Goal: Task Accomplishment & Management: Manage account settings

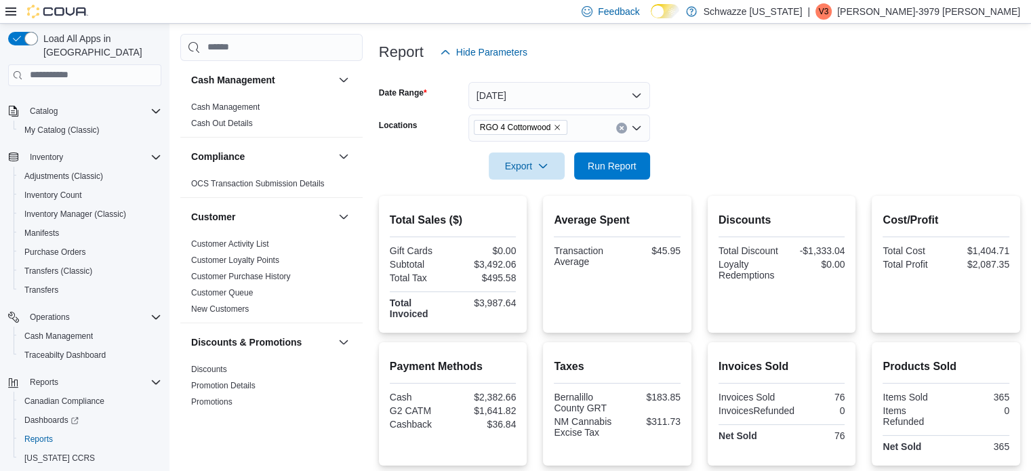
scroll to position [148, 0]
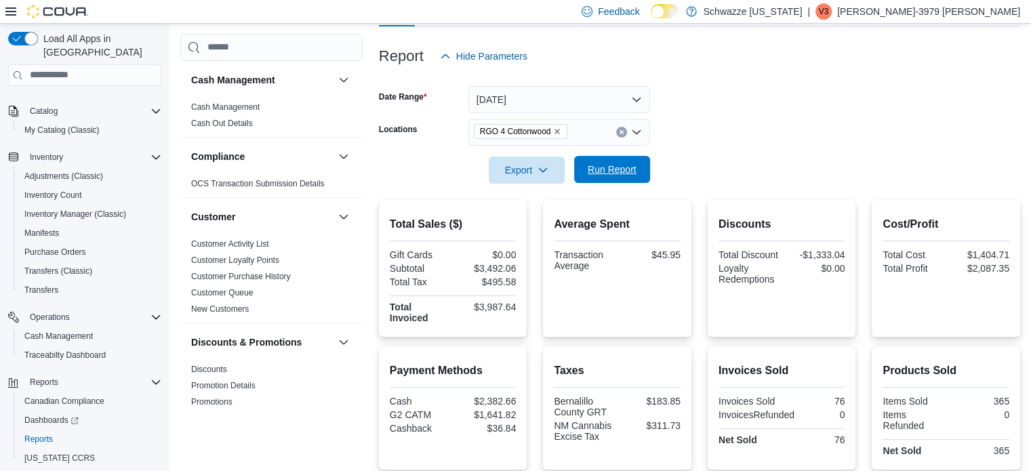
click at [600, 163] on span "Run Report" at bounding box center [612, 170] width 49 height 14
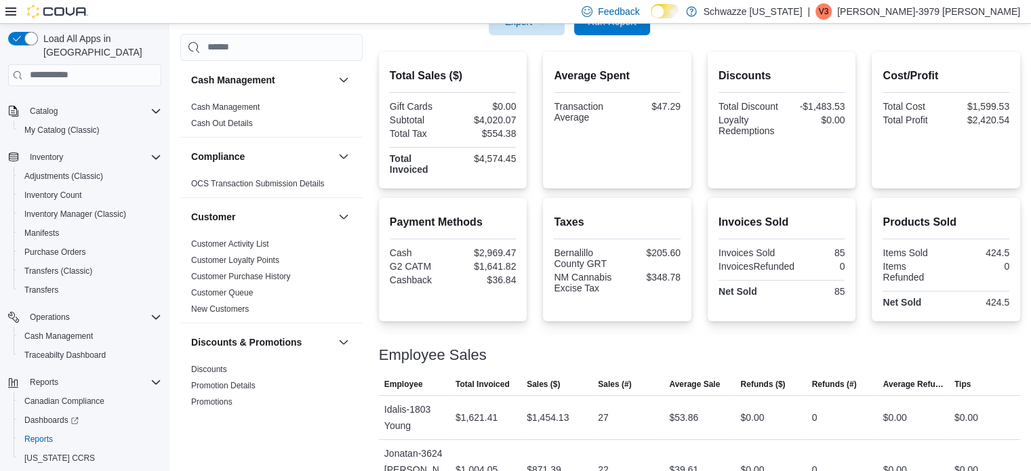
scroll to position [274, 0]
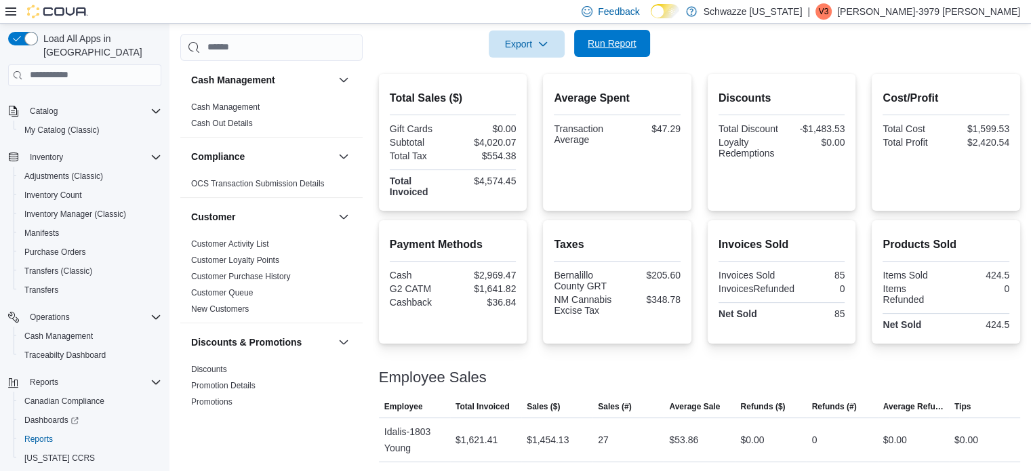
click at [613, 37] on span "Run Report" at bounding box center [612, 44] width 49 height 14
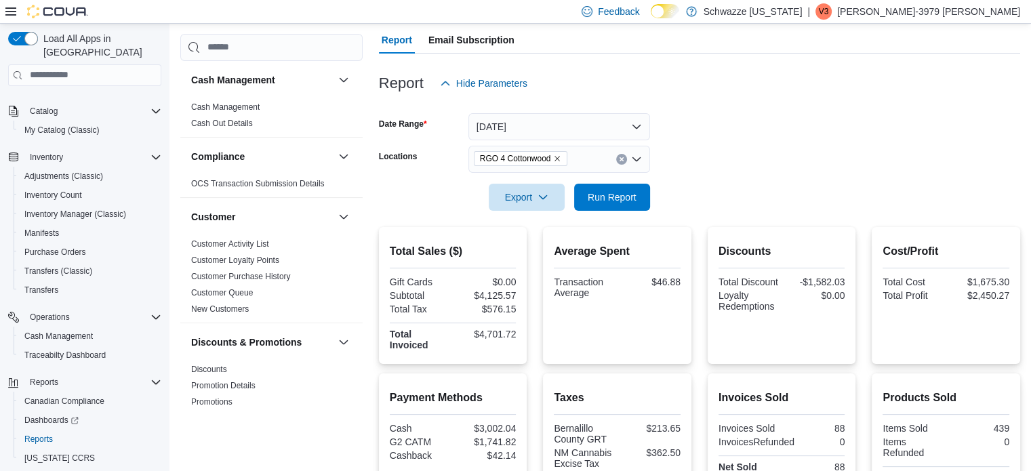
scroll to position [106, 0]
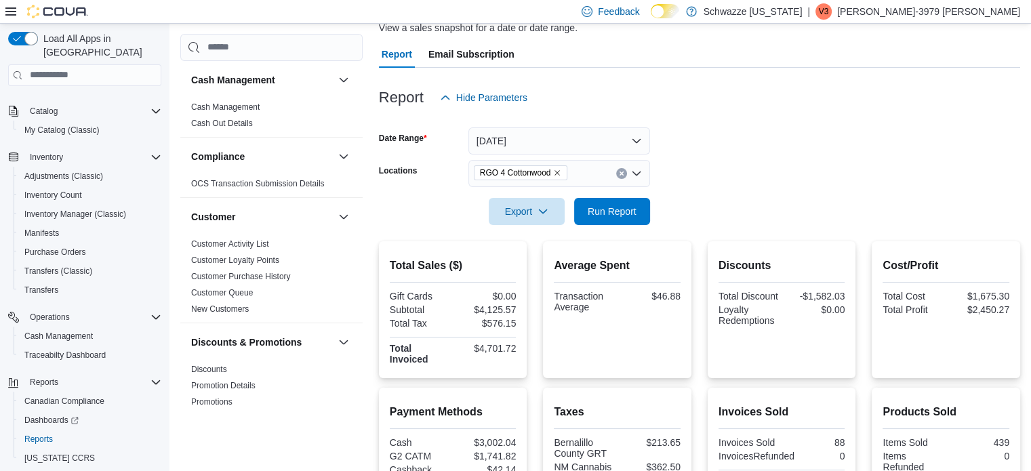
click at [607, 196] on div at bounding box center [699, 192] width 641 height 11
click at [610, 205] on span "Run Report" at bounding box center [612, 211] width 49 height 14
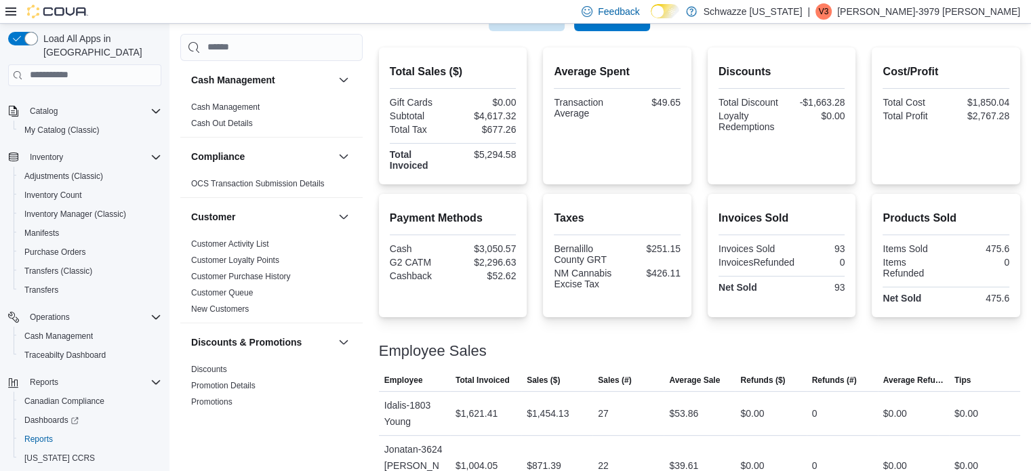
scroll to position [291, 0]
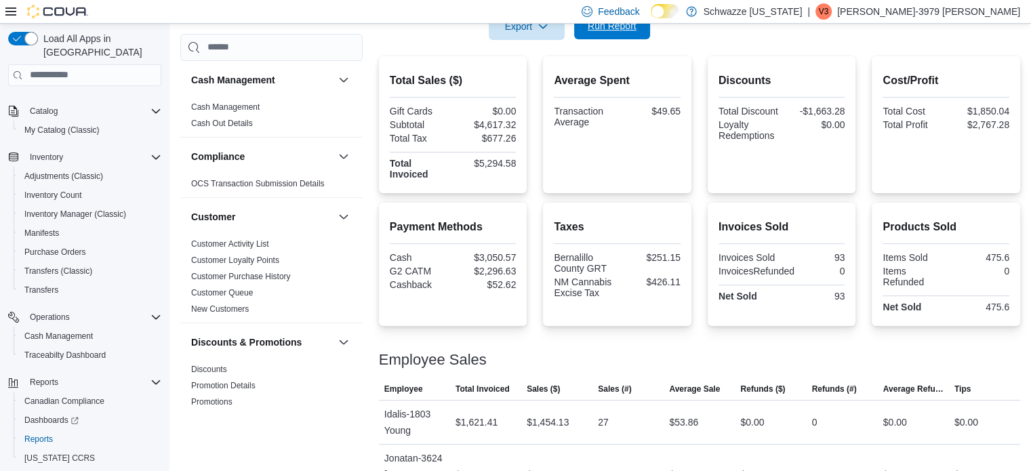
click at [621, 26] on span "Run Report" at bounding box center [612, 26] width 49 height 14
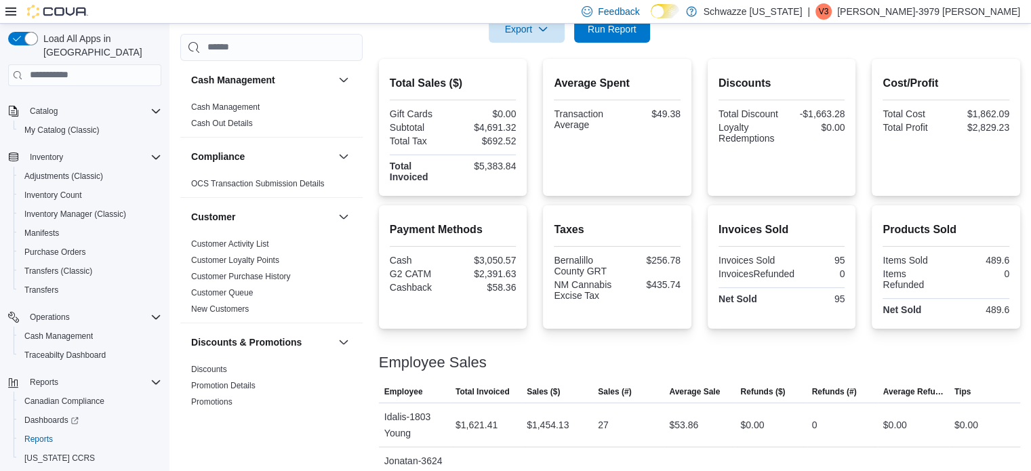
scroll to position [282, 0]
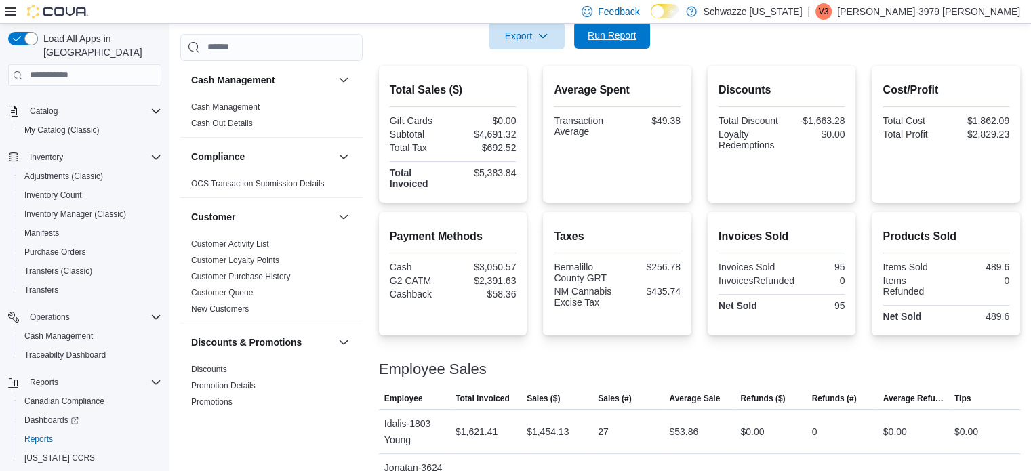
click at [629, 43] on span "Run Report" at bounding box center [612, 35] width 60 height 27
click at [606, 26] on span "Run Report" at bounding box center [612, 35] width 60 height 27
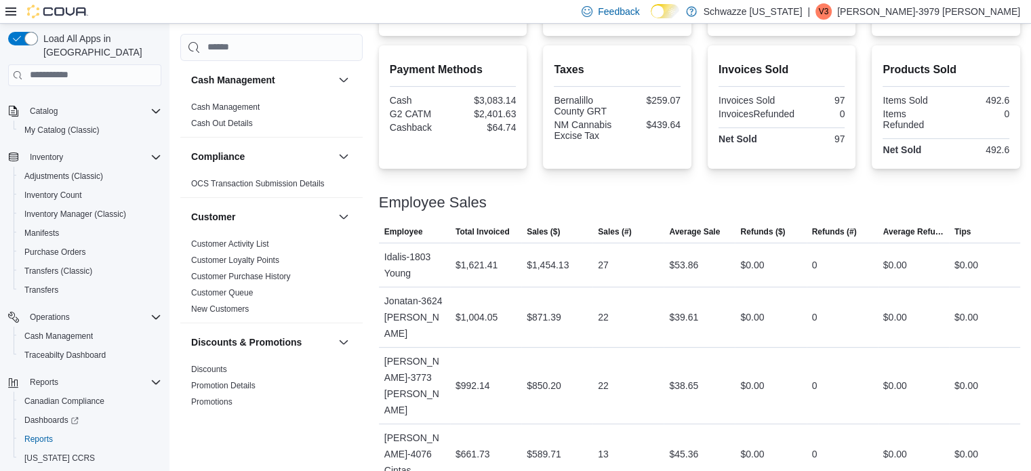
scroll to position [527, 0]
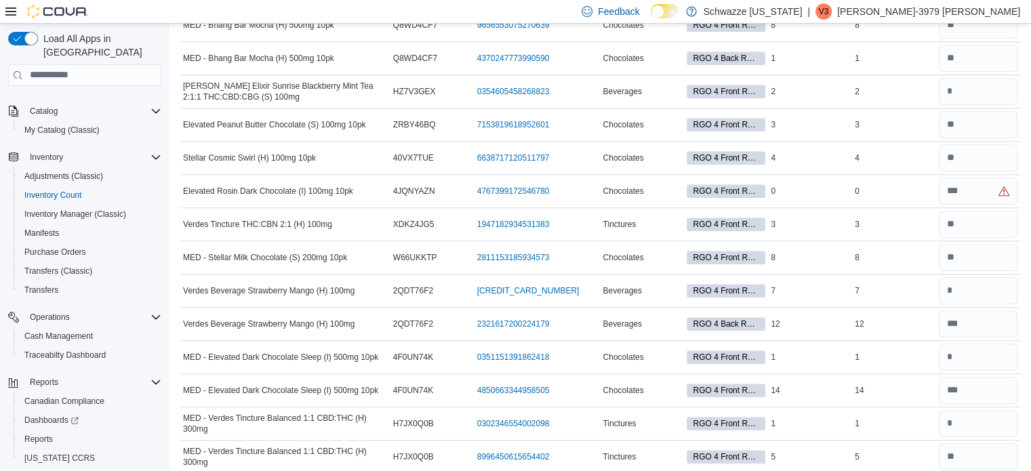
scroll to position [1162, 0]
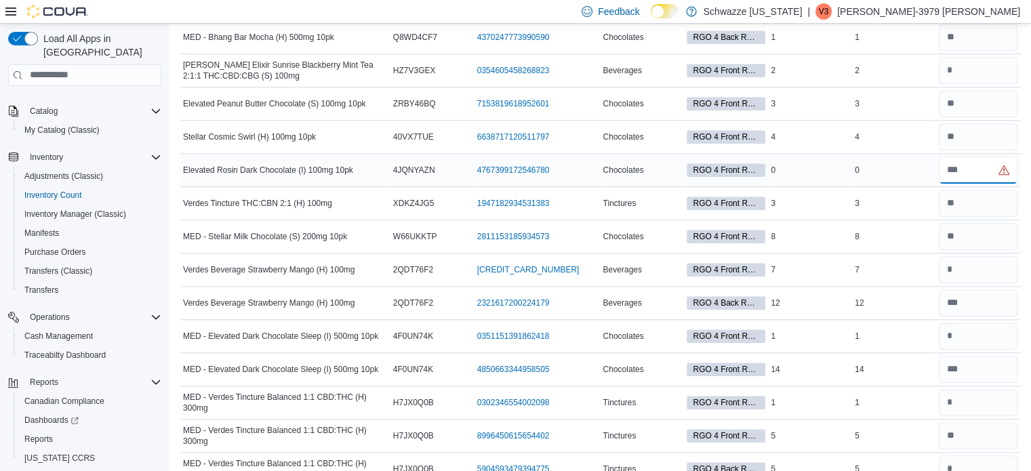
click at [985, 172] on input "number" at bounding box center [978, 170] width 79 height 27
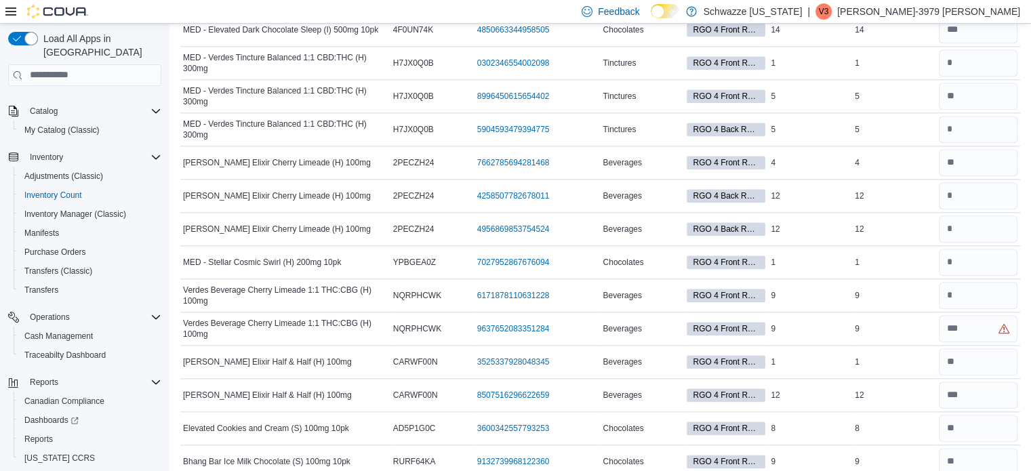
scroll to position [1502, 0]
type input "*"
click at [968, 315] on input "number" at bounding box center [978, 328] width 79 height 27
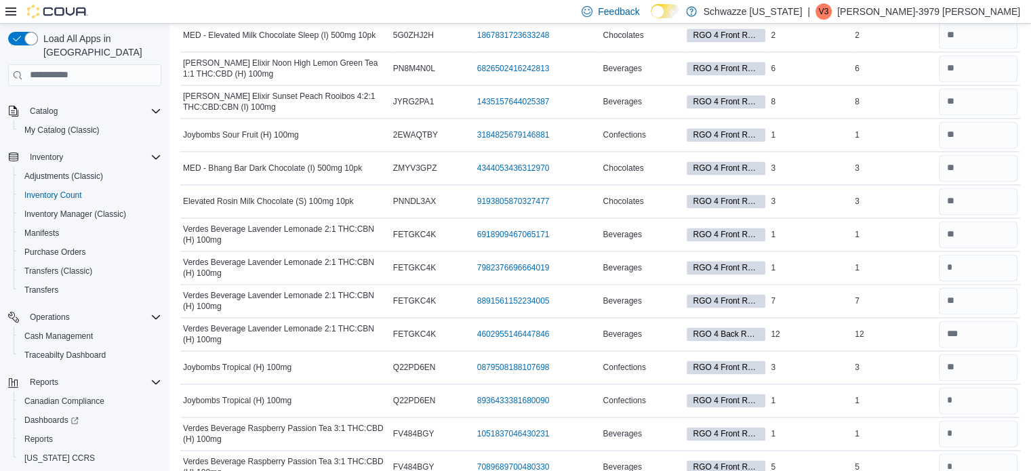
scroll to position [2107, 0]
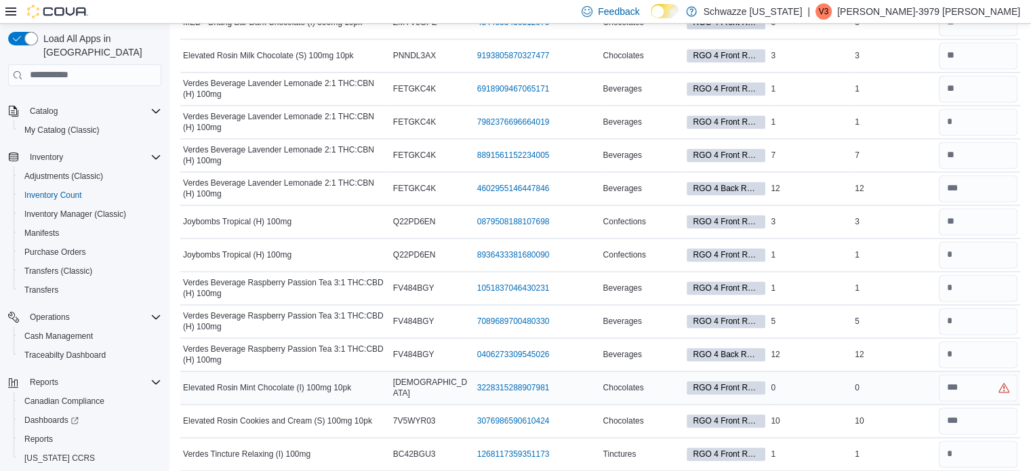
type input "*"
click at [977, 389] on input "number" at bounding box center [978, 387] width 79 height 27
click at [976, 384] on input "number" at bounding box center [978, 387] width 79 height 27
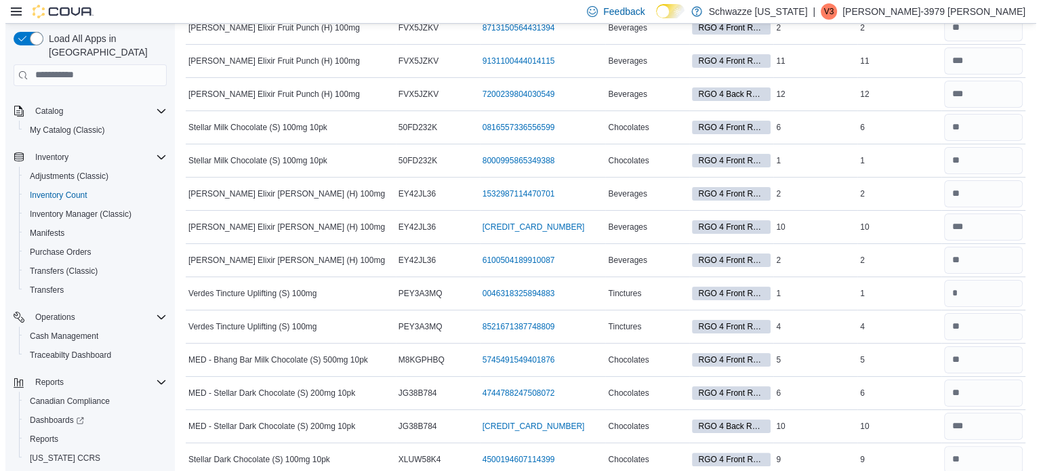
scroll to position [0, 0]
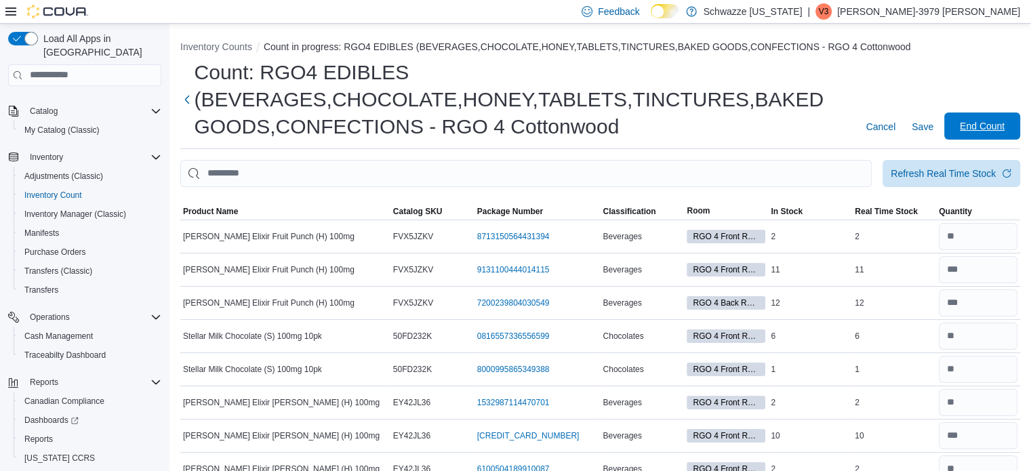
type input "*"
click at [970, 119] on span "End Count" at bounding box center [982, 125] width 60 height 27
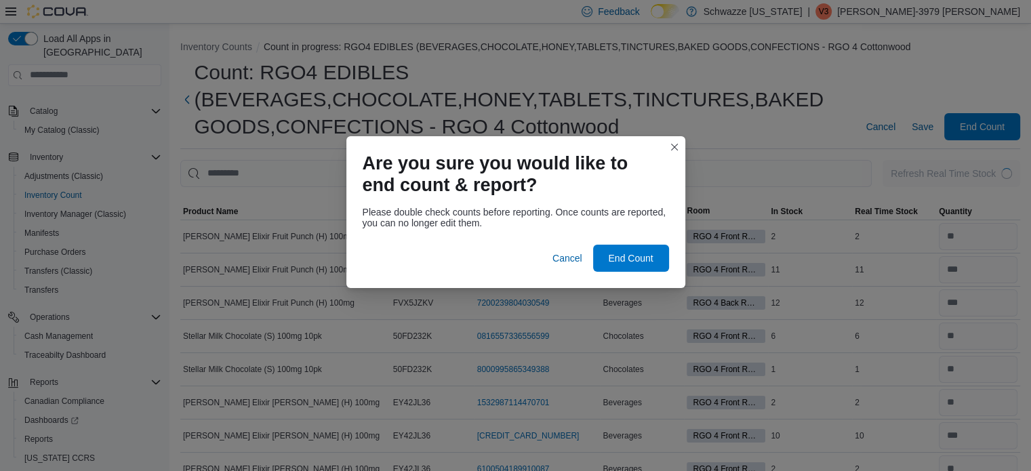
click at [638, 228] on div "Please double check counts before reporting. Once counts are reported, you can …" at bounding box center [516, 218] width 306 height 22
click at [635, 257] on span "End Count" at bounding box center [630, 258] width 45 height 14
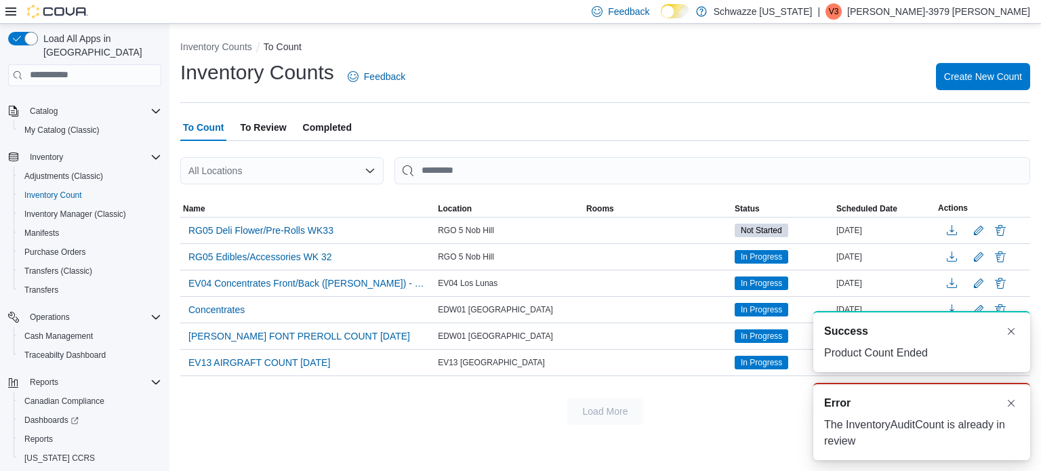
click at [282, 163] on div "All Locations" at bounding box center [281, 170] width 203 height 27
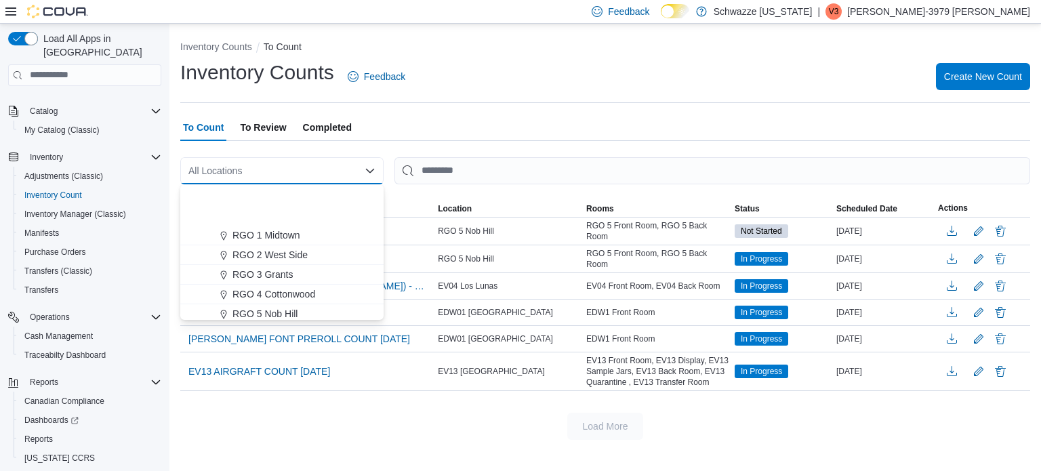
scroll to position [405, 0]
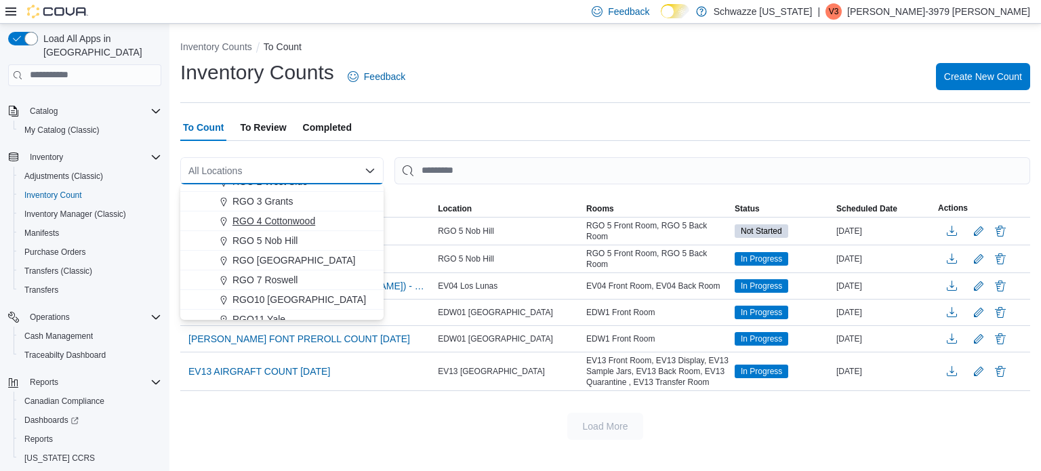
click at [287, 225] on span "RGO 4 Cottonwood" at bounding box center [273, 221] width 83 height 14
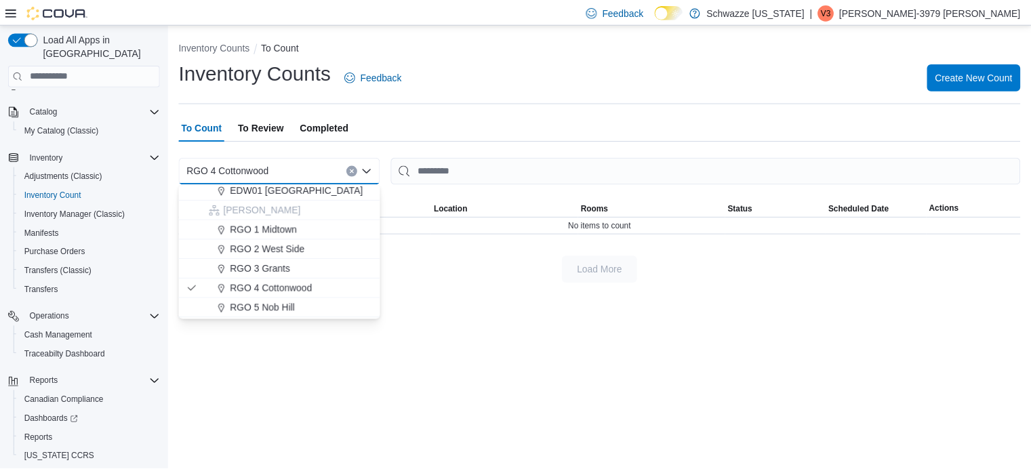
scroll to position [339, 0]
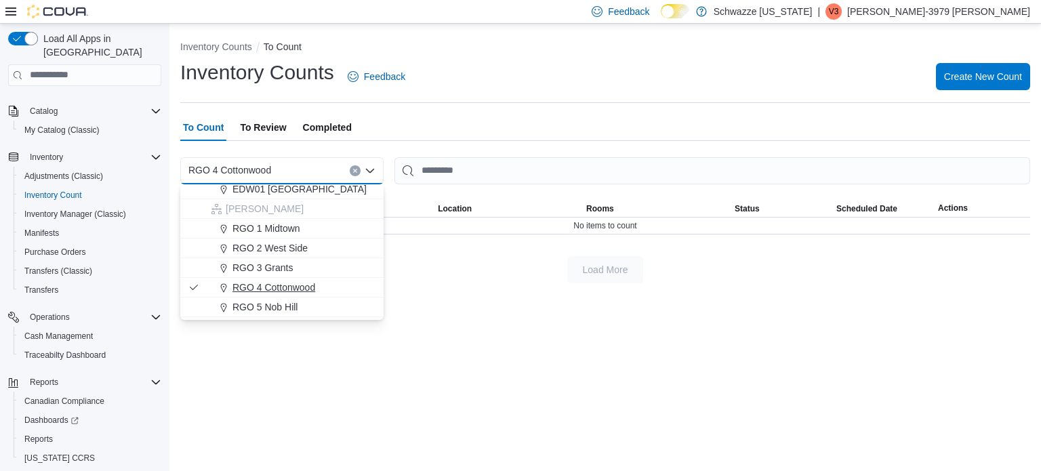
click at [275, 287] on span "RGO 4 Cottonwood" at bounding box center [273, 288] width 83 height 14
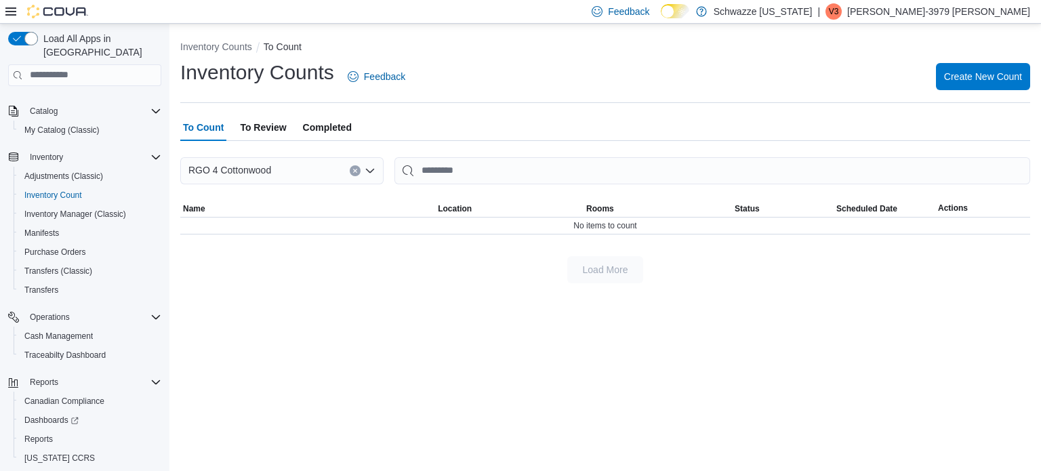
click at [310, 131] on span "Completed" at bounding box center [327, 127] width 49 height 27
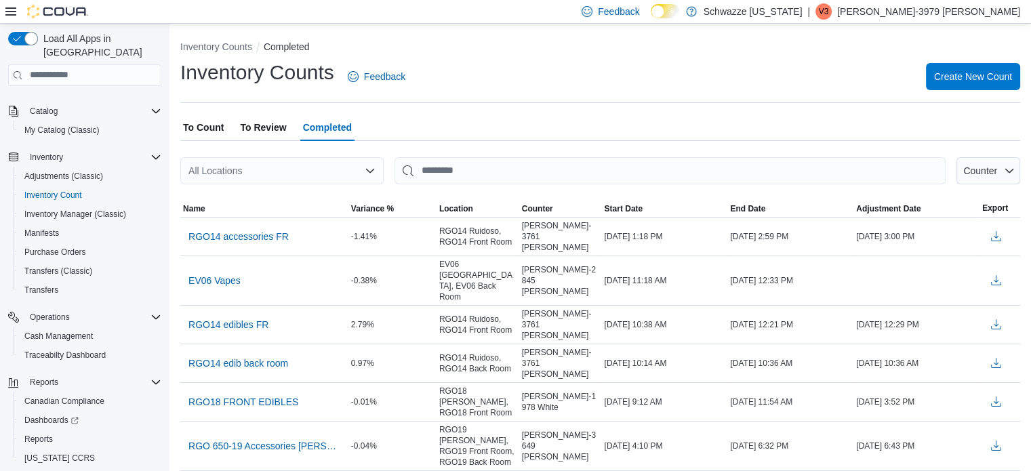
click at [268, 124] on span "To Review" at bounding box center [263, 127] width 46 height 27
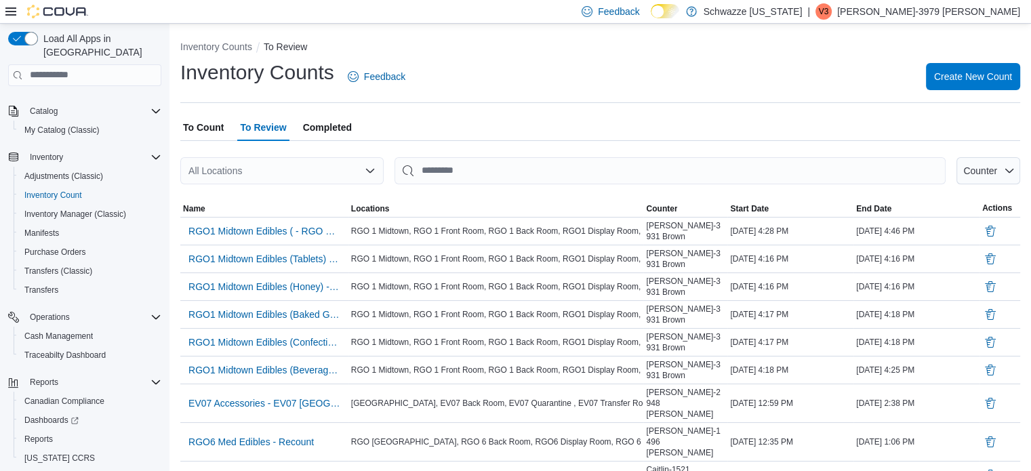
click at [283, 173] on div "All Locations" at bounding box center [281, 170] width 203 height 27
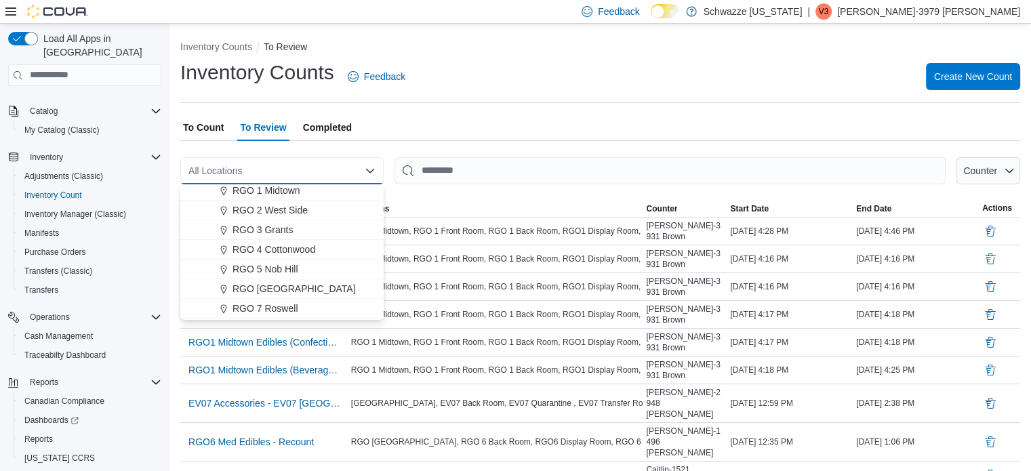
scroll to position [378, 0]
click at [295, 253] on span "RGO 4 Cottonwood" at bounding box center [273, 248] width 83 height 14
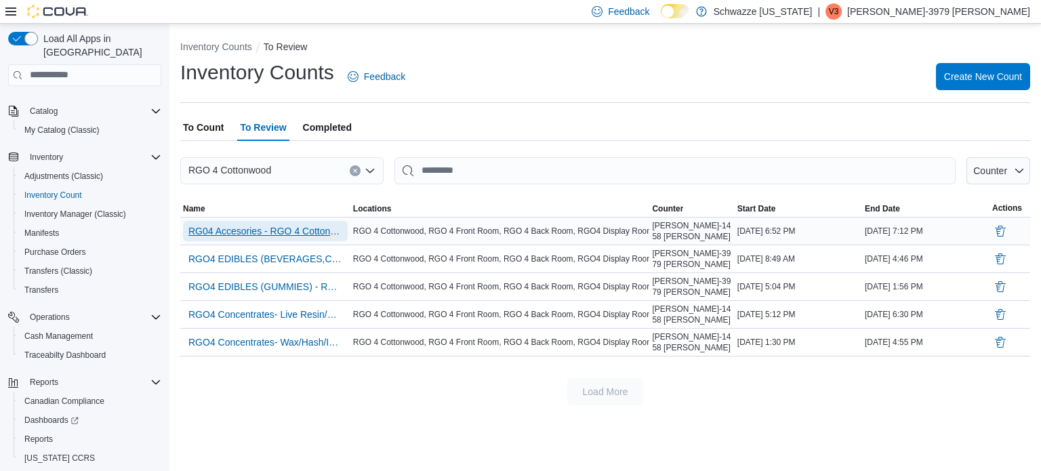
click at [302, 235] on span "RG04 Accesories - RGO 4 Cottonwood" at bounding box center [265, 231] width 154 height 14
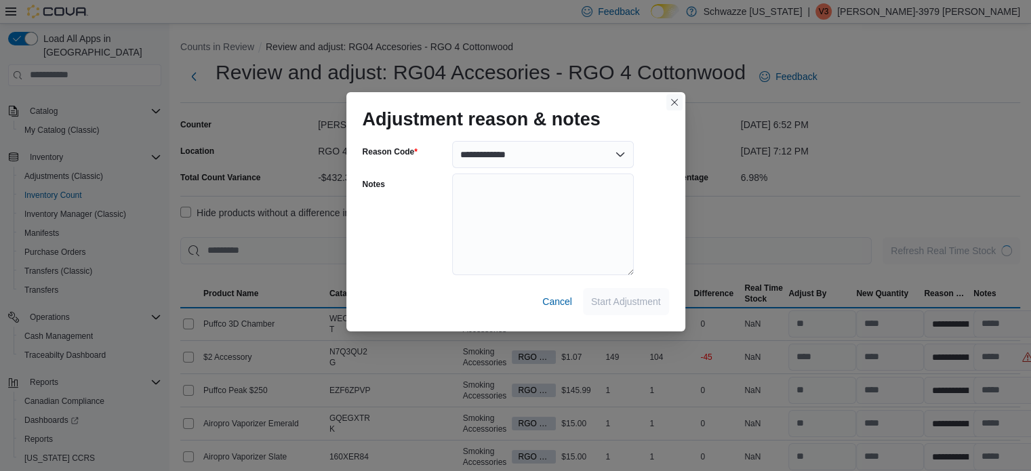
click at [678, 100] on button "Closes this modal window" at bounding box center [674, 102] width 16 height 16
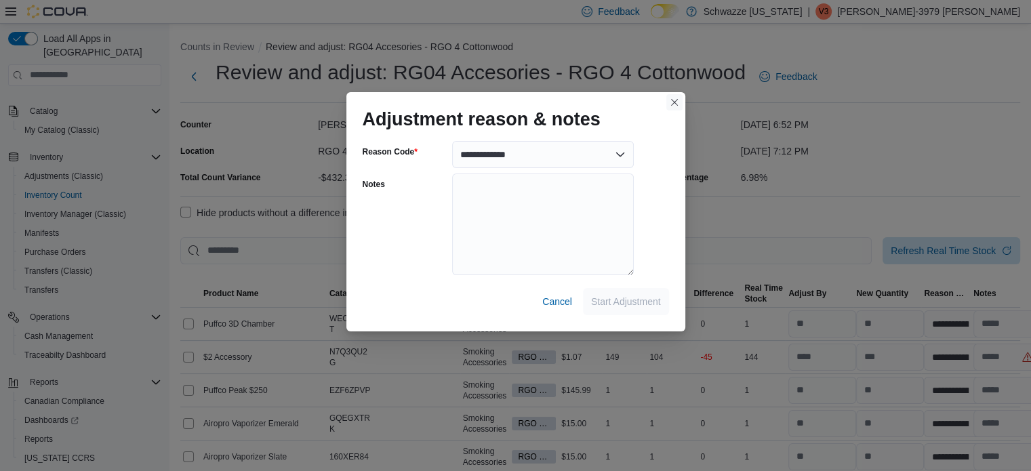
click at [678, 106] on button "Closes this modal window" at bounding box center [674, 102] width 16 height 16
click at [676, 98] on button "Closes this modal window" at bounding box center [674, 102] width 16 height 16
click at [567, 297] on span "Cancel" at bounding box center [557, 302] width 30 height 14
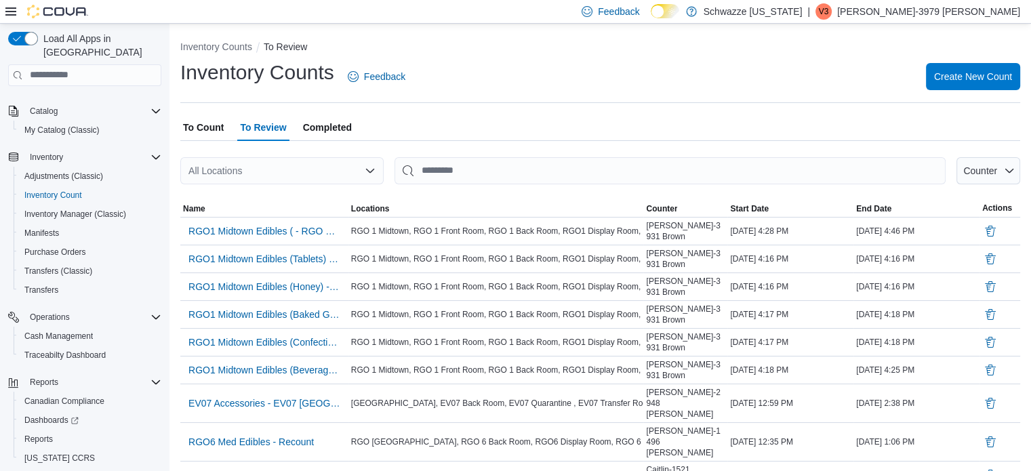
click at [303, 163] on div "All Locations" at bounding box center [281, 170] width 203 height 27
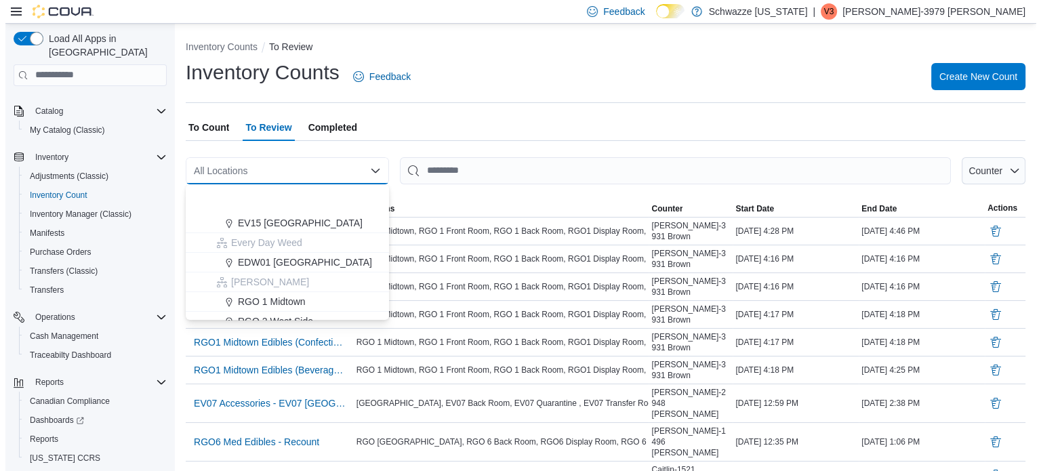
scroll to position [352, 0]
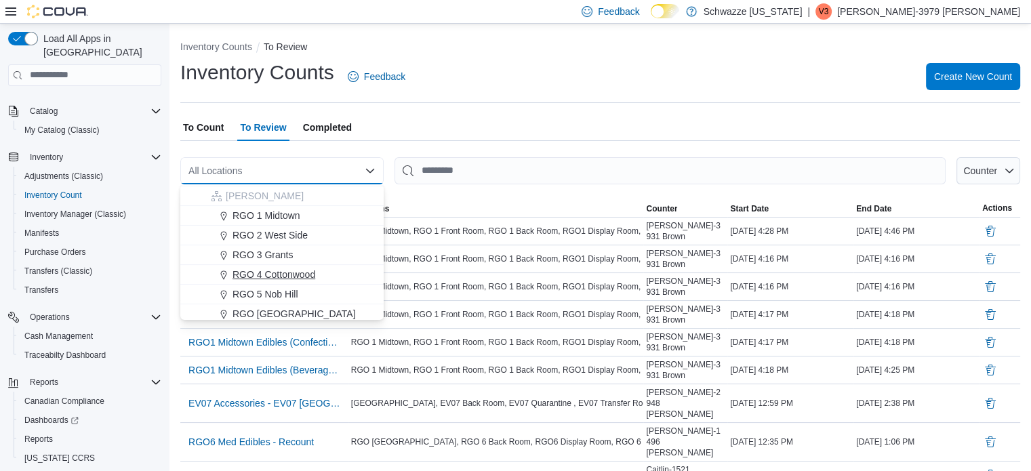
click at [287, 280] on span "RGO 4 Cottonwood" at bounding box center [273, 275] width 83 height 14
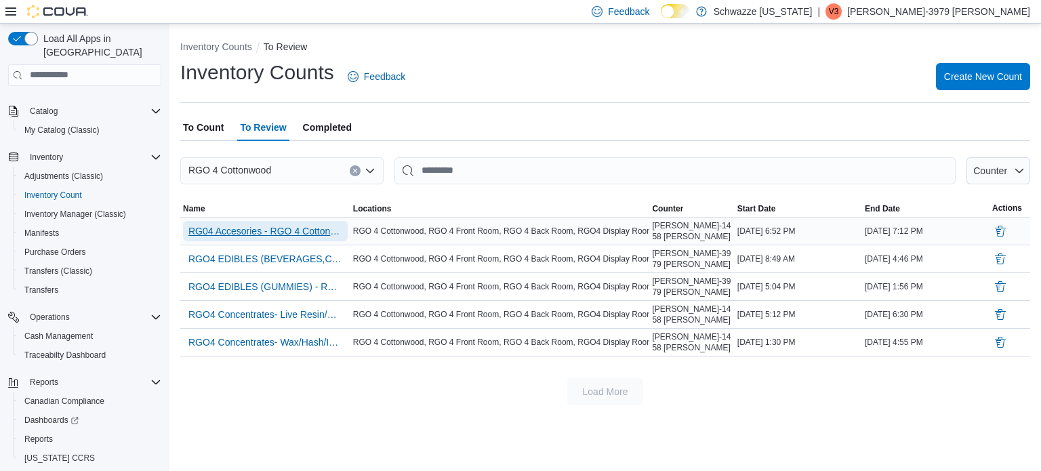
click at [295, 228] on span "RG04 Accesories - RGO 4 Cottonwood" at bounding box center [265, 231] width 154 height 14
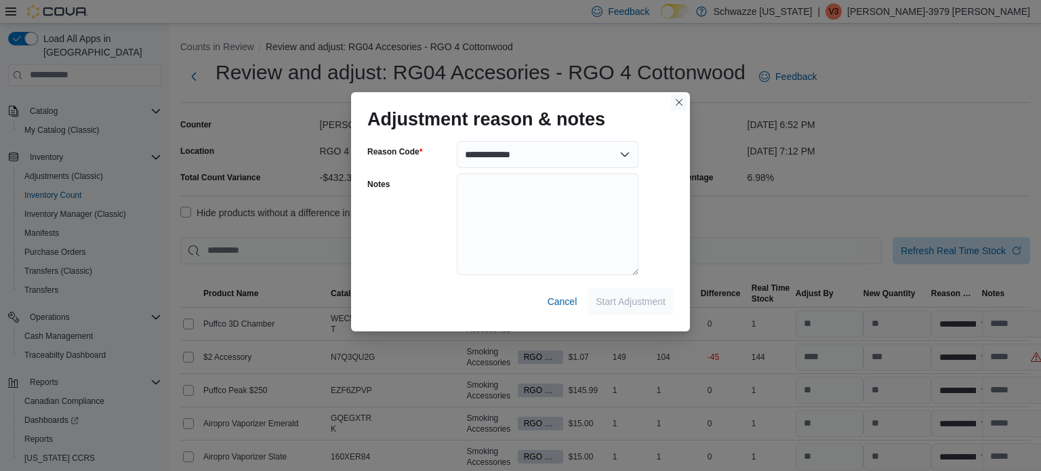
click at [675, 101] on button "Closes this modal window" at bounding box center [679, 102] width 16 height 16
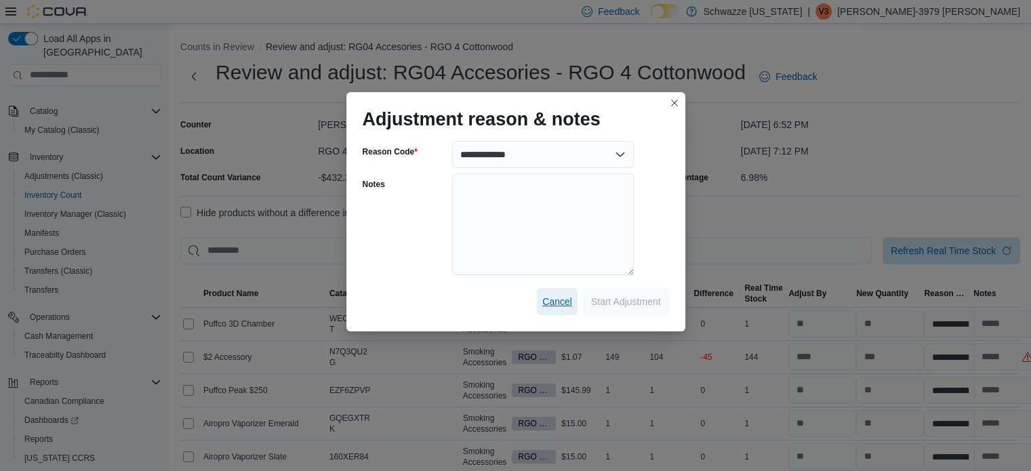
click at [558, 304] on span "Cancel" at bounding box center [557, 302] width 30 height 14
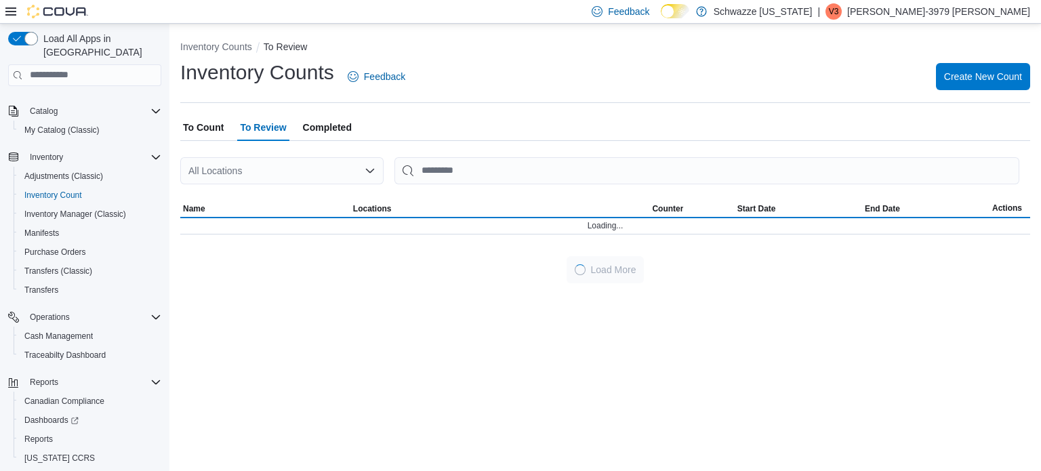
click at [254, 169] on div "All Locations" at bounding box center [281, 170] width 203 height 27
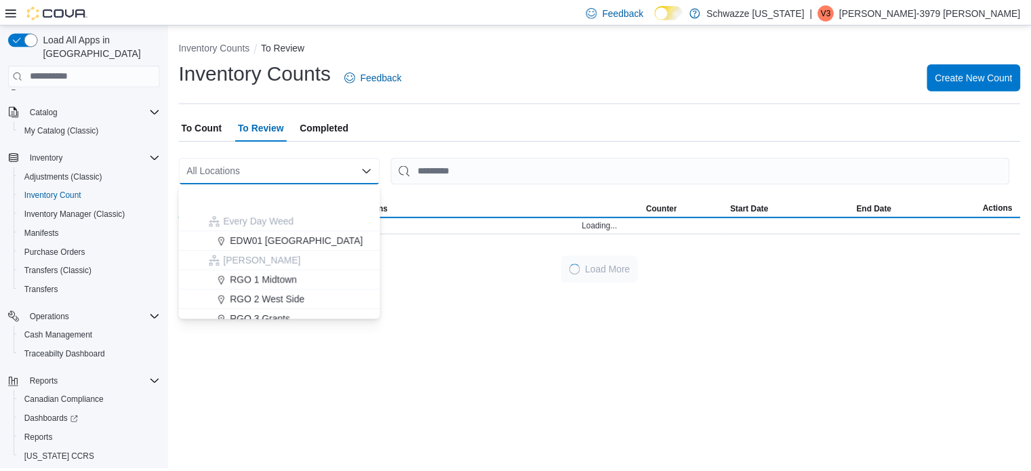
scroll to position [344, 0]
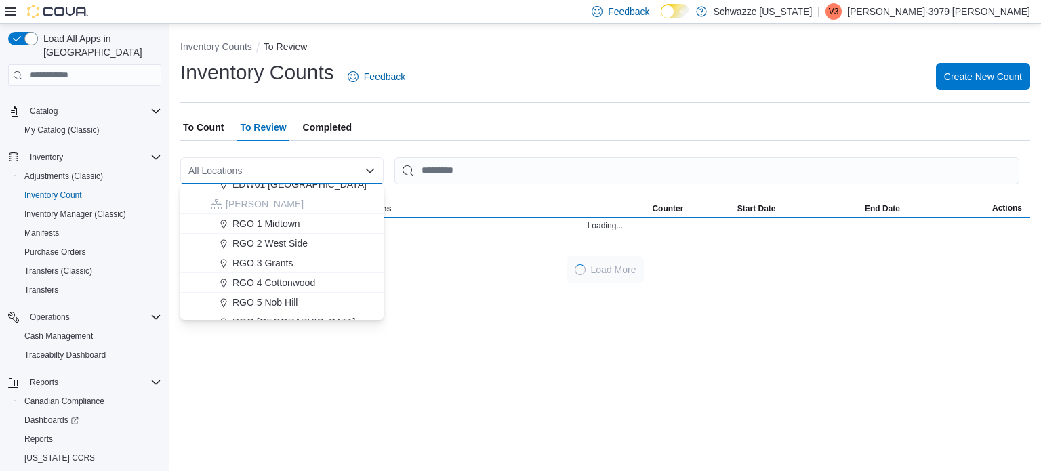
click at [284, 283] on span "RGO 4 Cottonwood" at bounding box center [273, 283] width 83 height 14
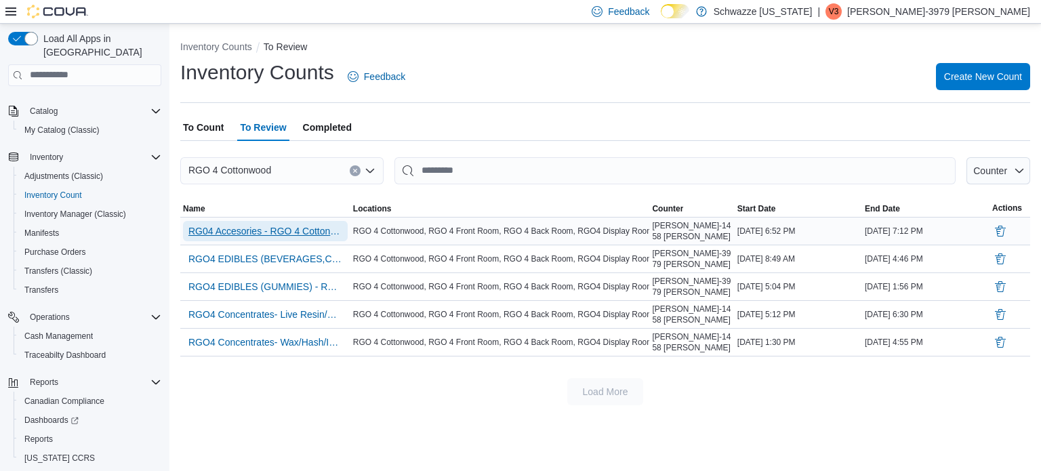
click at [298, 232] on span "RG04 Accesories - RGO 4 Cottonwood" at bounding box center [265, 231] width 154 height 14
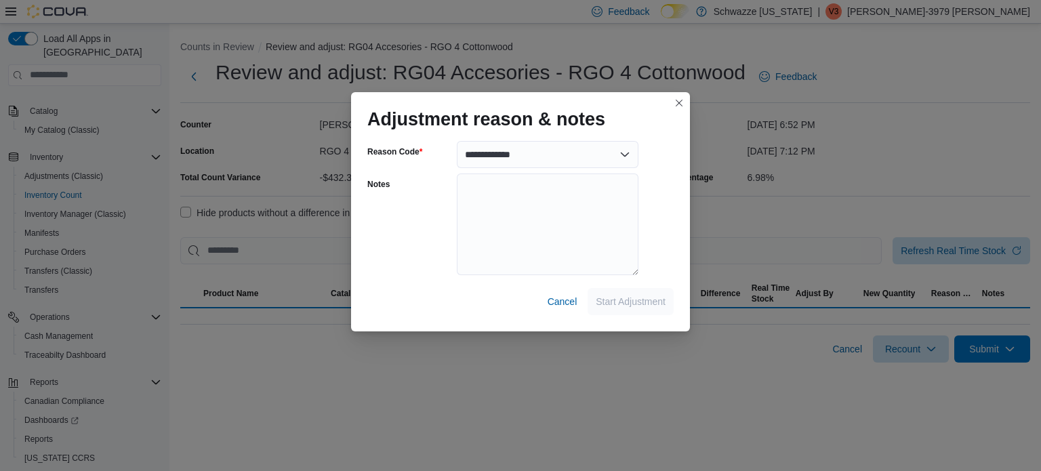
click at [686, 108] on div "**********" at bounding box center [520, 235] width 1041 height 471
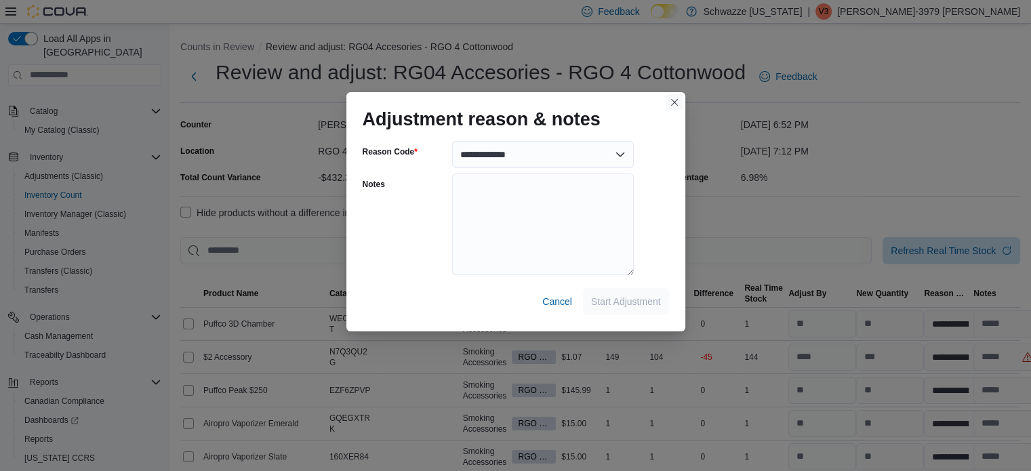
click at [673, 100] on button "Closes this modal window" at bounding box center [674, 102] width 16 height 16
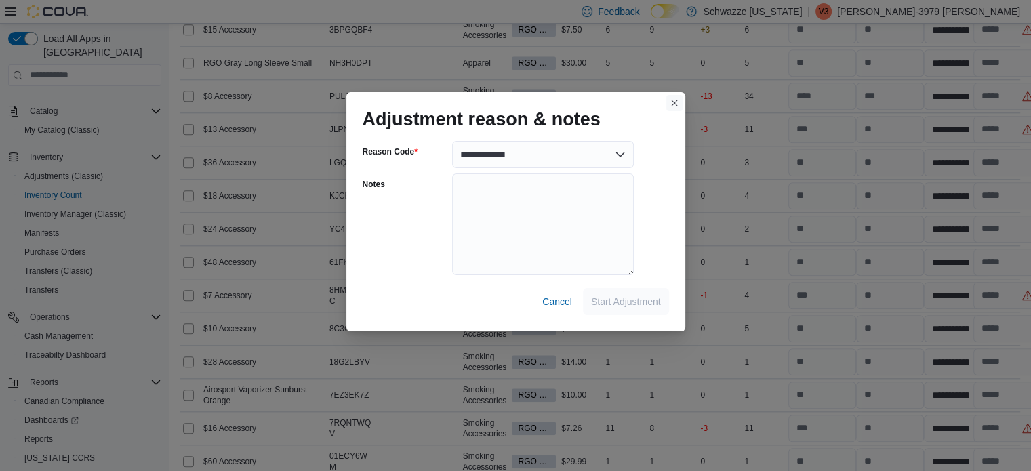
scroll to position [1472, 0]
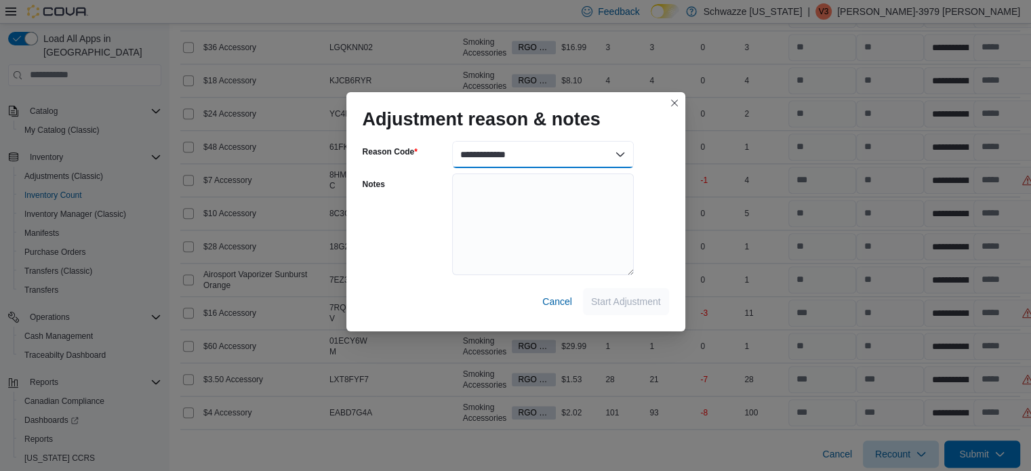
click at [562, 157] on select "**********" at bounding box center [543, 154] width 182 height 27
click at [621, 158] on select "**********" at bounding box center [543, 154] width 182 height 27
click at [645, 119] on div "Adjustment reason & notes" at bounding box center [515, 113] width 339 height 43
click at [561, 304] on span "Cancel" at bounding box center [557, 302] width 30 height 14
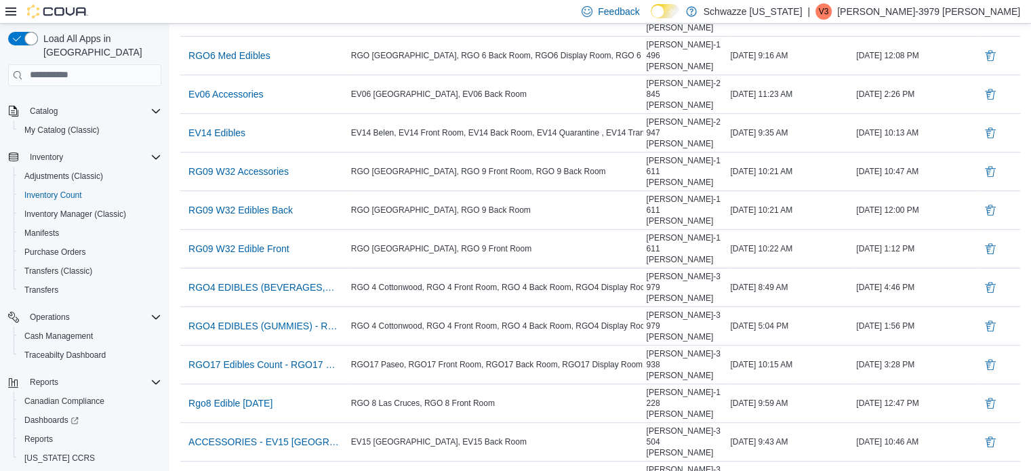
scroll to position [867, 0]
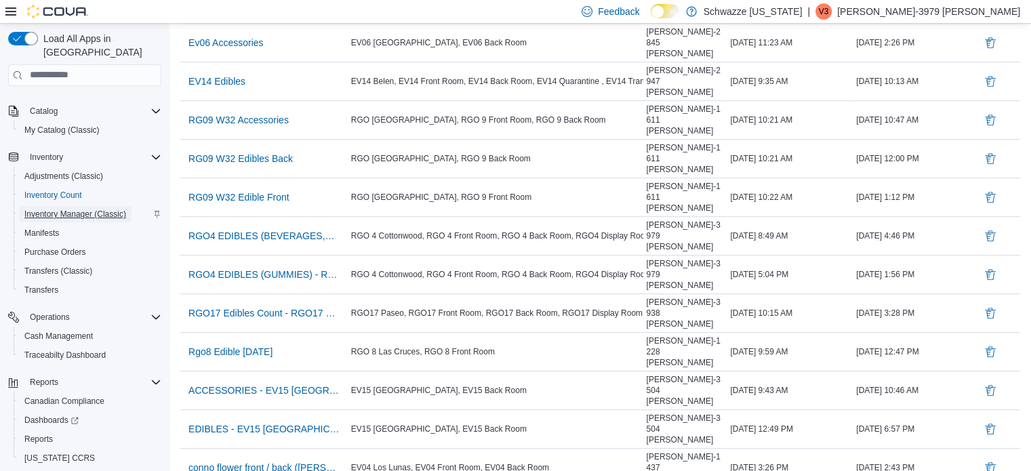
click at [76, 209] on span "Inventory Manager (Classic)" at bounding box center [75, 214] width 102 height 11
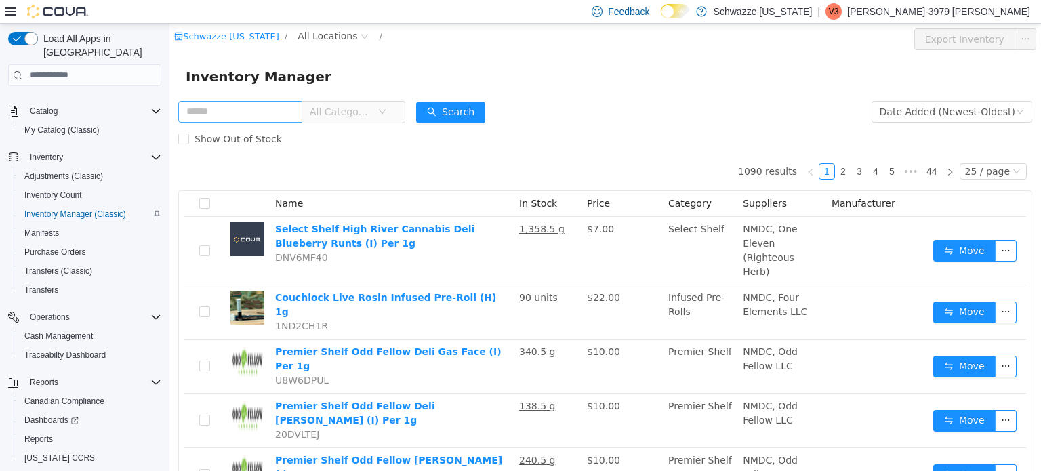
click at [257, 111] on input "text" at bounding box center [240, 111] width 124 height 22
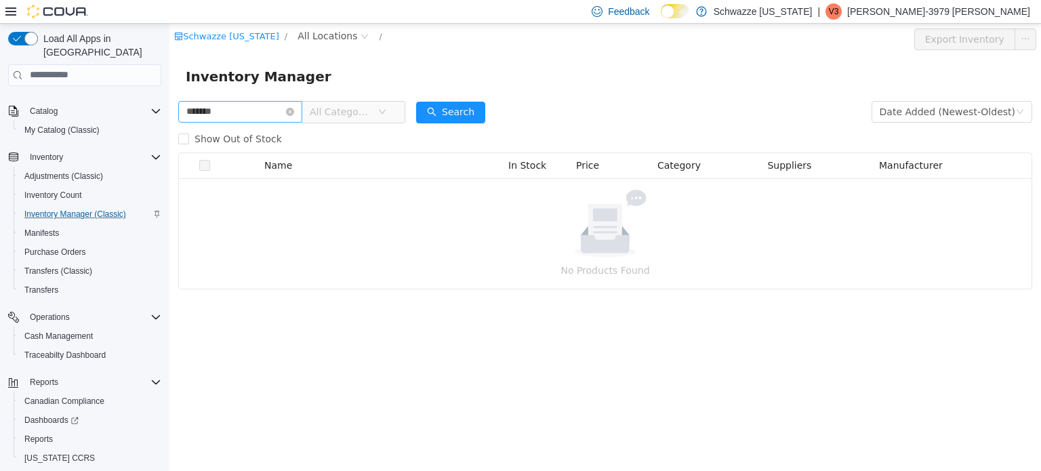
click at [257, 111] on input "*******" at bounding box center [240, 111] width 124 height 22
type input "********"
click at [447, 105] on button "Search" at bounding box center [450, 112] width 69 height 22
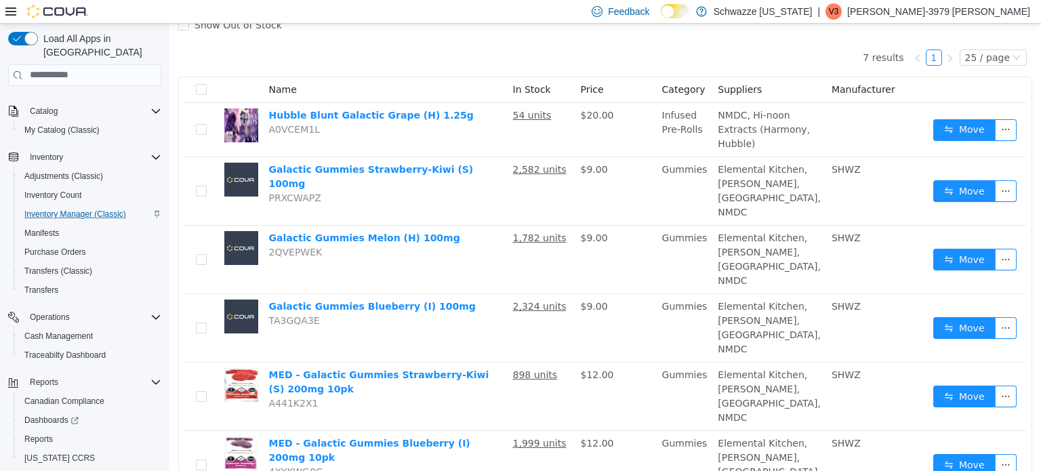
scroll to position [163, 0]
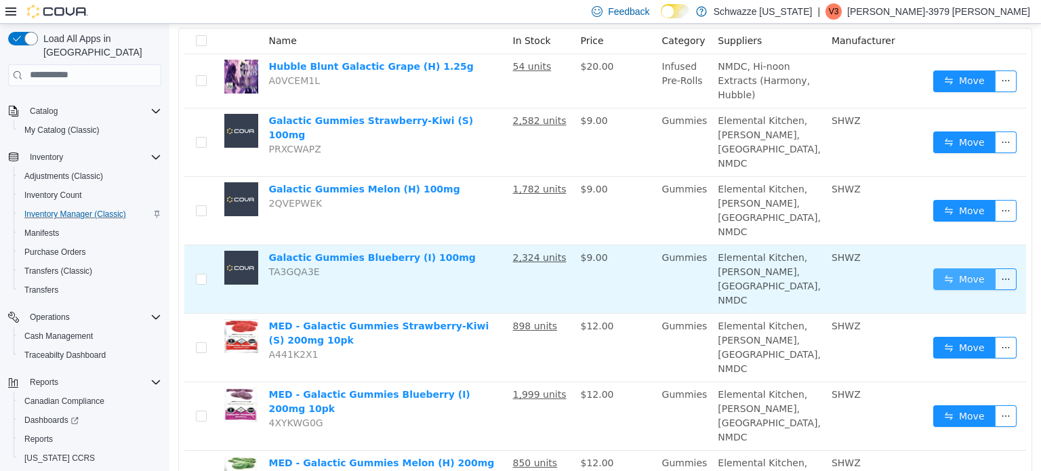
click at [933, 268] on button "Move" at bounding box center [964, 279] width 62 height 22
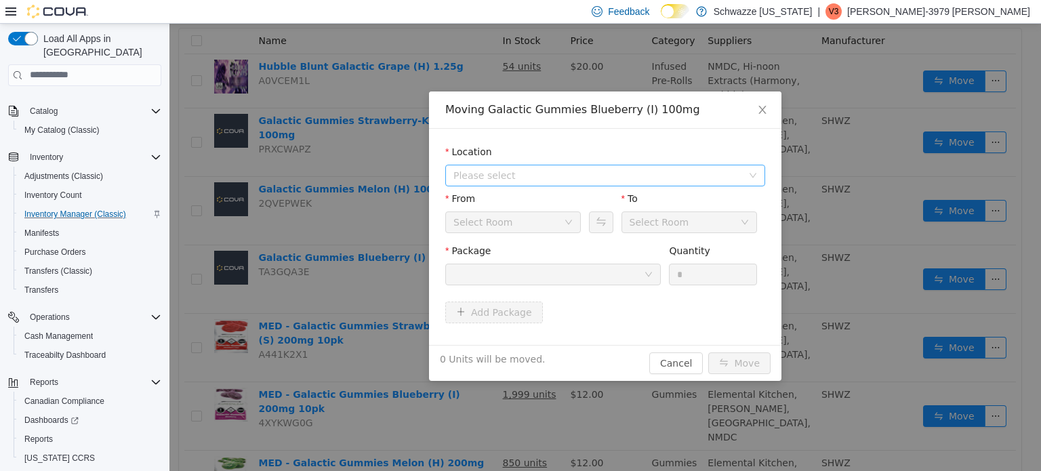
click at [543, 173] on span "Please select" at bounding box center [597, 175] width 289 height 14
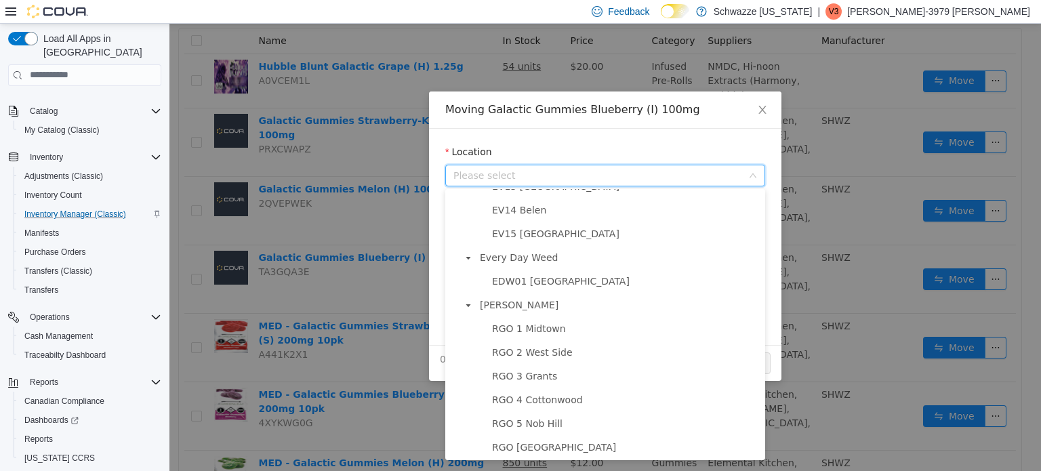
scroll to position [342, 0]
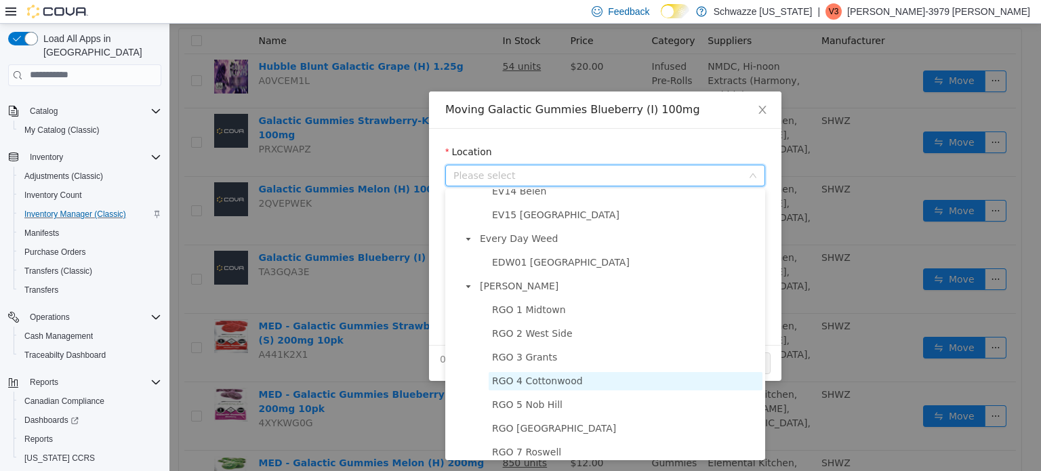
click at [592, 385] on span "RGO 4 Cottonwood" at bounding box center [626, 380] width 274 height 18
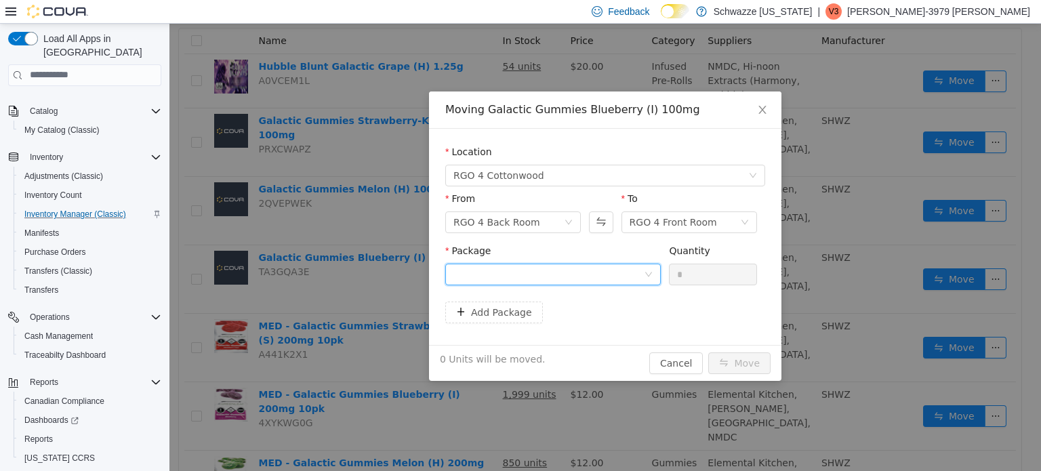
click at [534, 273] on div at bounding box center [548, 274] width 190 height 20
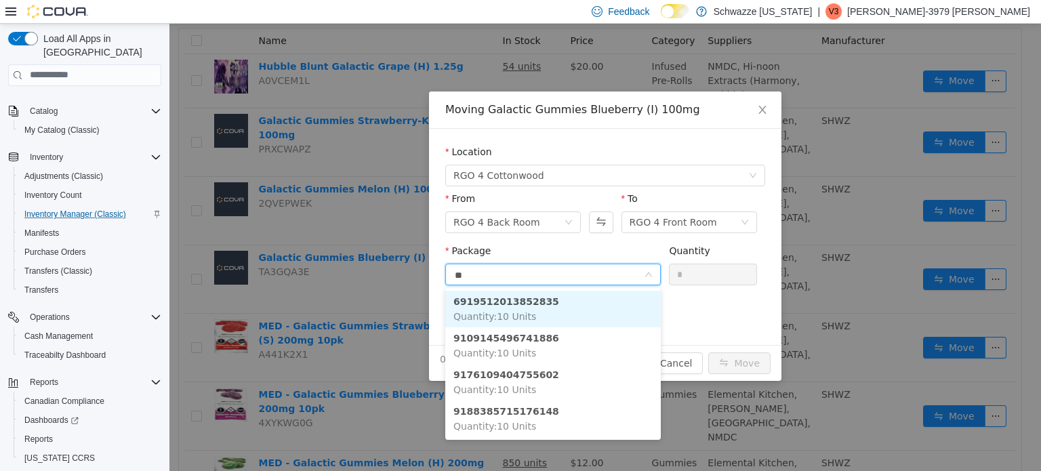
type input "***"
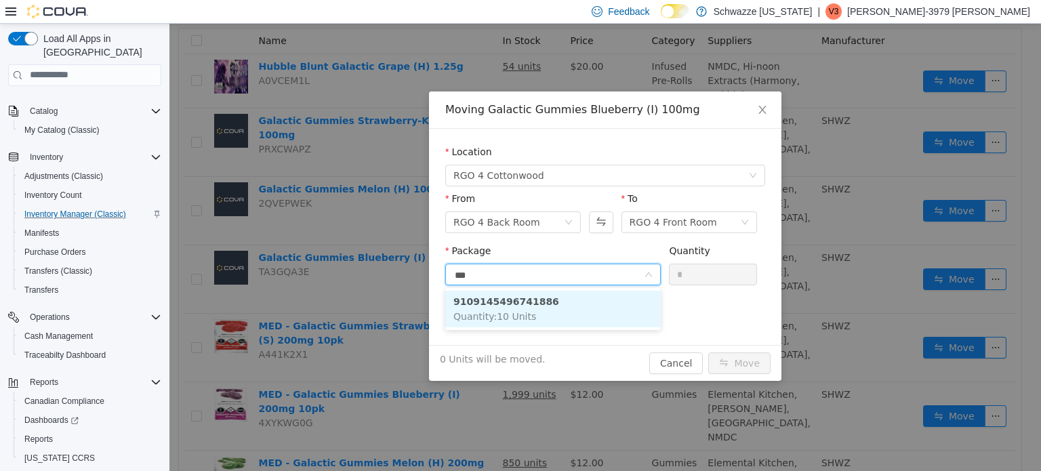
click at [537, 300] on li "9109145496741886 Quantity : 10 Units" at bounding box center [552, 308] width 215 height 37
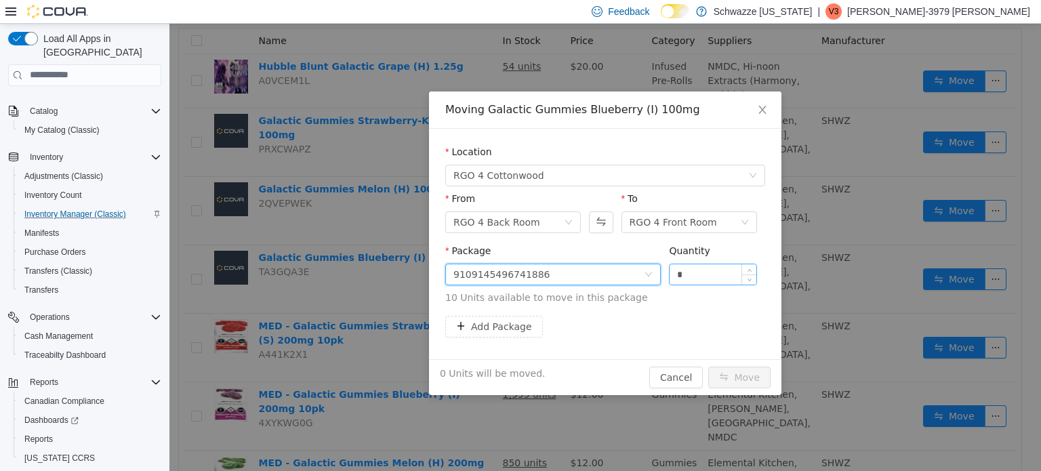
click at [703, 272] on input "*" at bounding box center [713, 274] width 87 height 20
type input "**"
click at [708, 366] on button "Move" at bounding box center [739, 377] width 62 height 22
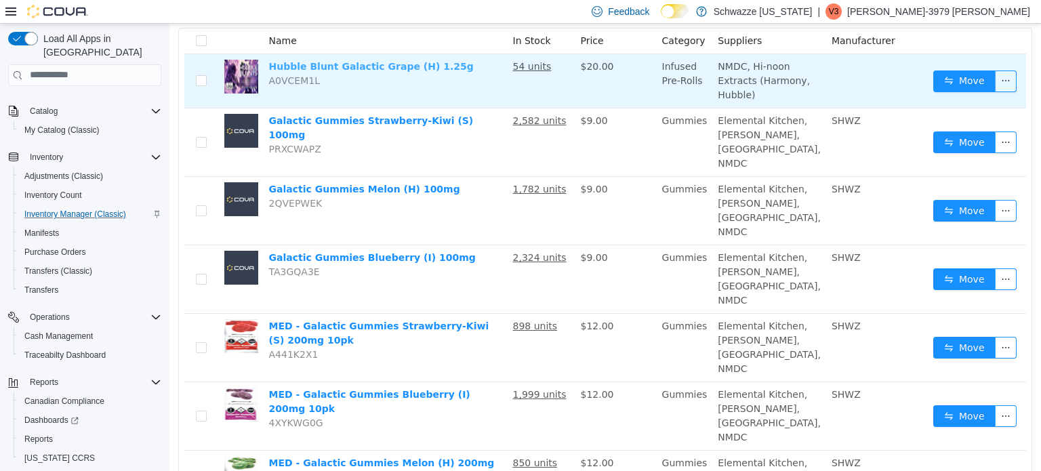
scroll to position [0, 0]
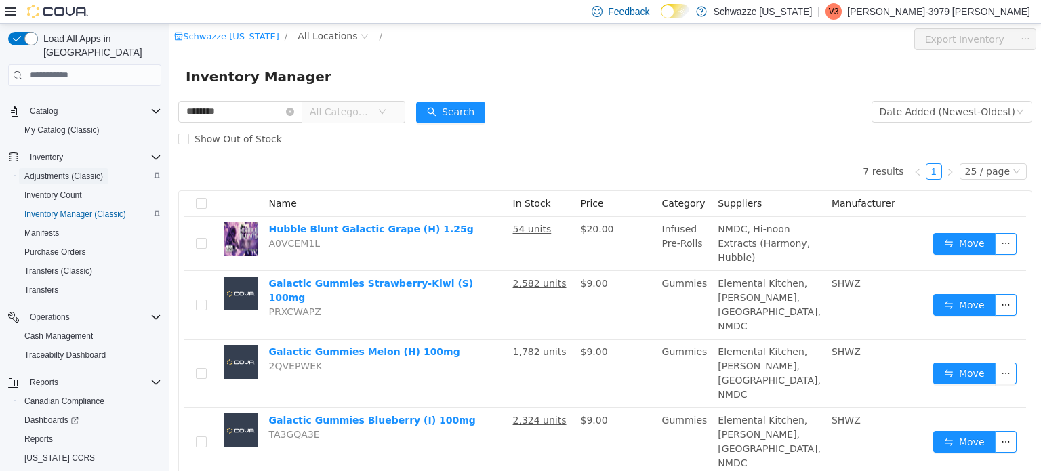
click at [75, 171] on span "Adjustments (Classic)" at bounding box center [63, 176] width 79 height 11
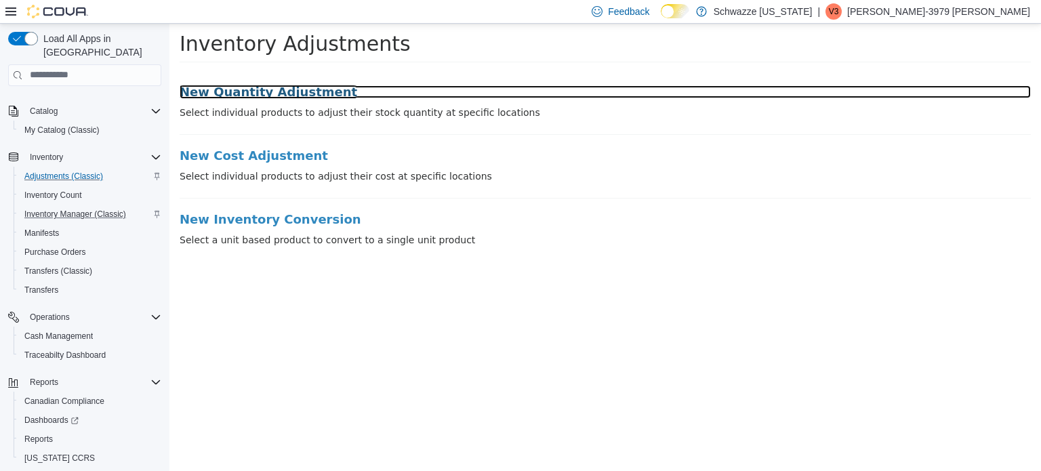
click at [206, 96] on h3 "New Quantity Adjustment" at bounding box center [605, 92] width 851 height 14
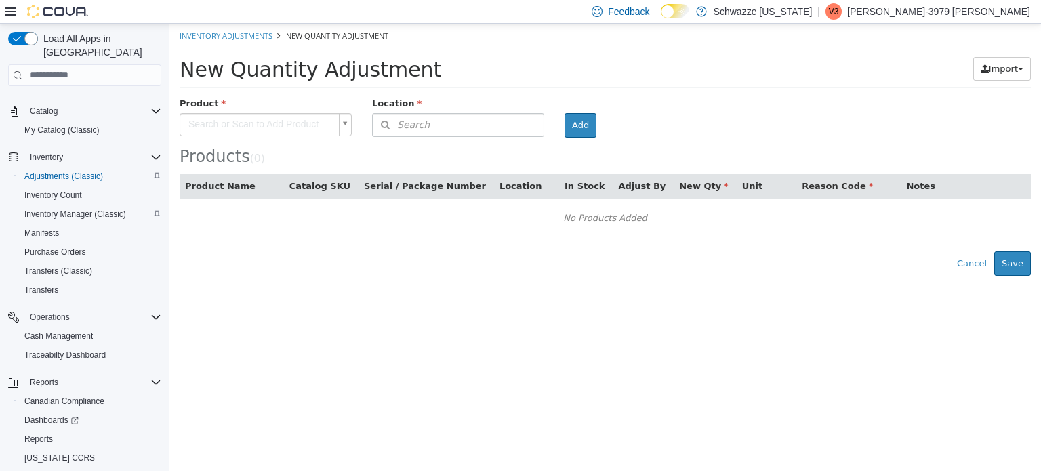
click at [258, 136] on div at bounding box center [265, 136] width 192 height 1
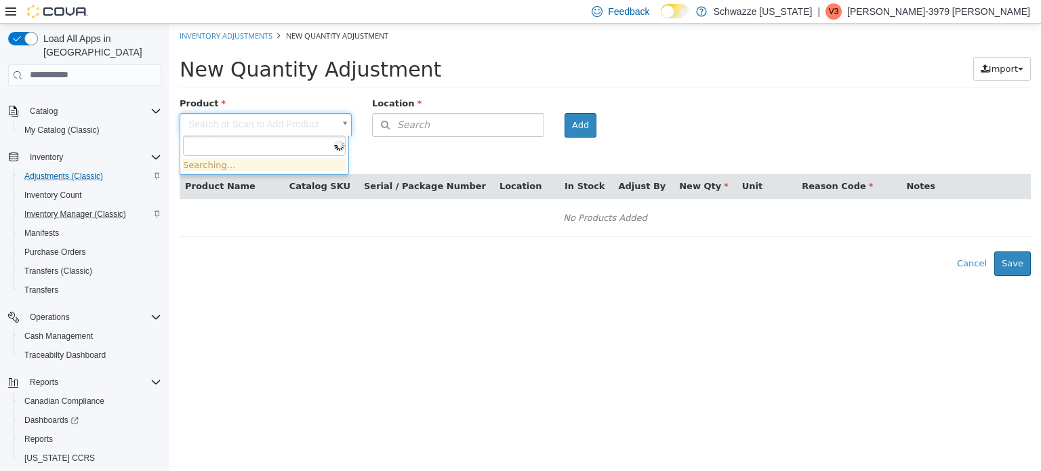
click at [259, 126] on body "× Inventory Adjustments New Quantity Adjustment New Quantity Adjustment Import …" at bounding box center [604, 149] width 871 height 252
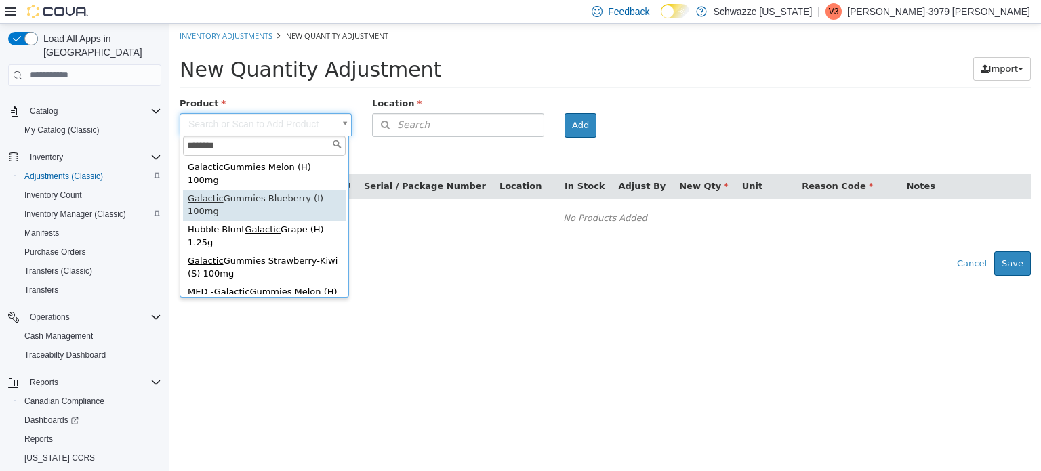
type input "********"
type input "**********"
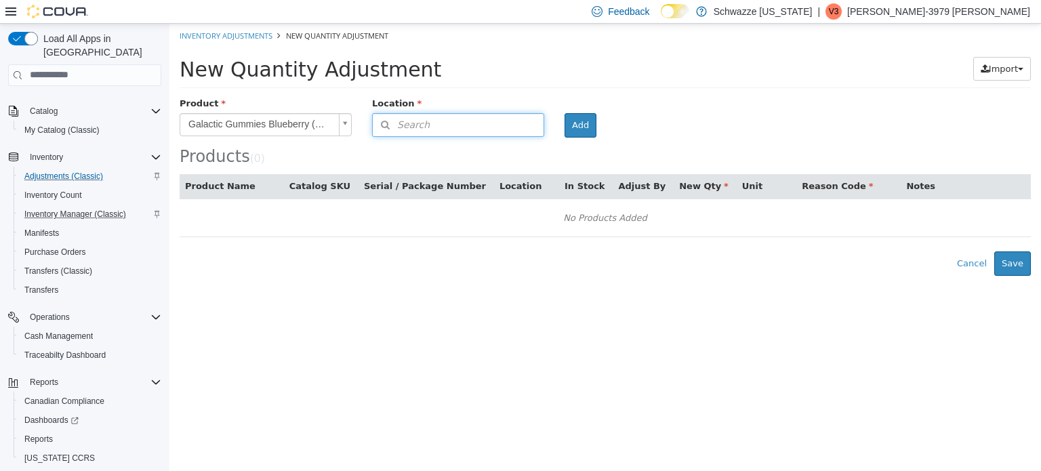
click at [408, 123] on span "Search" at bounding box center [401, 124] width 57 height 14
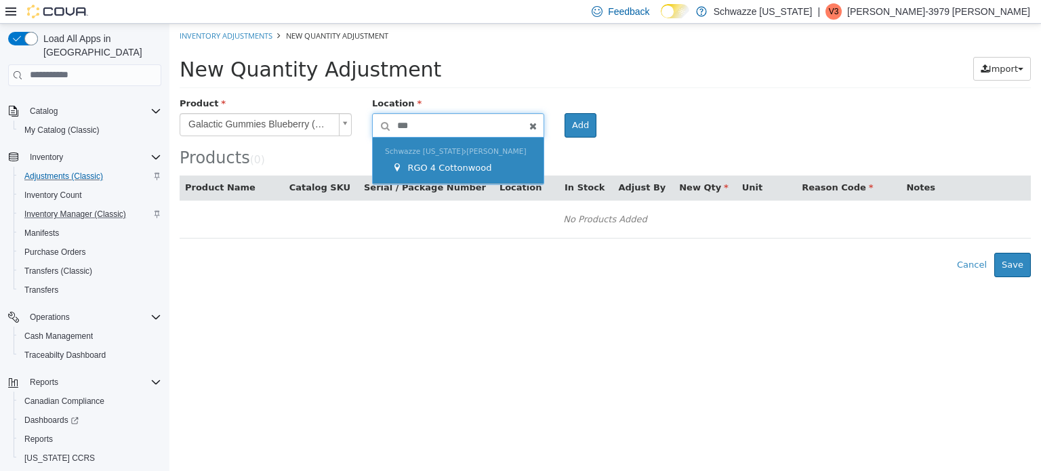
type input "***"
click at [411, 152] on span "Schwazze New Mexico R. Greenleaf" at bounding box center [456, 150] width 142 height 9
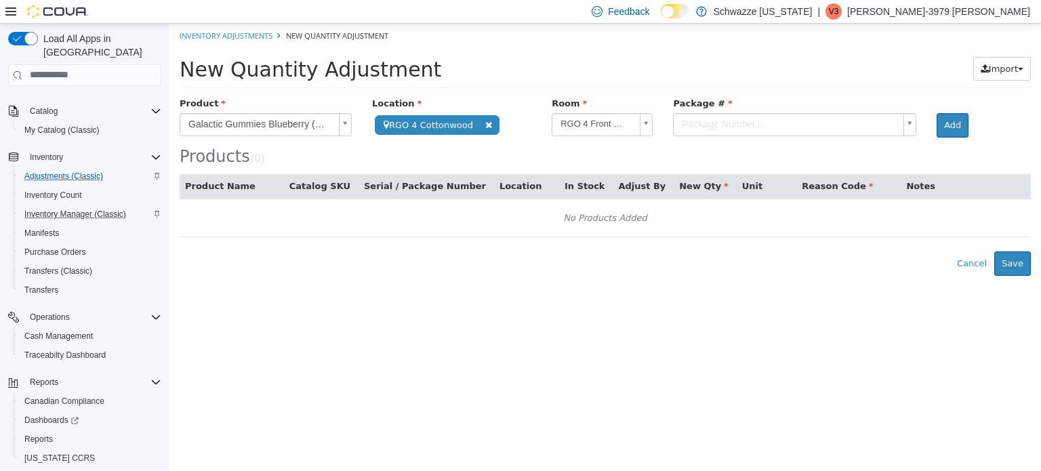
click at [745, 121] on body "**********" at bounding box center [604, 149] width 871 height 252
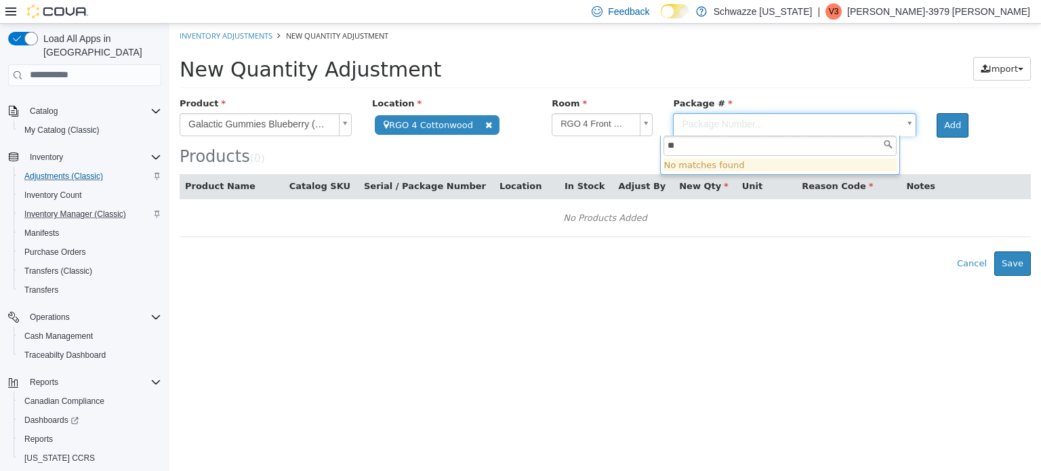
type input "*"
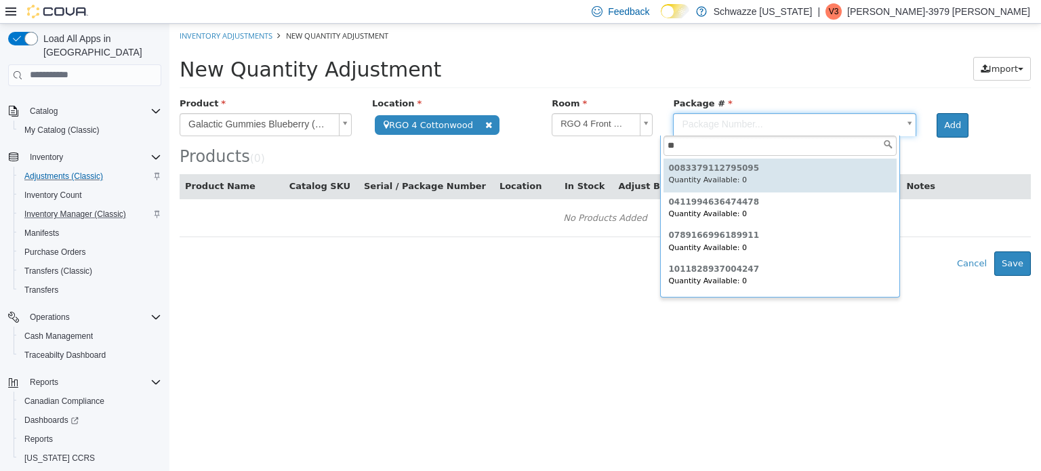
type input "*"
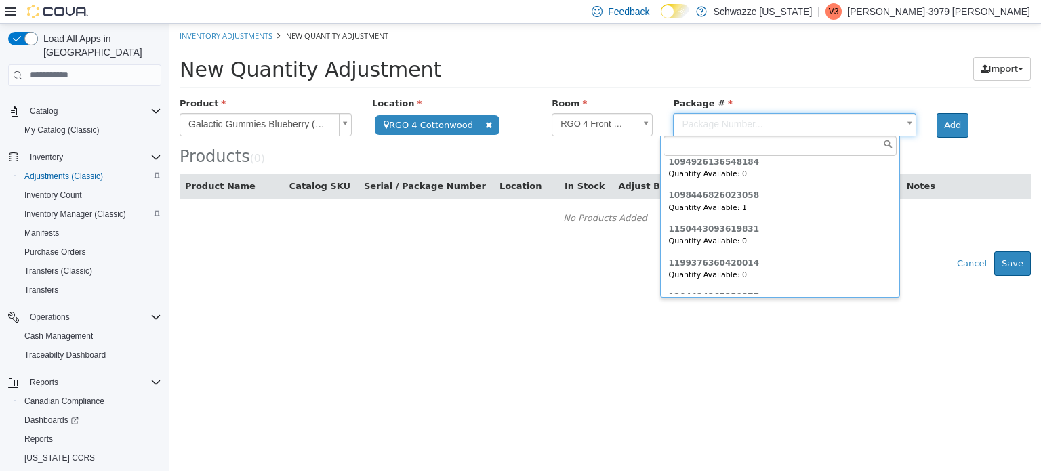
scroll to position [995, 0]
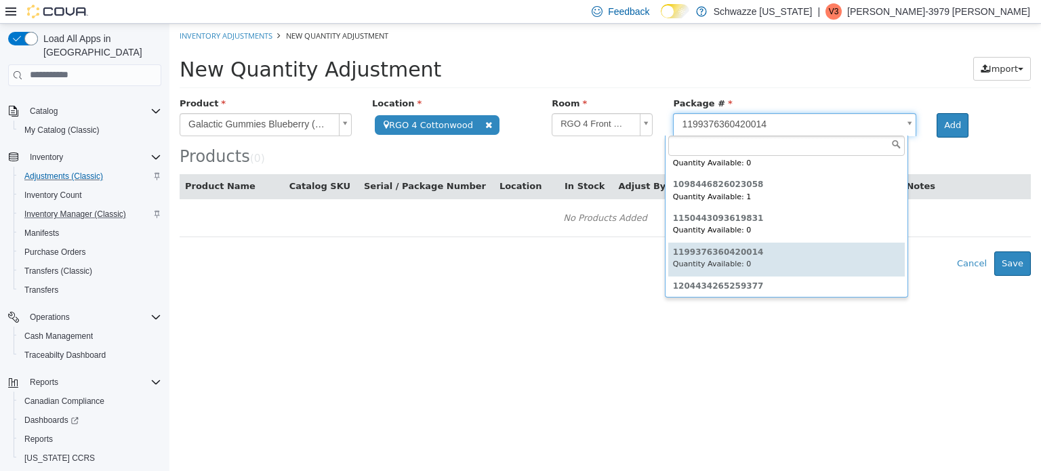
click at [762, 123] on body "**********" at bounding box center [604, 149] width 871 height 252
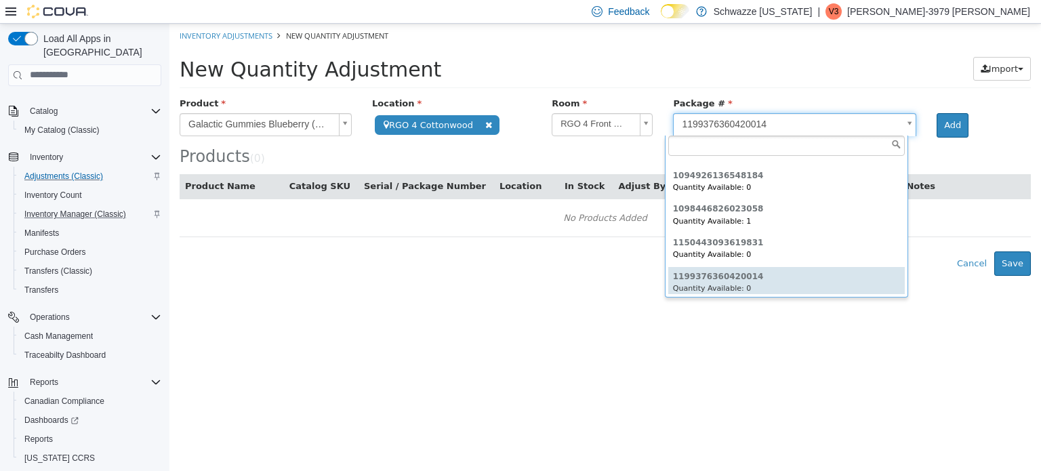
click at [762, 123] on body "**********" at bounding box center [604, 149] width 871 height 252
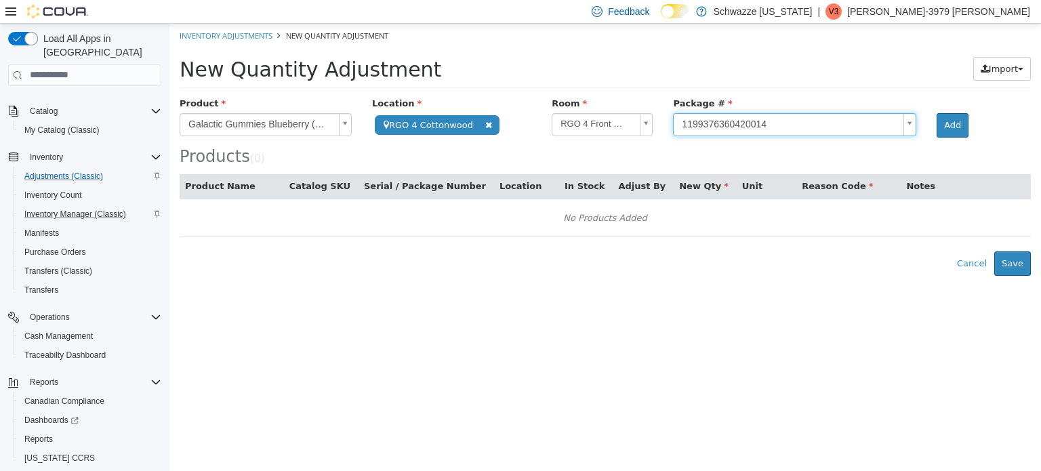
click at [762, 123] on body "**********" at bounding box center [604, 149] width 871 height 252
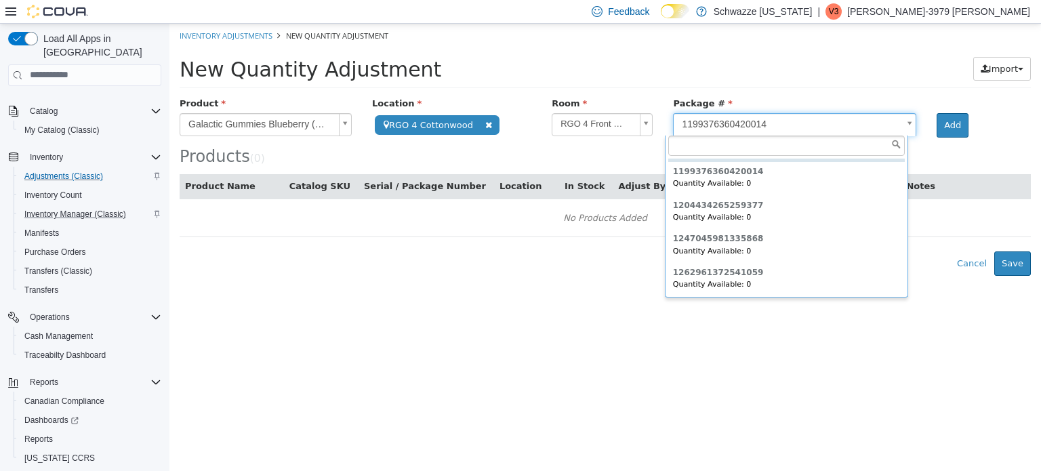
scroll to position [1077, 0]
type input "**********"
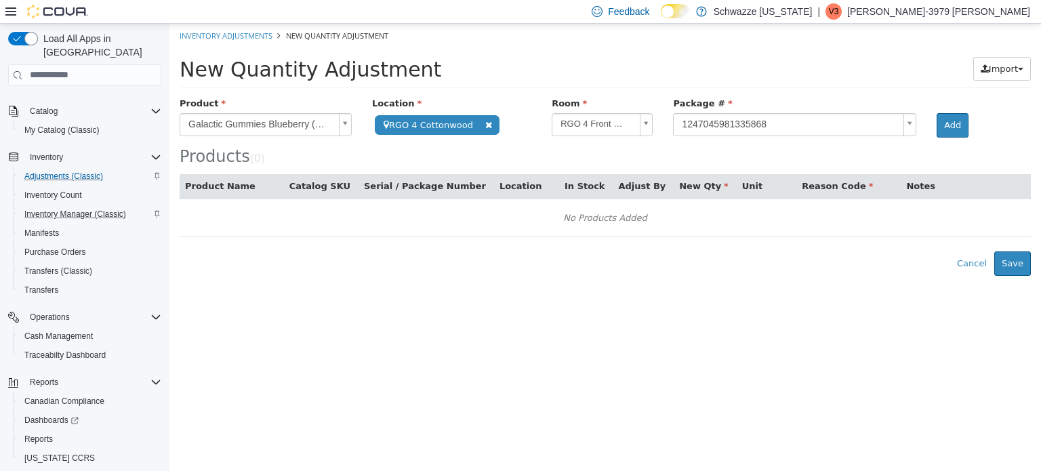
click at [767, 117] on body "**********" at bounding box center [604, 149] width 871 height 252
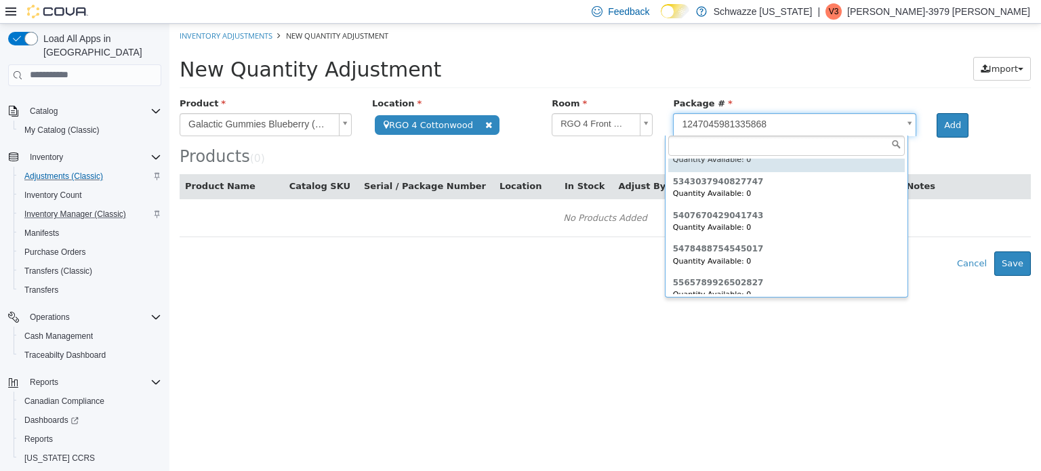
scroll to position [4277, 0]
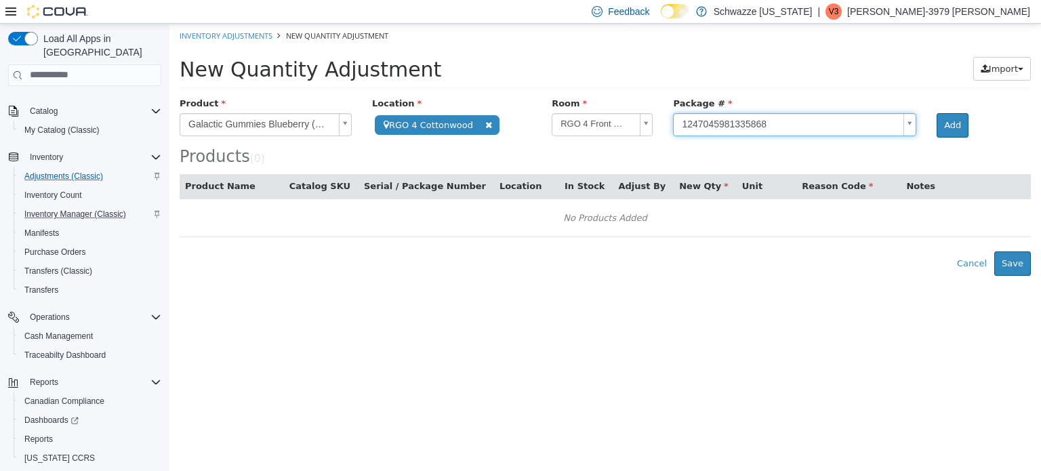
click at [729, 86] on body "**********" at bounding box center [604, 149] width 871 height 252
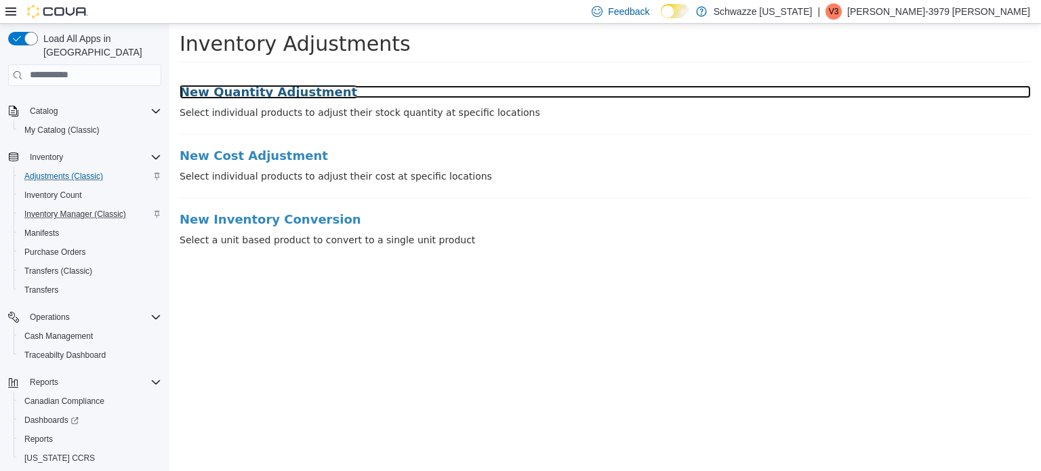
click at [211, 85] on h3 "New Quantity Adjustment" at bounding box center [605, 92] width 851 height 14
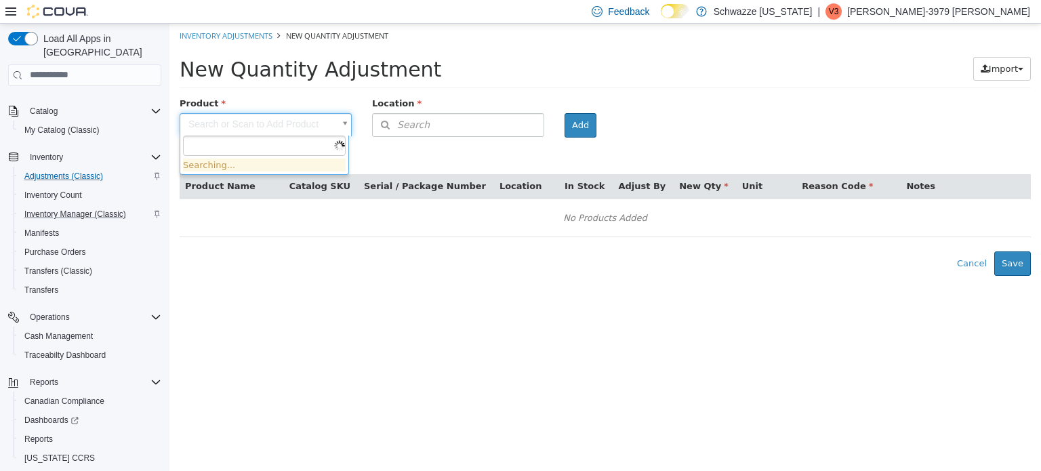
click at [262, 113] on body "× Inventory Adjustments New Quantity Adjustment New Quantity Adjustment Import …" at bounding box center [604, 149] width 871 height 252
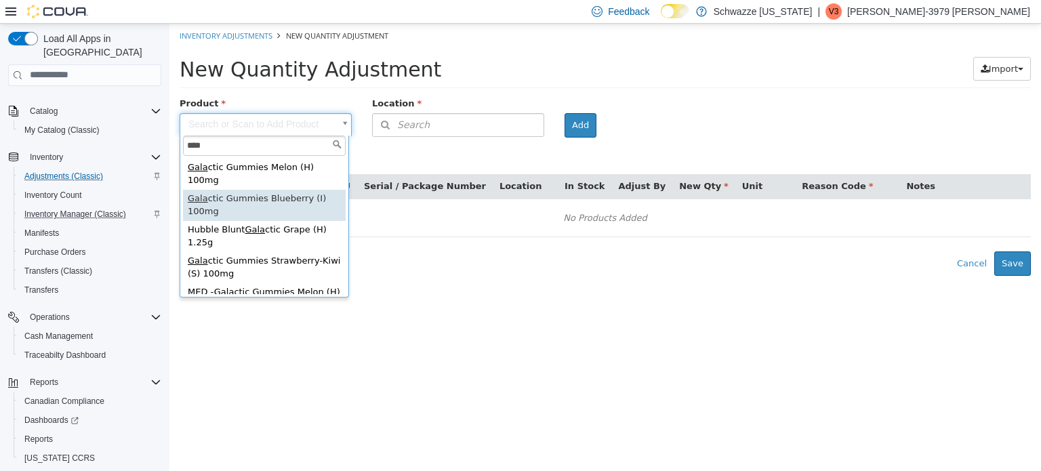
type input "****"
type input "**********"
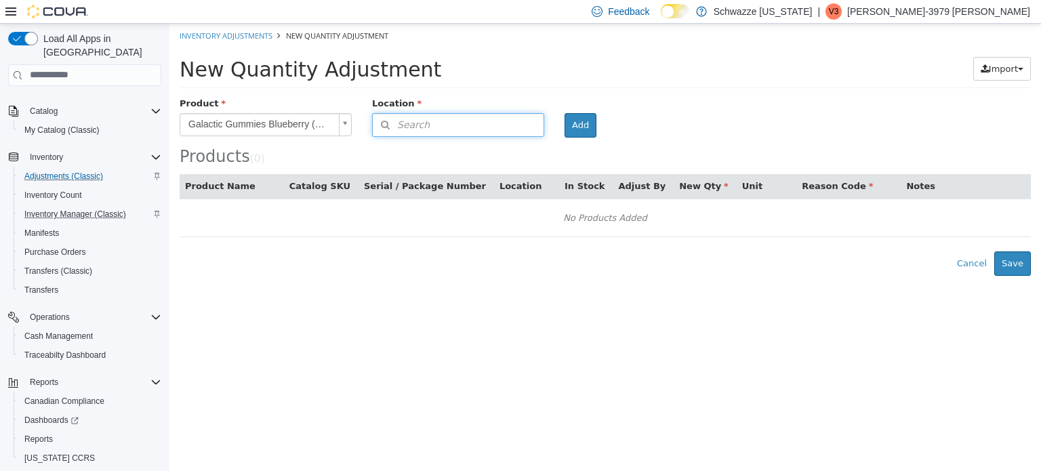
click at [428, 124] on button "Search" at bounding box center [458, 124] width 172 height 24
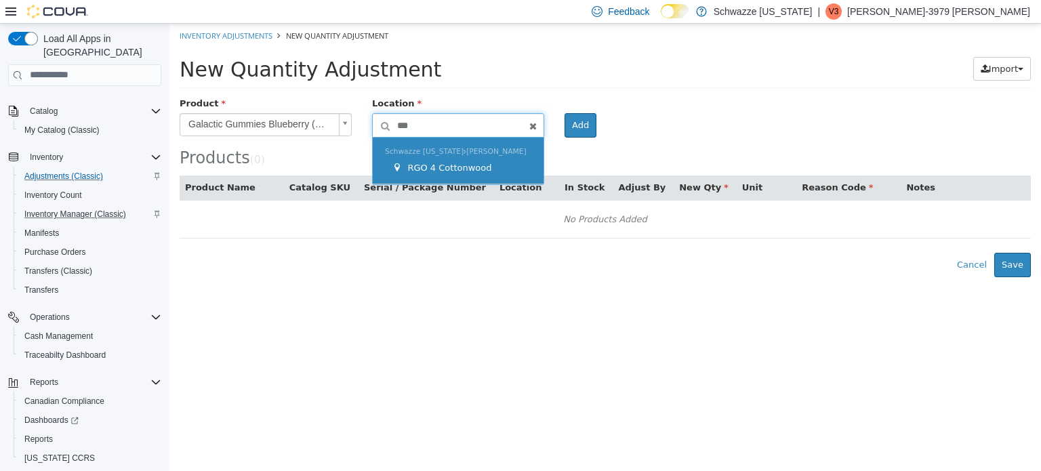
type input "***"
click at [435, 163] on span "RGO 4 Cottonwood" at bounding box center [449, 167] width 84 height 10
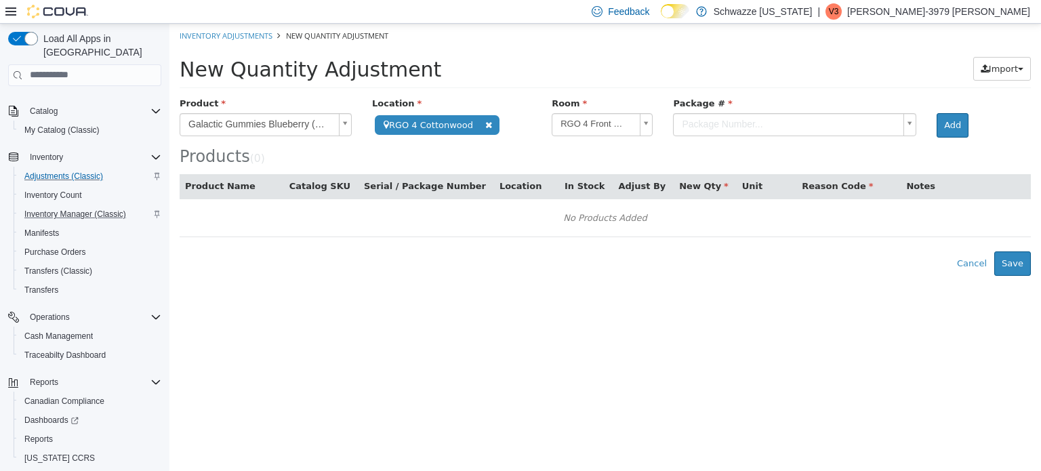
click at [721, 118] on body "**********" at bounding box center [604, 149] width 871 height 252
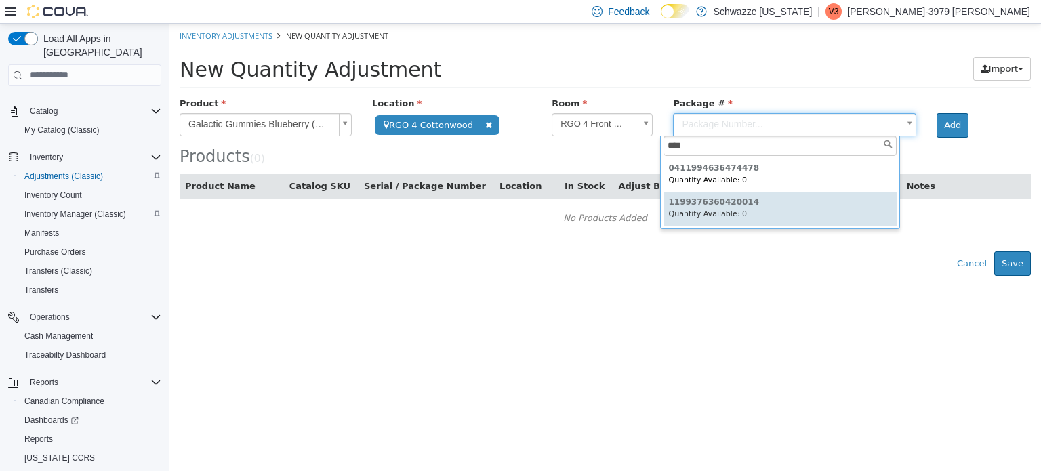
type input "****"
type input "**********"
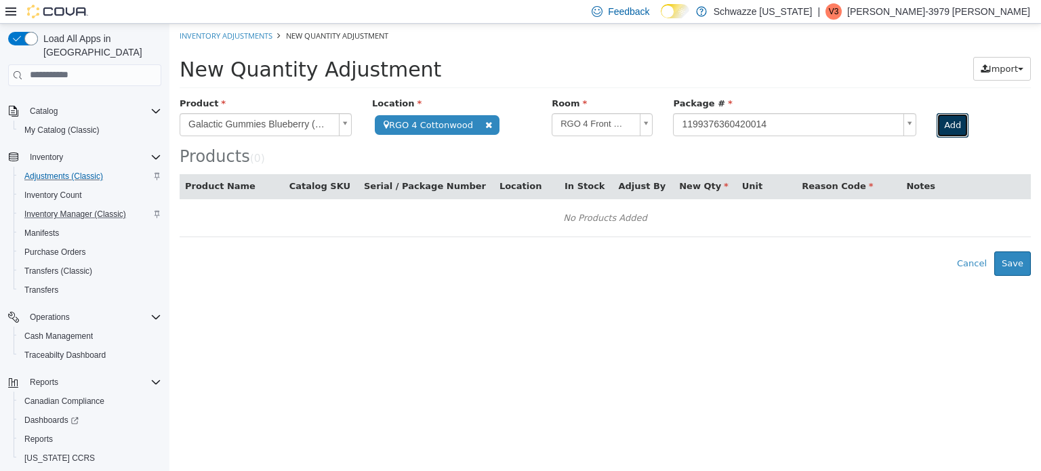
click at [937, 118] on button "Add" at bounding box center [953, 124] width 32 height 24
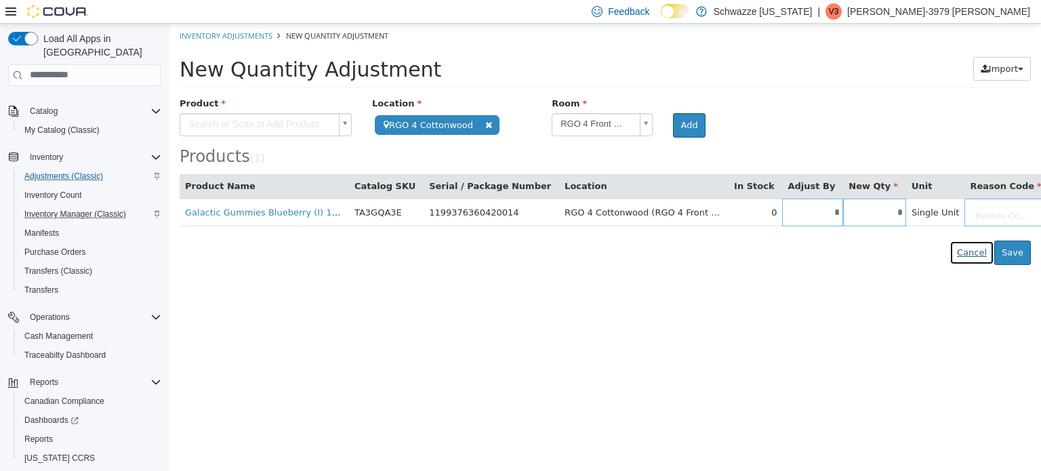
click at [963, 245] on button "Cancel" at bounding box center [971, 252] width 45 height 24
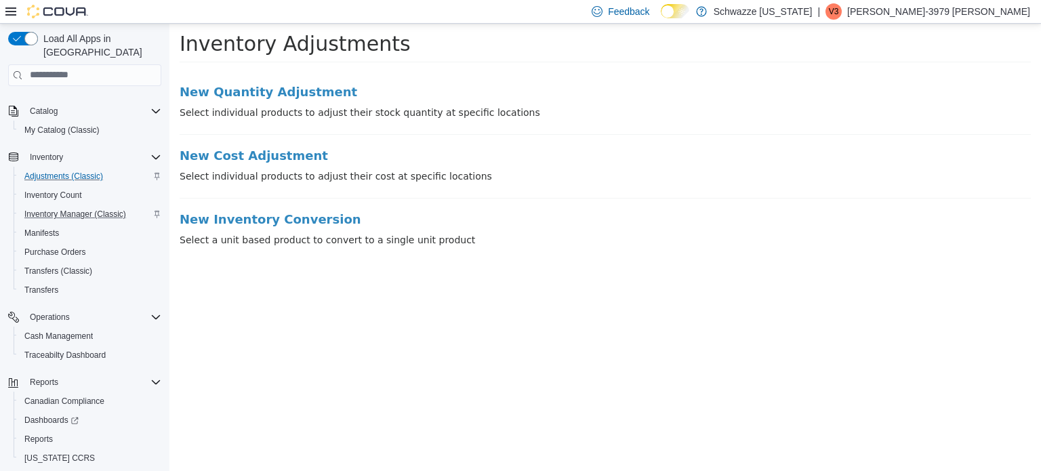
click at [314, 101] on li "New Quantity Adjustment Select individual products to adjust their stock quanti…" at bounding box center [605, 109] width 851 height 49
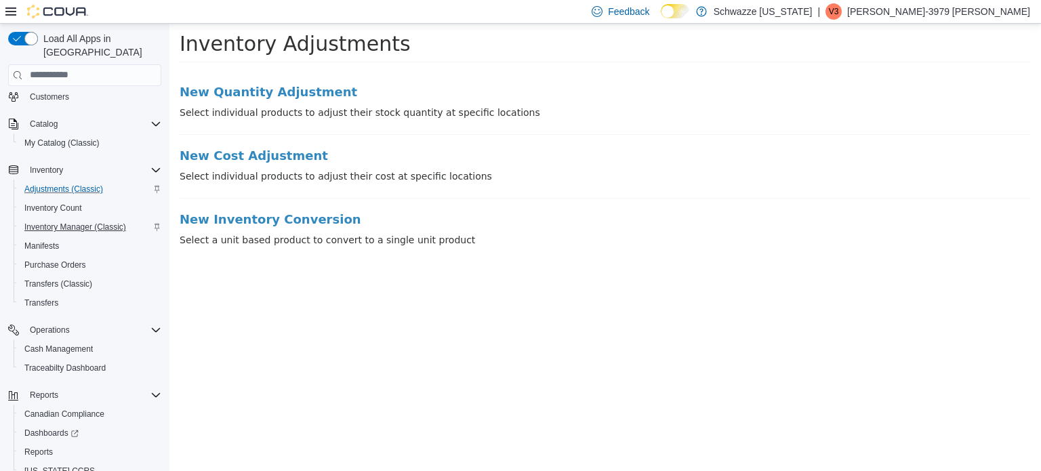
scroll to position [38, 0]
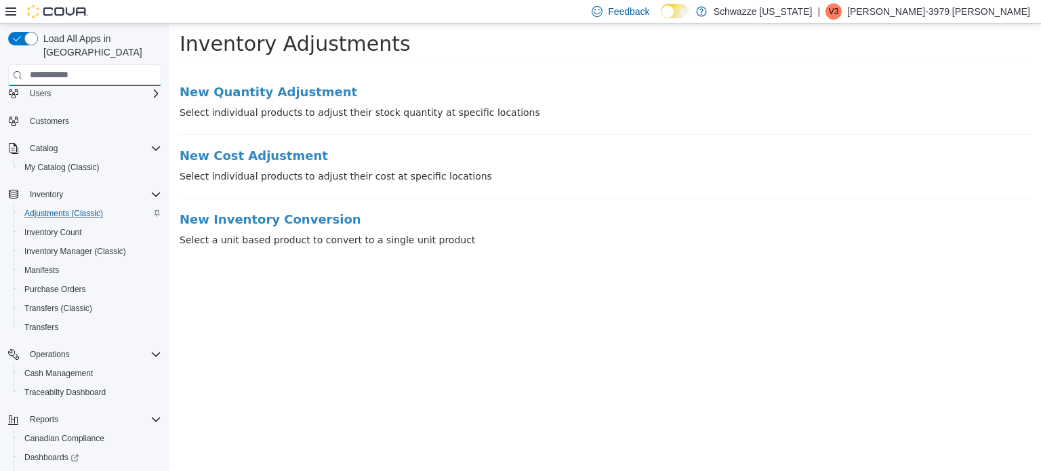
click at [81, 64] on input "search" at bounding box center [84, 75] width 153 height 22
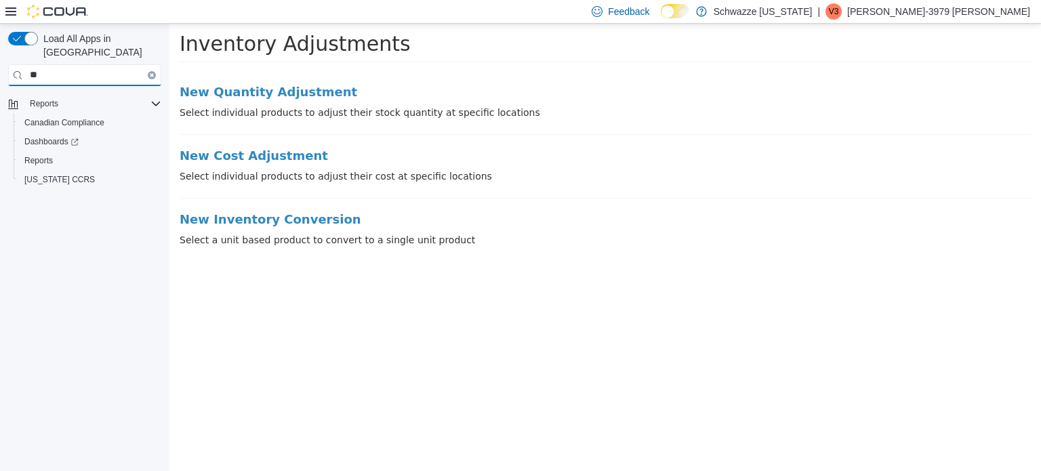
type input "**"
click at [35, 136] on span "Dashboards" at bounding box center [51, 141] width 54 height 11
click at [148, 71] on button "Clear input" at bounding box center [152, 75] width 8 height 8
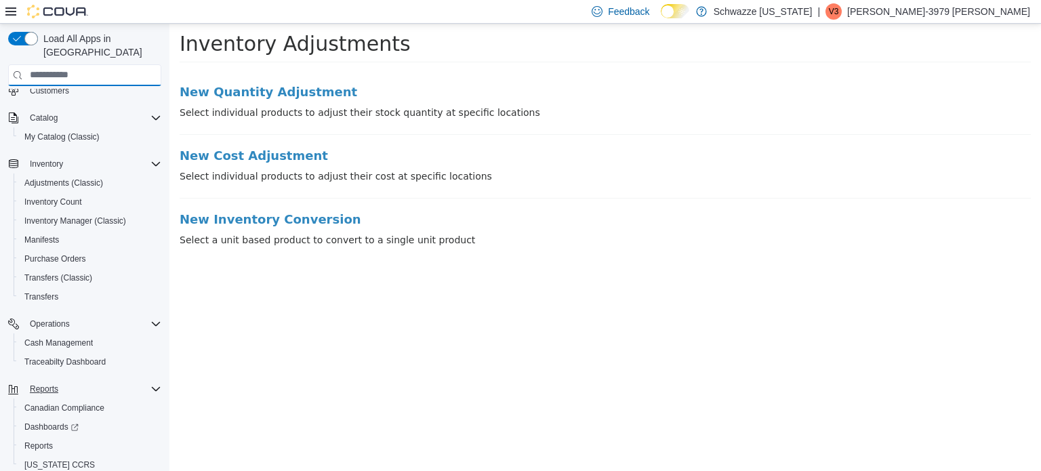
scroll to position [89, 0]
click at [47, 419] on span "Dashboards" at bounding box center [51, 425] width 54 height 16
click at [47, 232] on span "Manifests" at bounding box center [41, 237] width 35 height 11
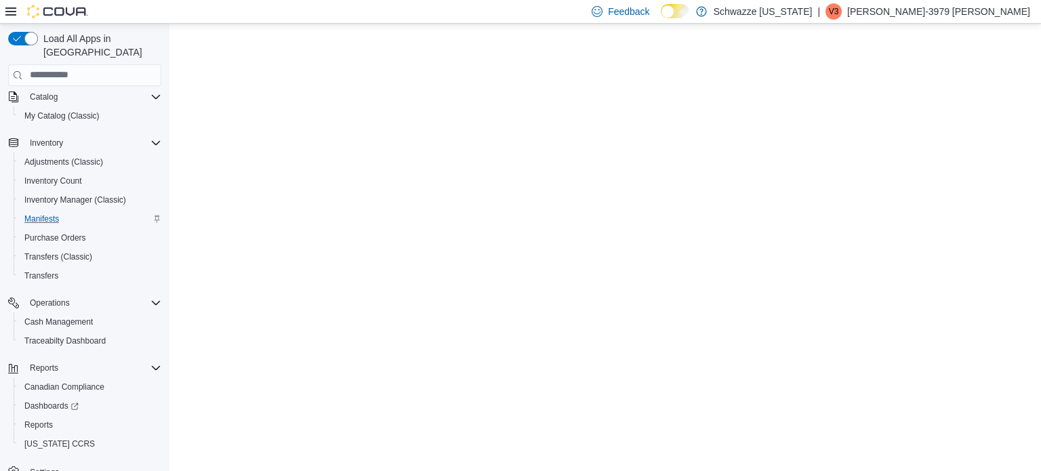
scroll to position [70, 0]
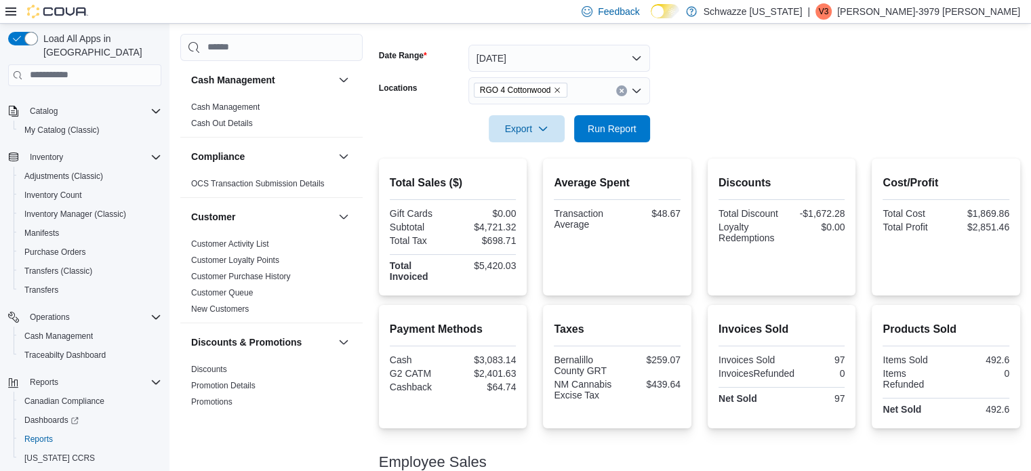
scroll to position [188, 0]
click at [618, 131] on span "Run Report" at bounding box center [612, 129] width 49 height 14
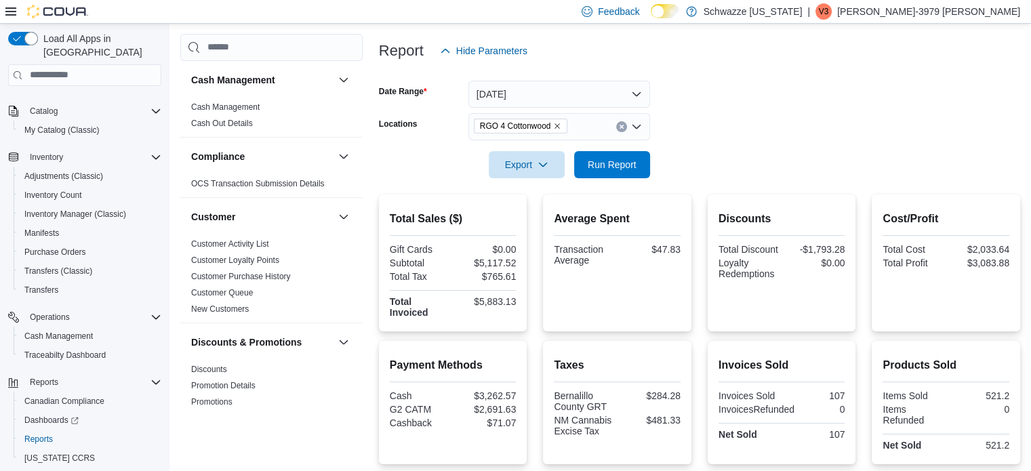
scroll to position [152, 0]
click at [506, 97] on button "Today" at bounding box center [559, 94] width 182 height 27
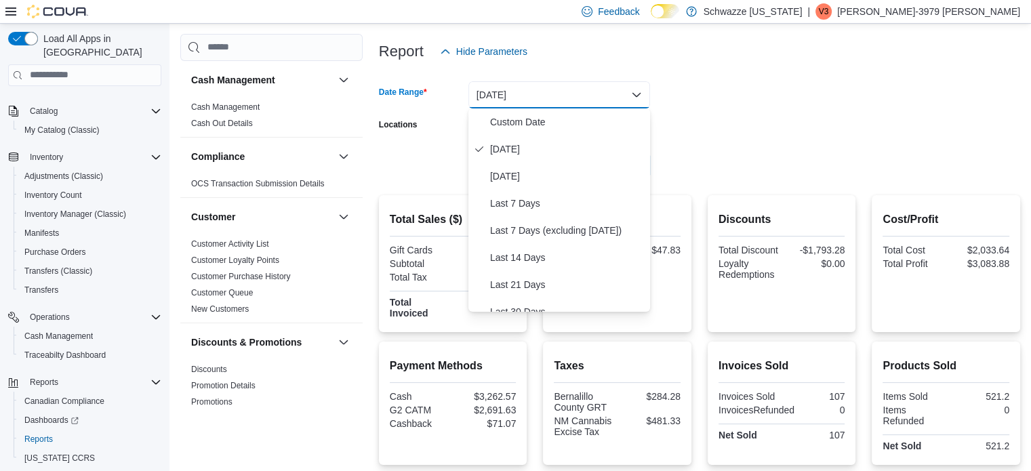
click at [651, 103] on form "Date Range Today Locations RGO 4 Cottonwood Export Run Report" at bounding box center [699, 122] width 641 height 114
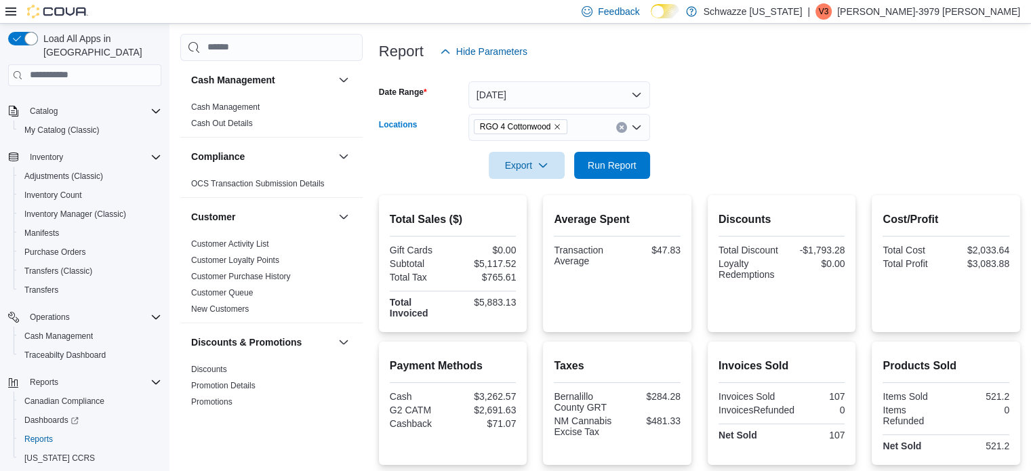
click at [617, 127] on button "Clear input" at bounding box center [621, 127] width 11 height 11
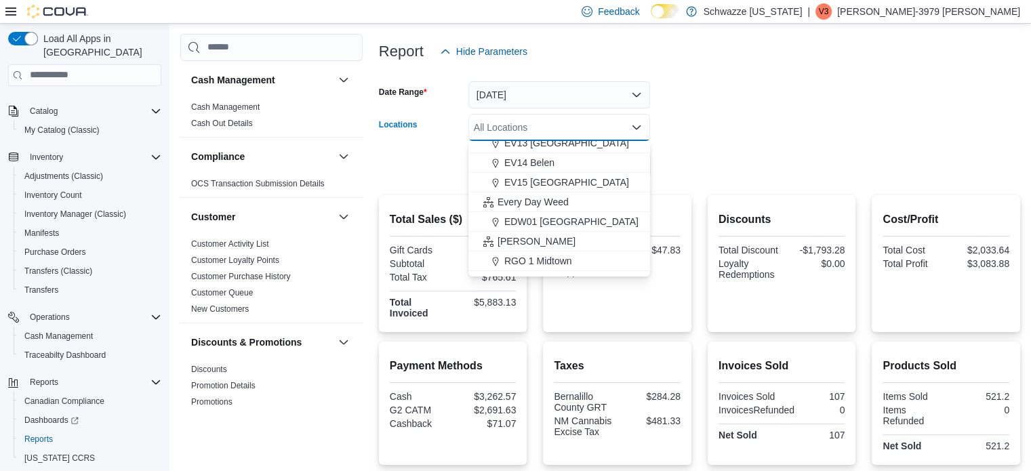
scroll to position [336, 0]
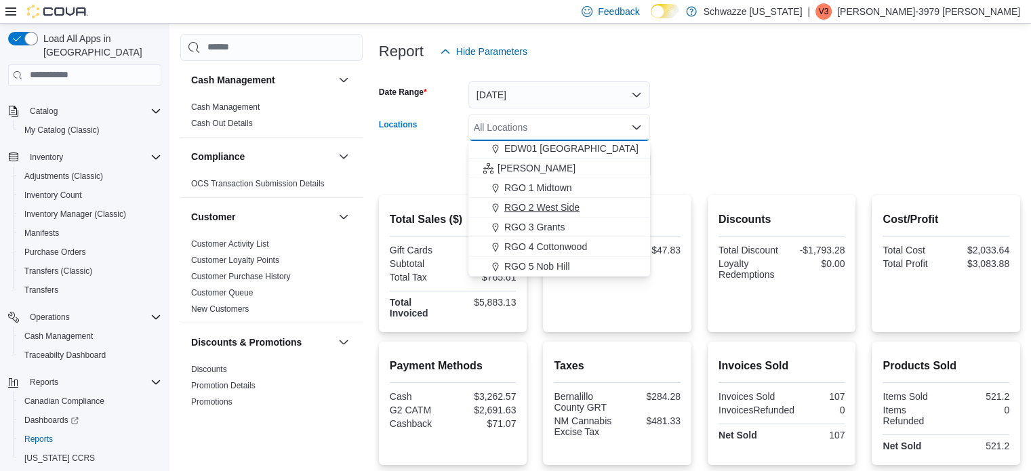
click at [548, 198] on button "RGO 2 West Side" at bounding box center [559, 208] width 182 height 20
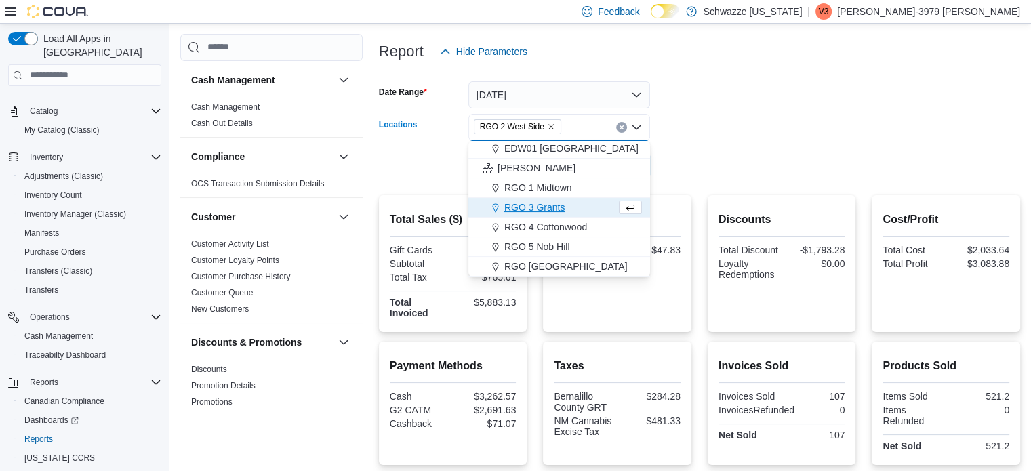
click at [680, 148] on div at bounding box center [699, 146] width 641 height 11
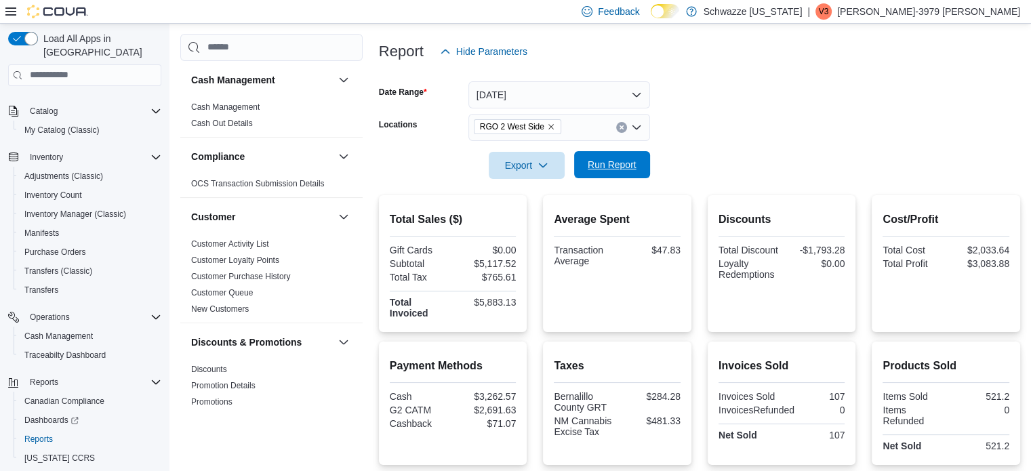
click at [594, 152] on span "Run Report" at bounding box center [612, 164] width 60 height 27
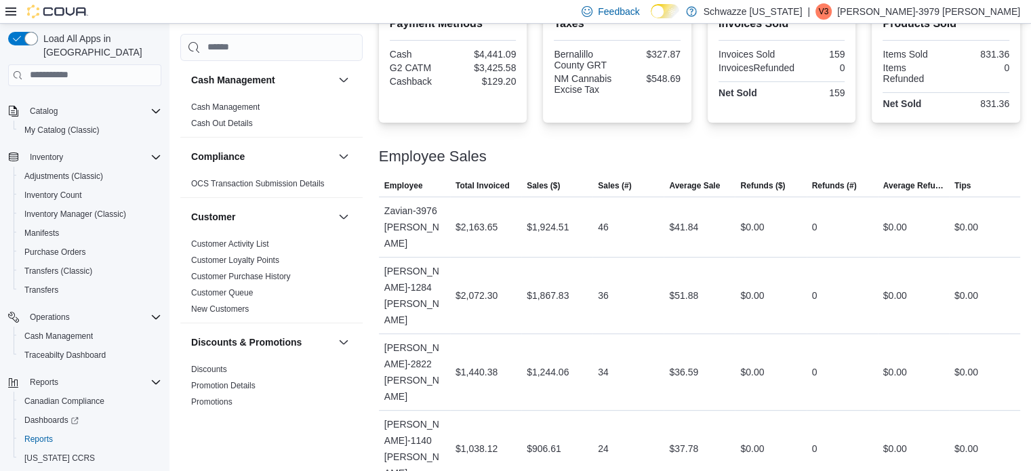
scroll to position [494, 0]
click at [649, 193] on span "Sales (#)" at bounding box center [627, 187] width 71 height 22
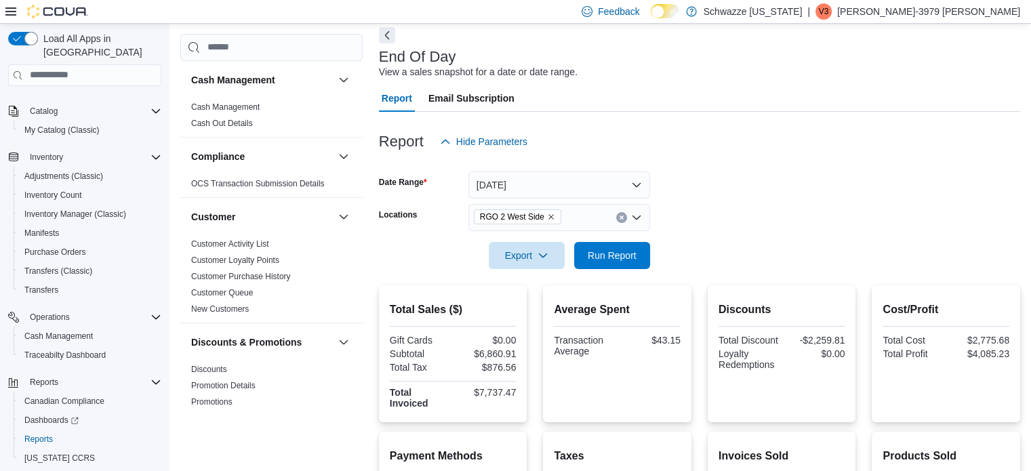
scroll to position [57, 0]
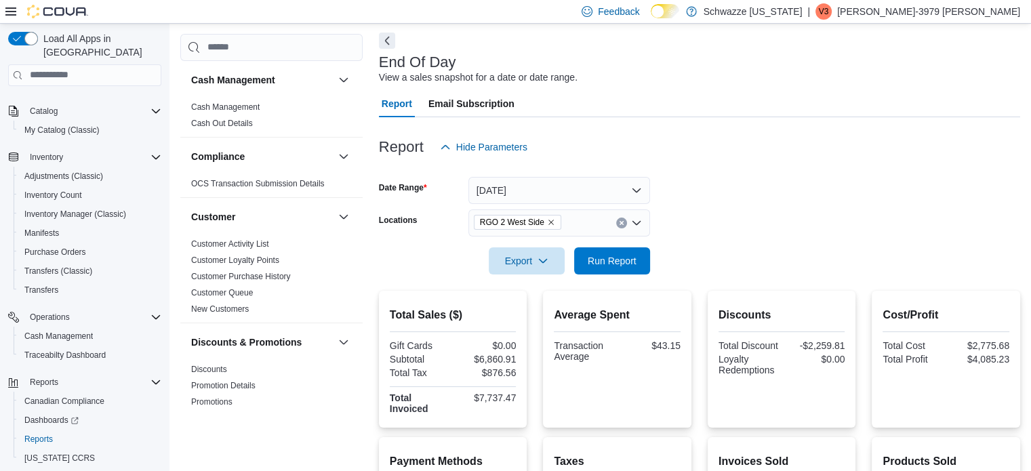
click at [622, 224] on icon "Clear input" at bounding box center [621, 222] width 5 height 5
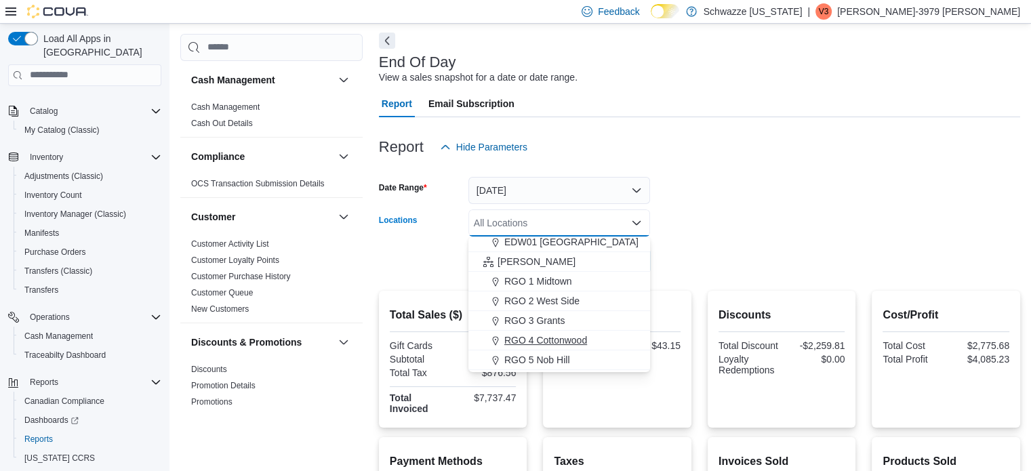
scroll to position [374, 0]
click at [553, 328] on span "RGO 5 Nob Hill" at bounding box center [536, 324] width 65 height 14
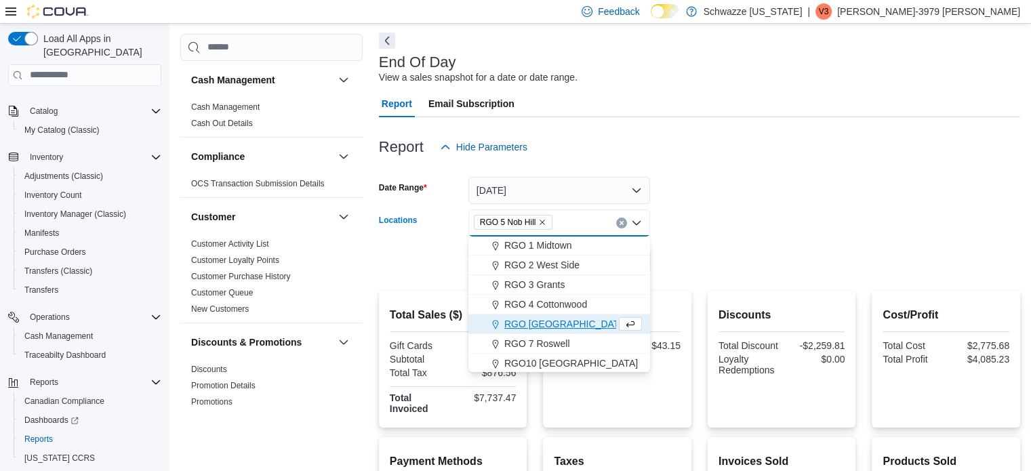
click at [718, 218] on form "Date Range Today Locations RGO 5 Nob Hill Combo box. Selected. RGO 5 Nob Hill. …" at bounding box center [699, 218] width 641 height 114
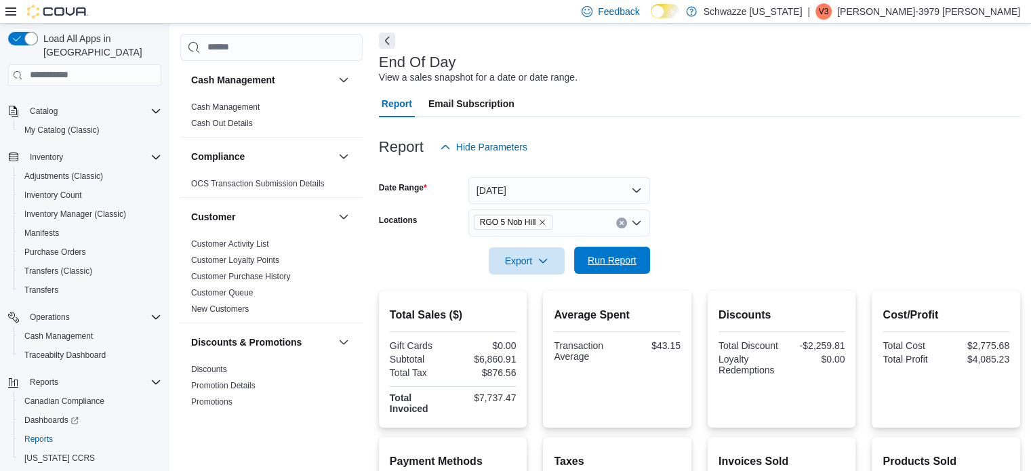
click at [632, 260] on span "Run Report" at bounding box center [612, 260] width 49 height 14
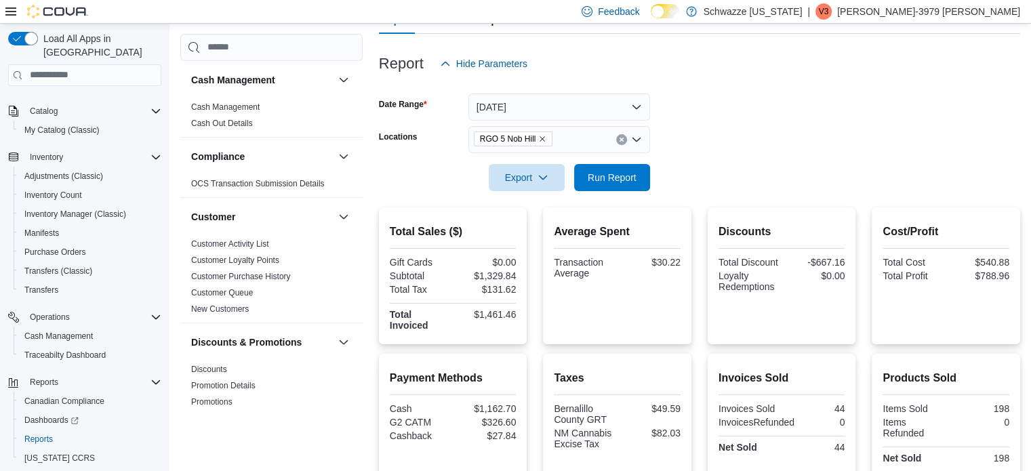
scroll to position [138, 0]
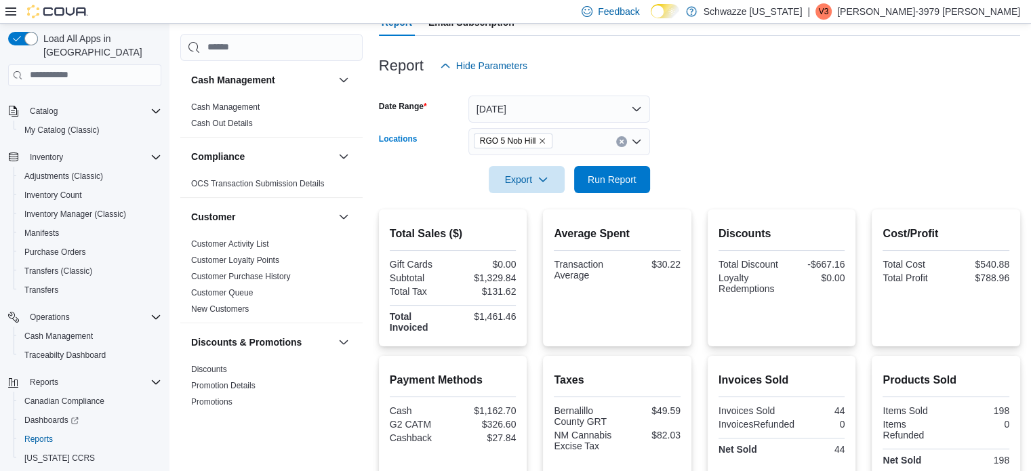
click at [619, 147] on div "RGO 5 Nob Hill" at bounding box center [559, 141] width 182 height 27
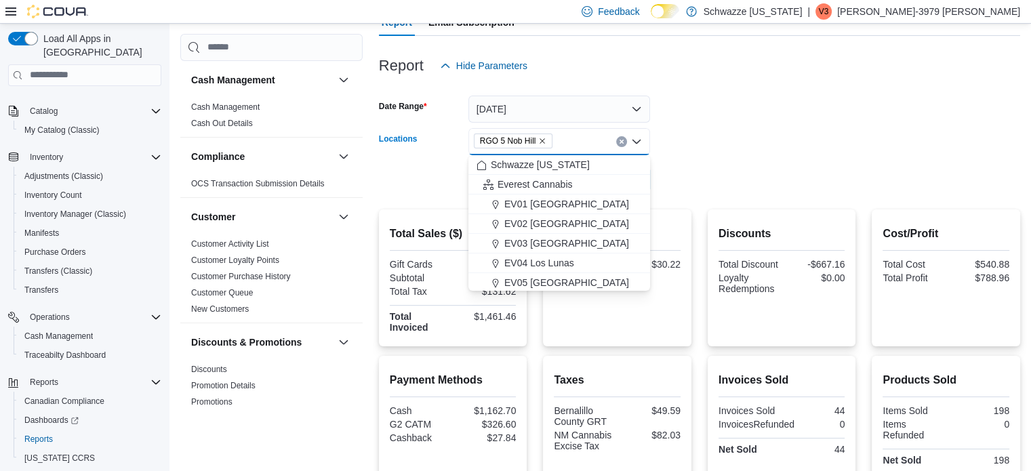
click at [617, 141] on button "Clear input" at bounding box center [621, 141] width 11 height 11
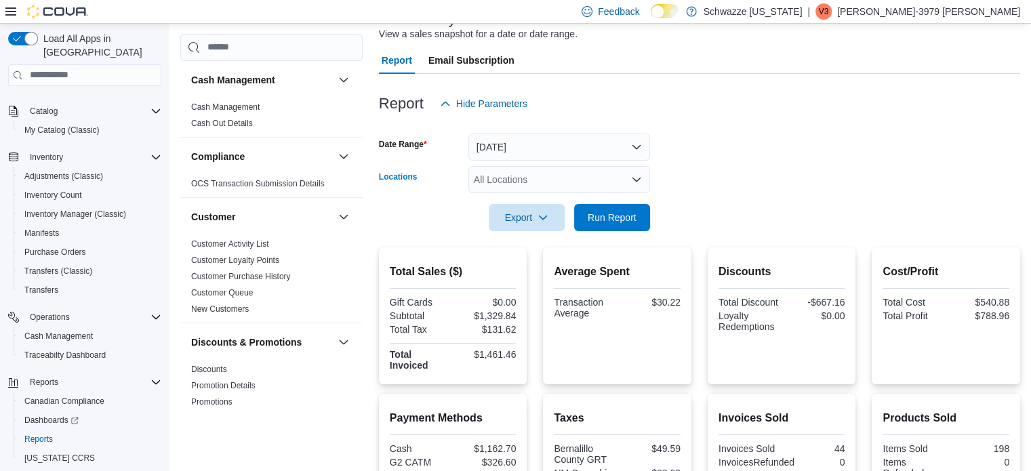
scroll to position [98, 0]
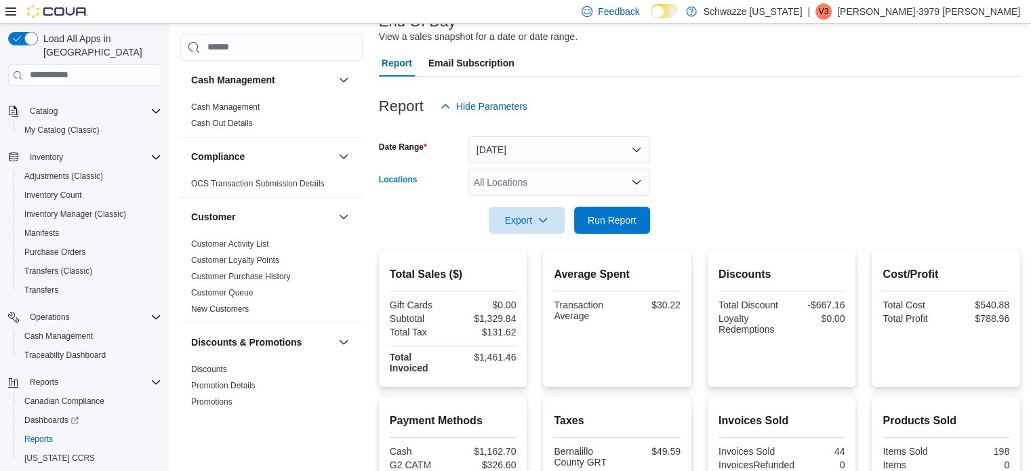
click at [557, 178] on div "All Locations Combo box. Selected. Combo box input. All Locations. Type some te…" at bounding box center [559, 182] width 182 height 27
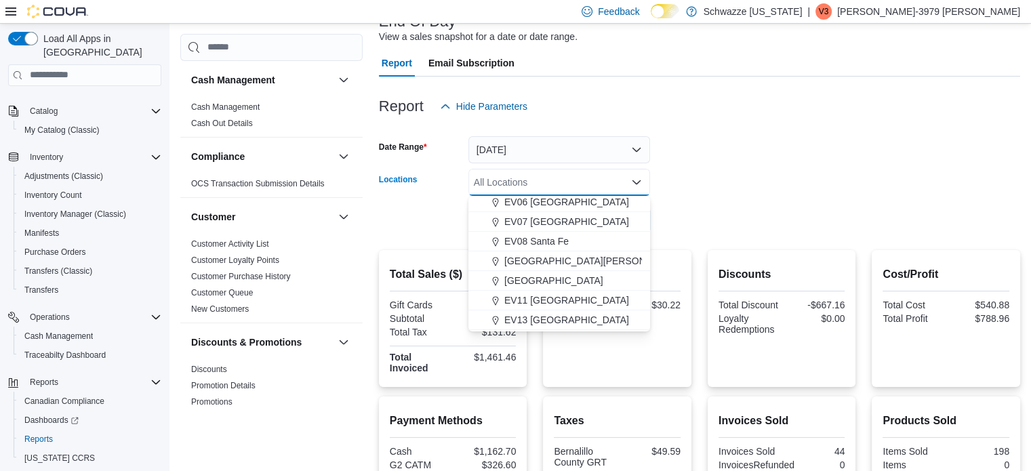
scroll to position [144, 0]
click at [569, 215] on span "EV07 [GEOGRAPHIC_DATA]" at bounding box center [566, 219] width 125 height 14
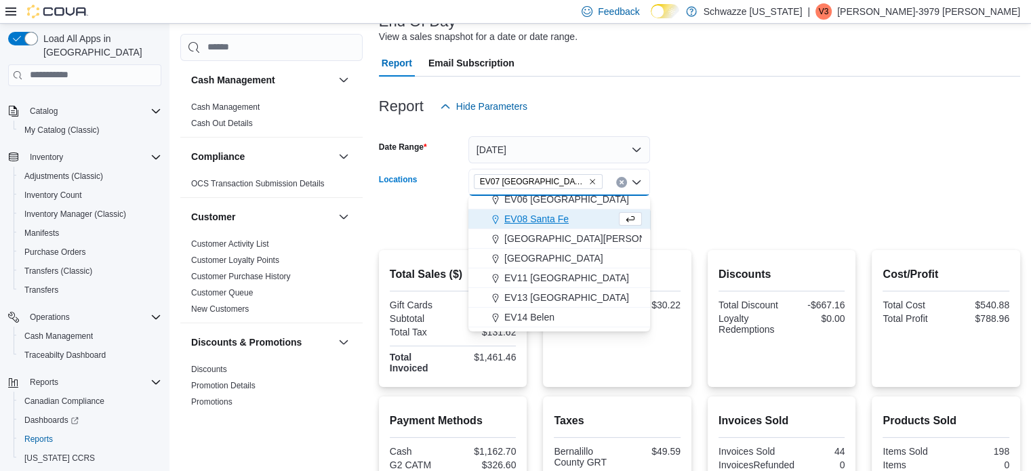
click at [709, 192] on form "Date Range Today Locations EV07 Paradise Hills Combo box. Selected. EV07 Paradi…" at bounding box center [699, 177] width 641 height 114
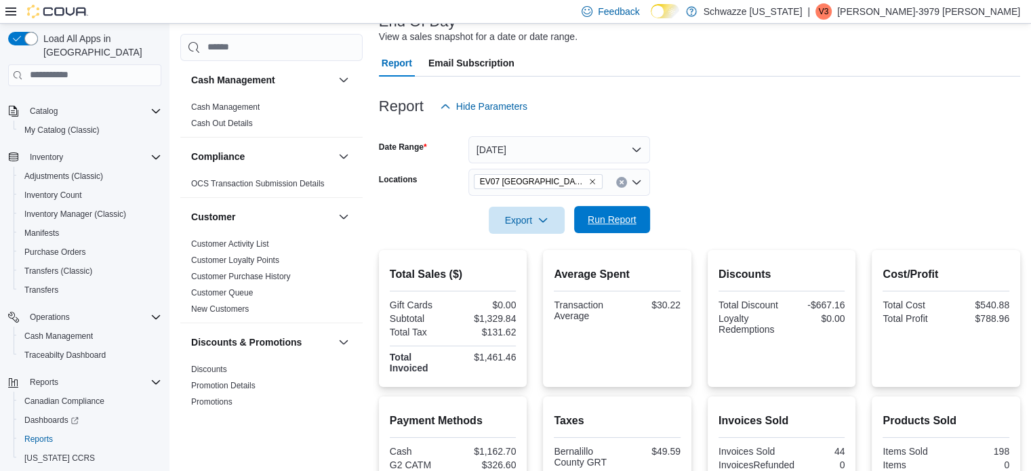
click at [622, 218] on span "Run Report" at bounding box center [612, 220] width 49 height 14
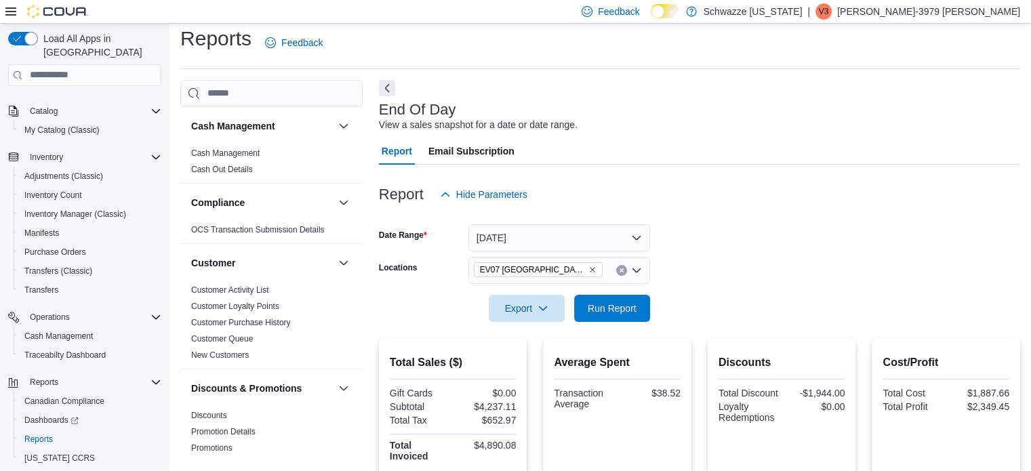
scroll to position [2, 0]
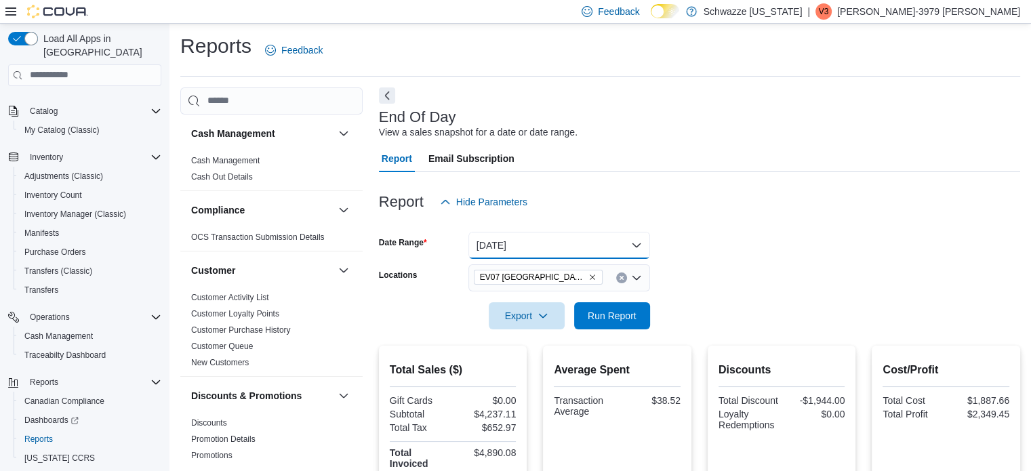
click at [525, 238] on button "Today" at bounding box center [559, 245] width 182 height 27
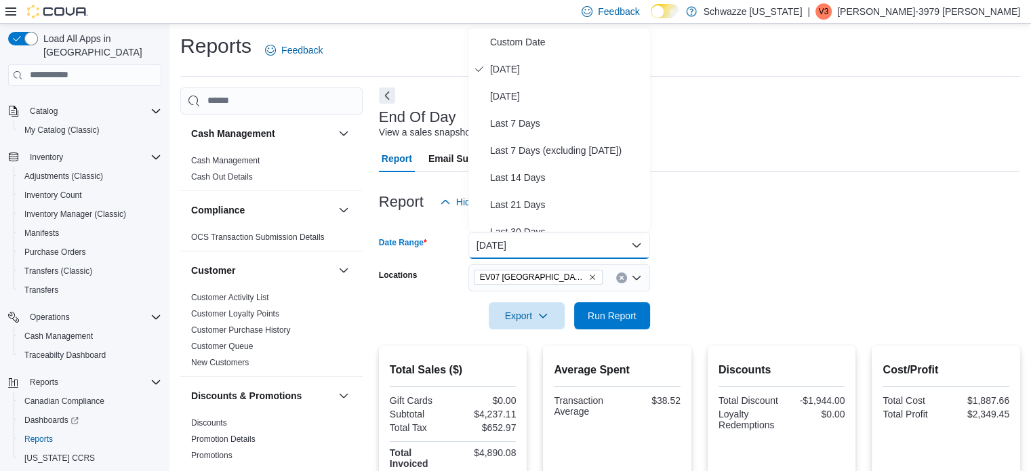
click at [725, 132] on div "End Of Day View a sales snapshot for a date or date range." at bounding box center [696, 124] width 634 height 30
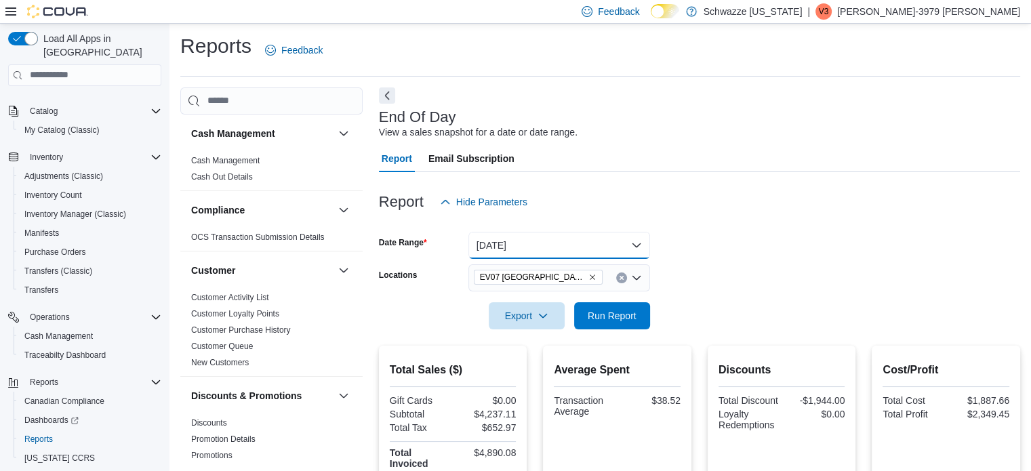
click at [484, 241] on button "Today" at bounding box center [559, 245] width 182 height 27
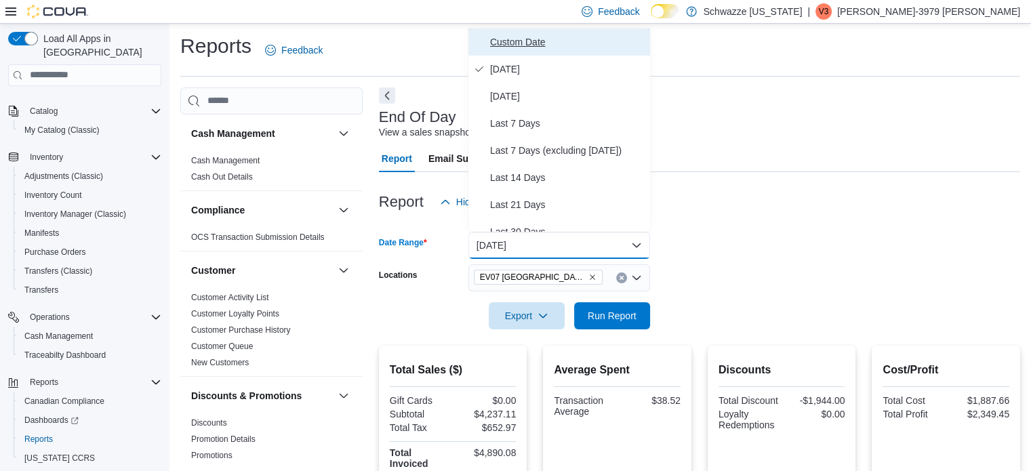
click at [528, 37] on span "Custom Date" at bounding box center [567, 42] width 155 height 16
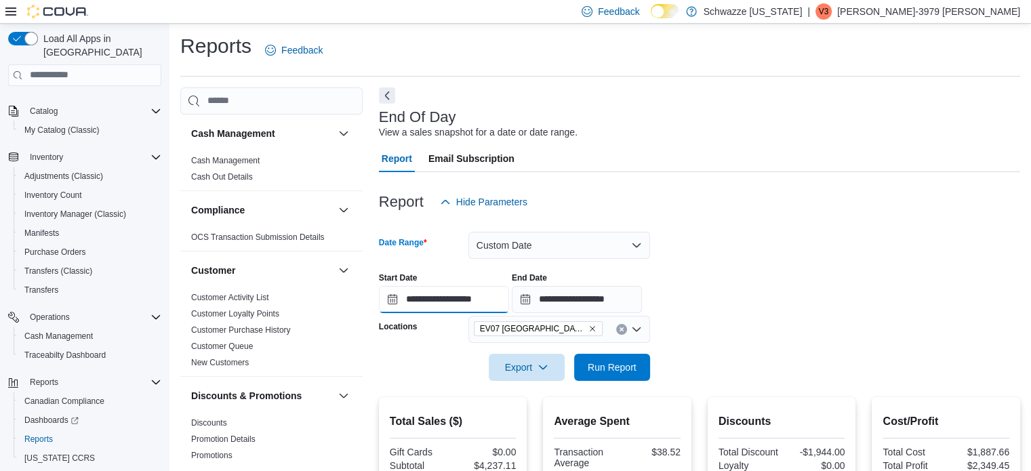
click at [470, 291] on input "**********" at bounding box center [444, 299] width 130 height 27
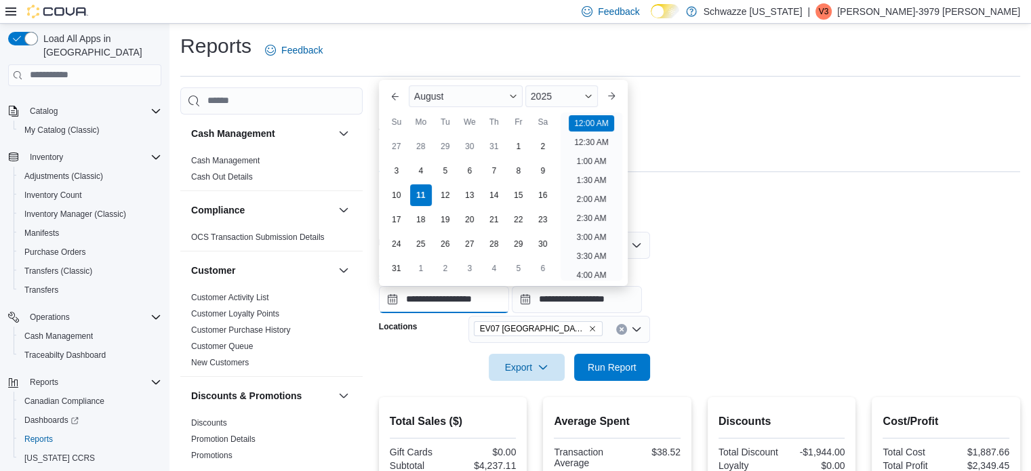
scroll to position [42, 0]
click at [460, 100] on div "August" at bounding box center [466, 96] width 114 height 22
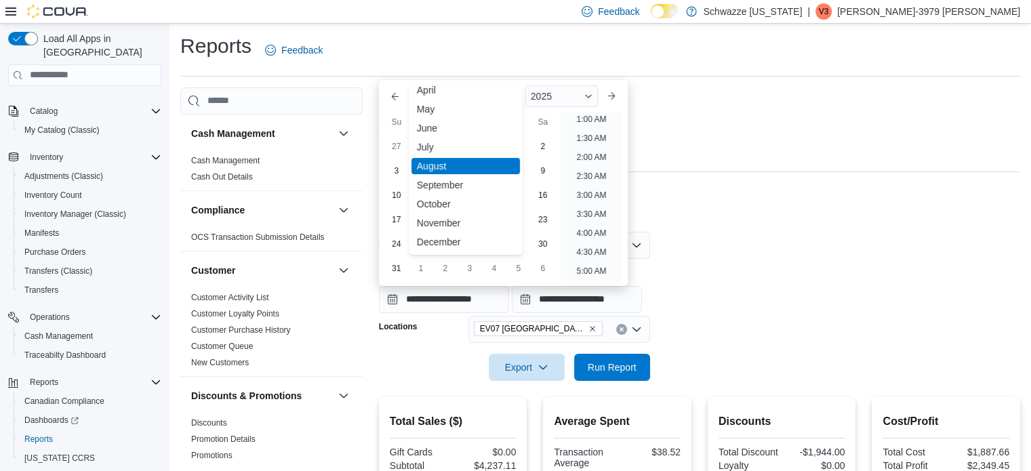
scroll to position [0, 0]
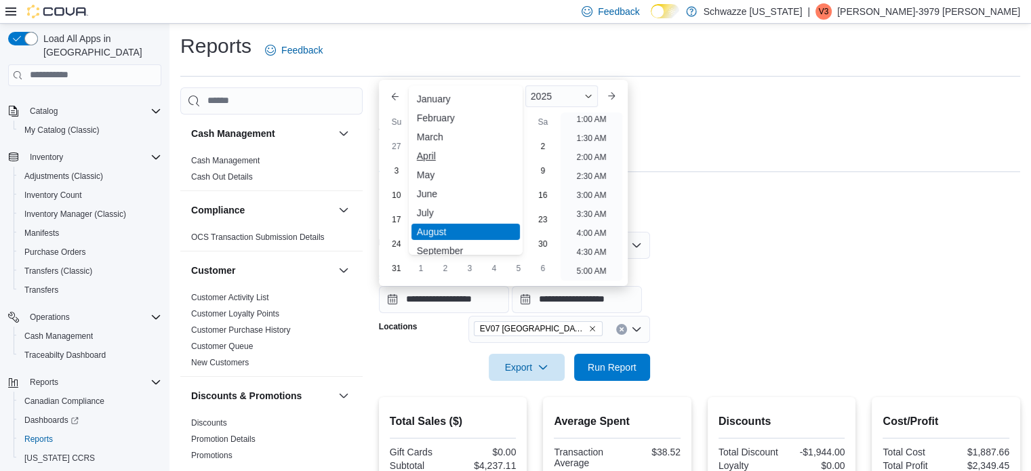
click at [431, 149] on div "April" at bounding box center [465, 156] width 108 height 16
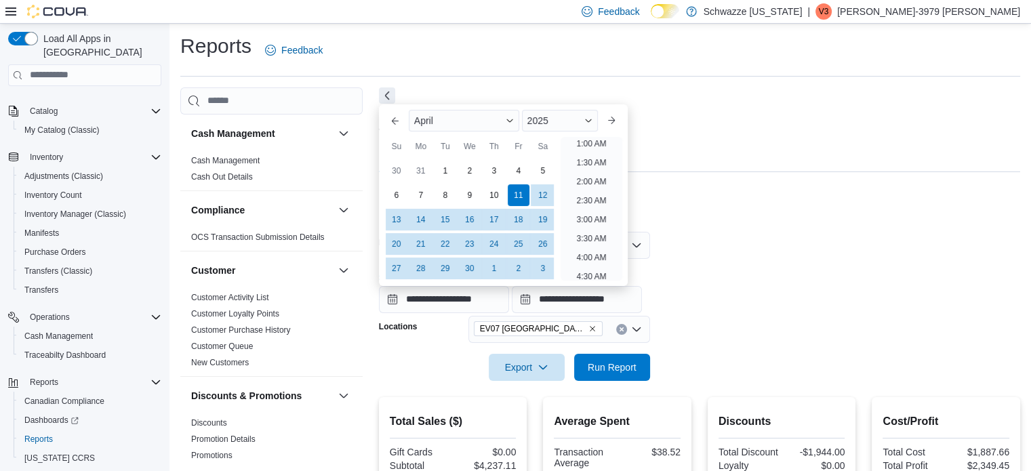
scroll to position [3, 0]
click at [567, 117] on div "2025" at bounding box center [560, 121] width 77 height 22
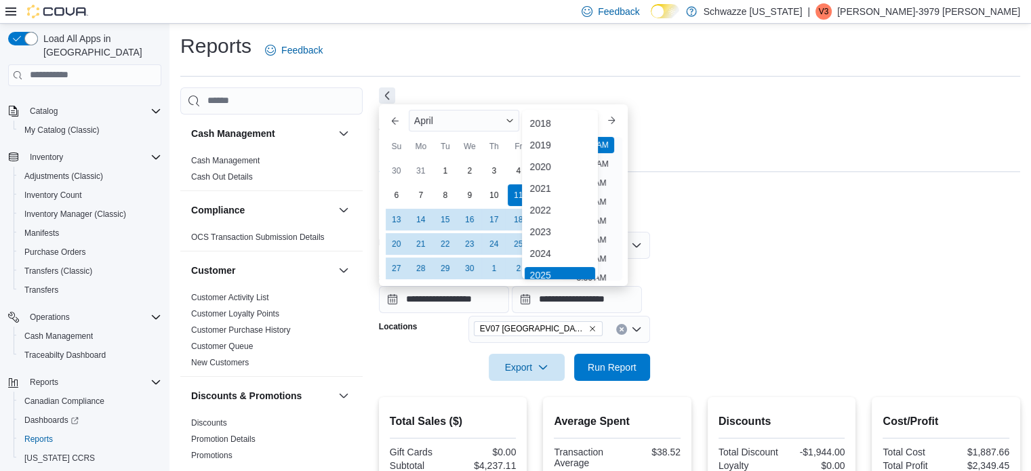
scroll to position [4, 0]
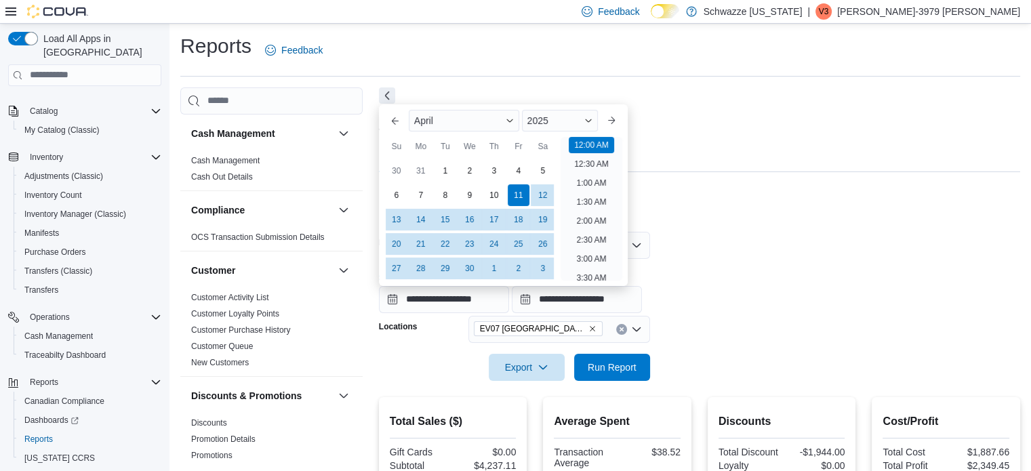
click at [697, 151] on div "Report Email Subscription" at bounding box center [699, 158] width 641 height 27
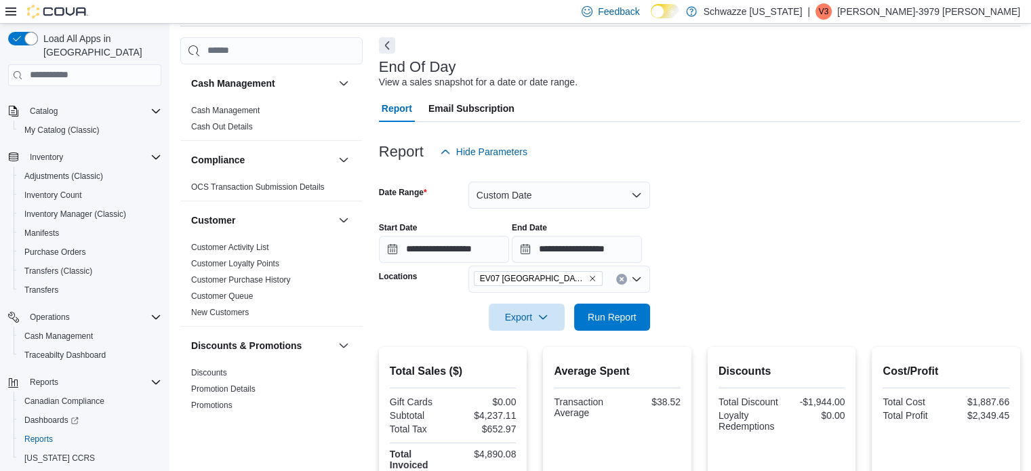
scroll to position [57, 0]
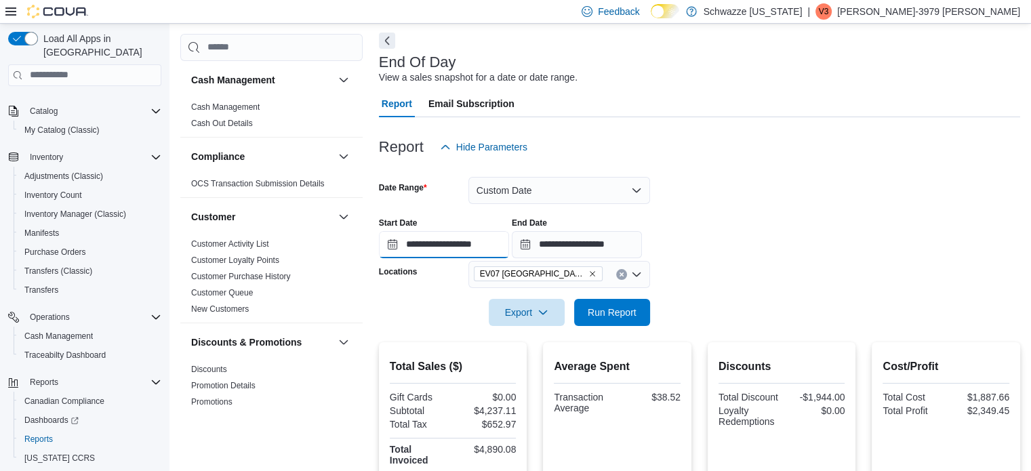
click at [450, 243] on input "**********" at bounding box center [444, 244] width 130 height 27
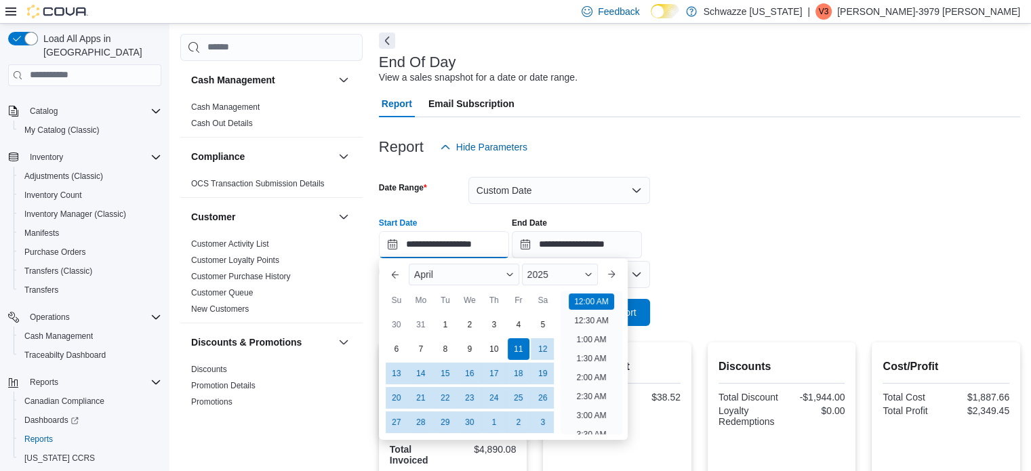
scroll to position [42, 0]
click at [398, 396] on div "20" at bounding box center [396, 398] width 24 height 24
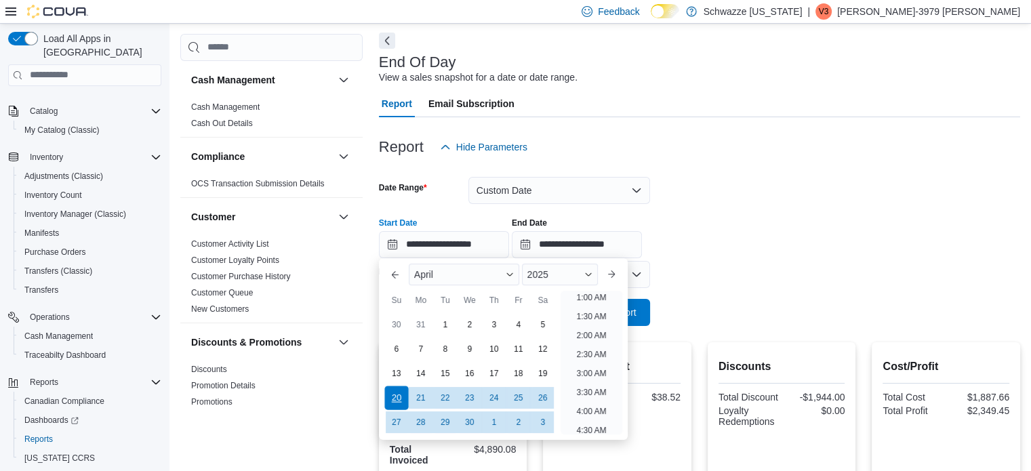
scroll to position [3, 0]
click at [575, 241] on input "**********" at bounding box center [577, 244] width 130 height 27
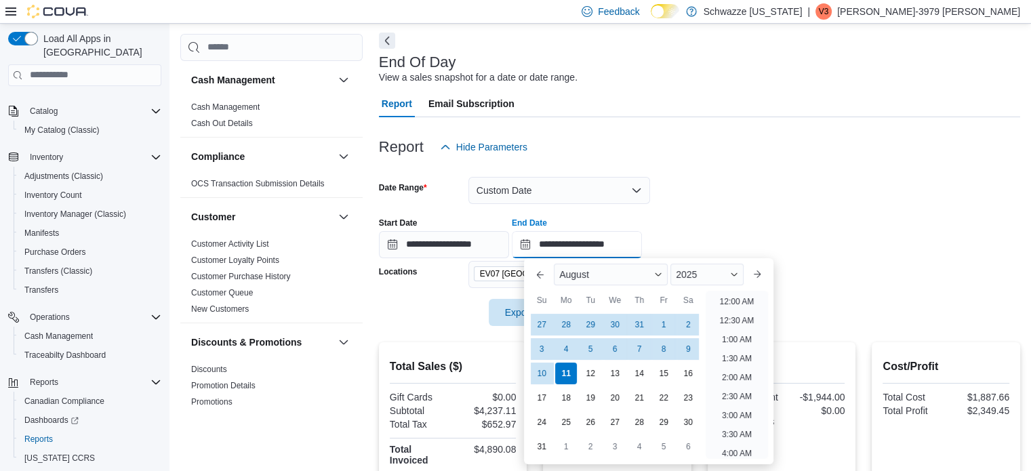
scroll to position [745, 0]
click at [637, 266] on div "August" at bounding box center [611, 275] width 114 height 22
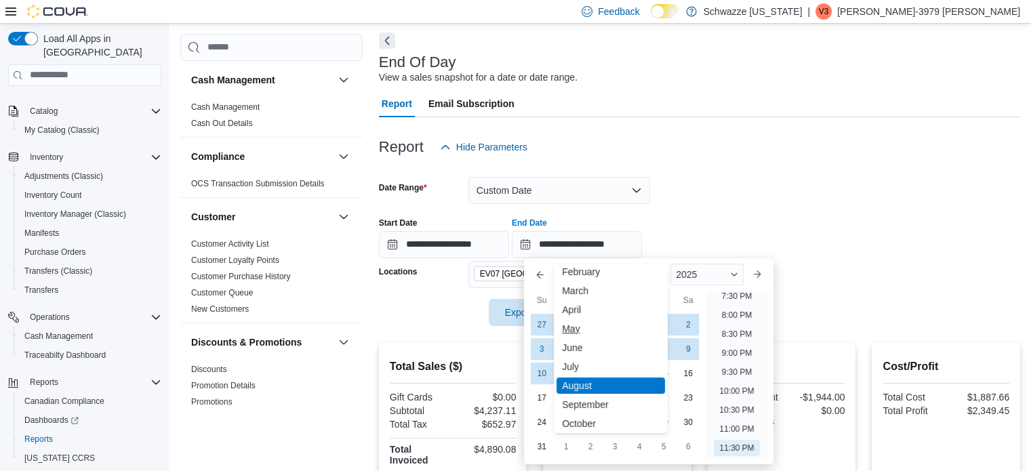
scroll to position [0, 0]
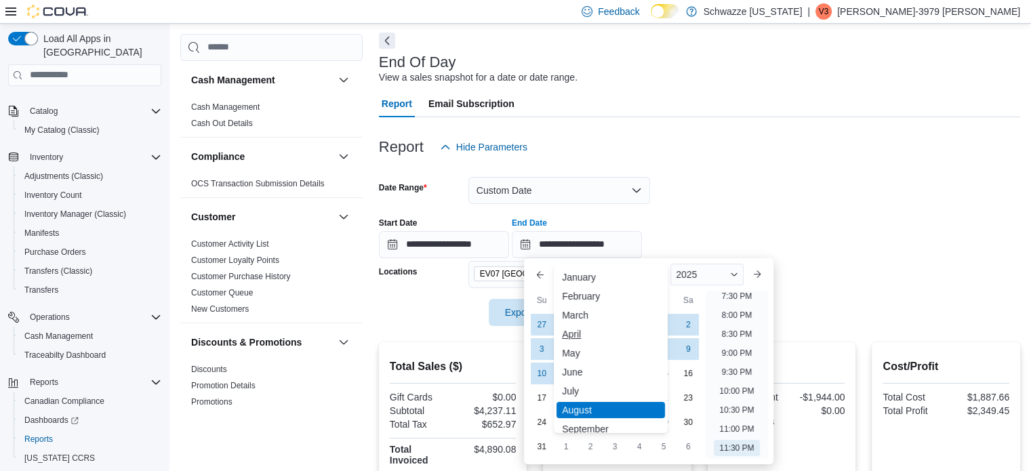
click at [580, 335] on div "April" at bounding box center [610, 334] width 108 height 16
type input "**********"
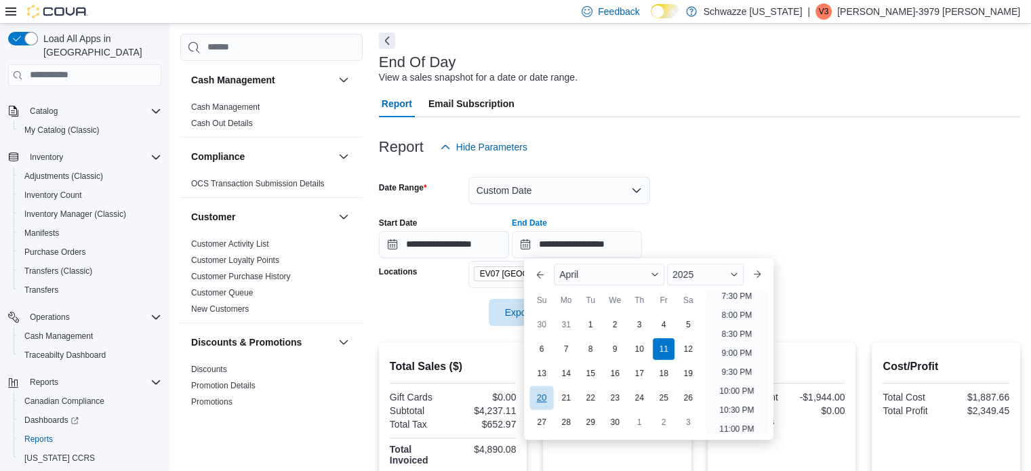
click at [531, 401] on div "20" at bounding box center [542, 398] width 24 height 24
type input "**********"
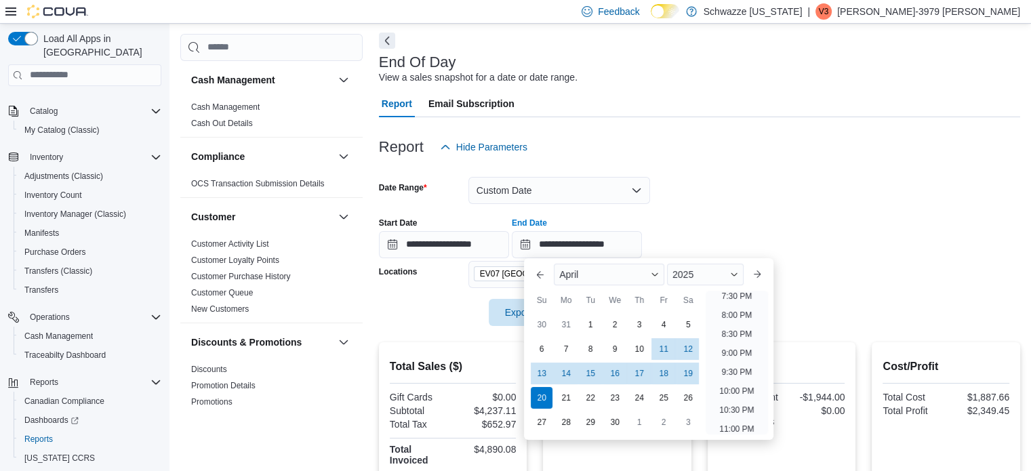
click at [726, 73] on div "End Of Day View a sales snapshot for a date or date range." at bounding box center [696, 69] width 634 height 30
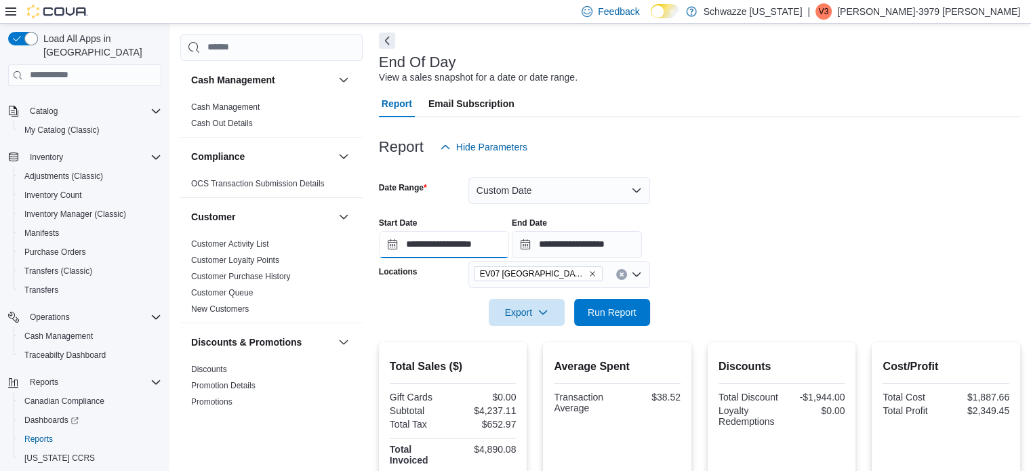
click at [451, 254] on input "**********" at bounding box center [444, 244] width 130 height 27
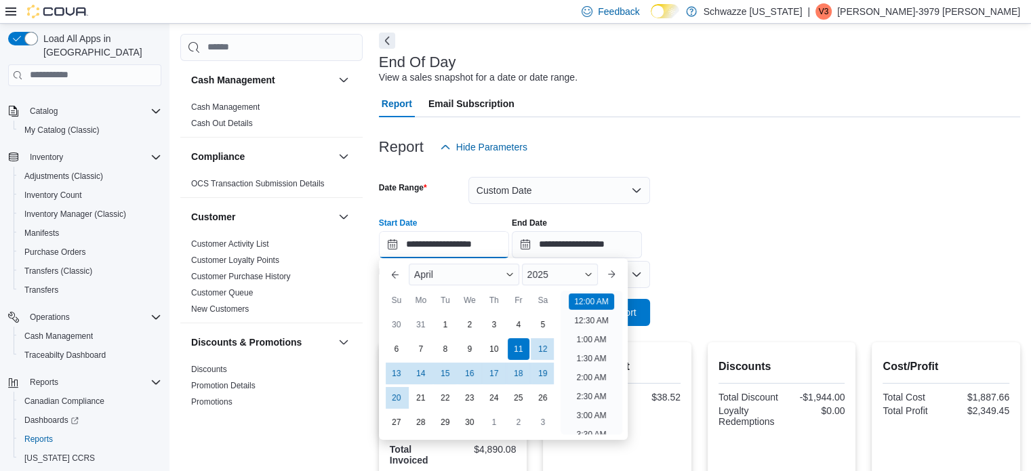
scroll to position [42, 0]
click at [390, 398] on div "20" at bounding box center [396, 398] width 24 height 24
type input "**********"
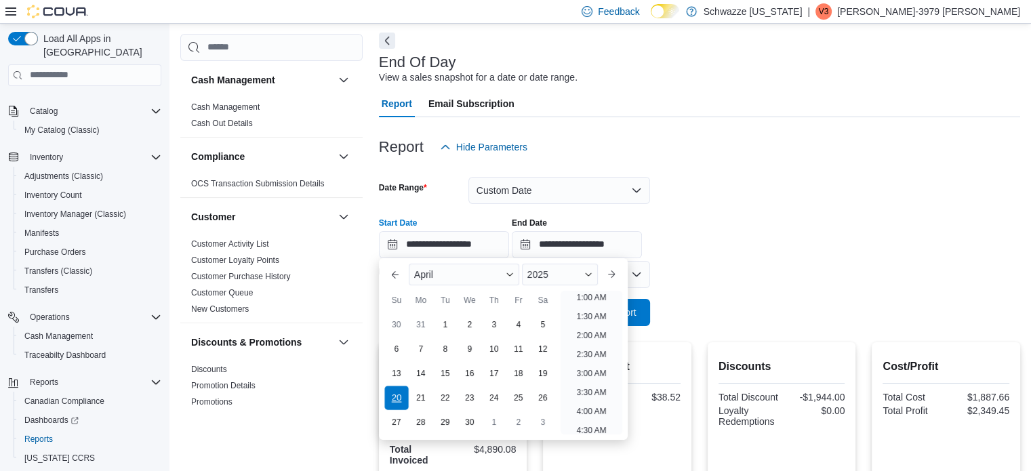
scroll to position [3, 0]
click at [744, 230] on div "**********" at bounding box center [699, 233] width 641 height 52
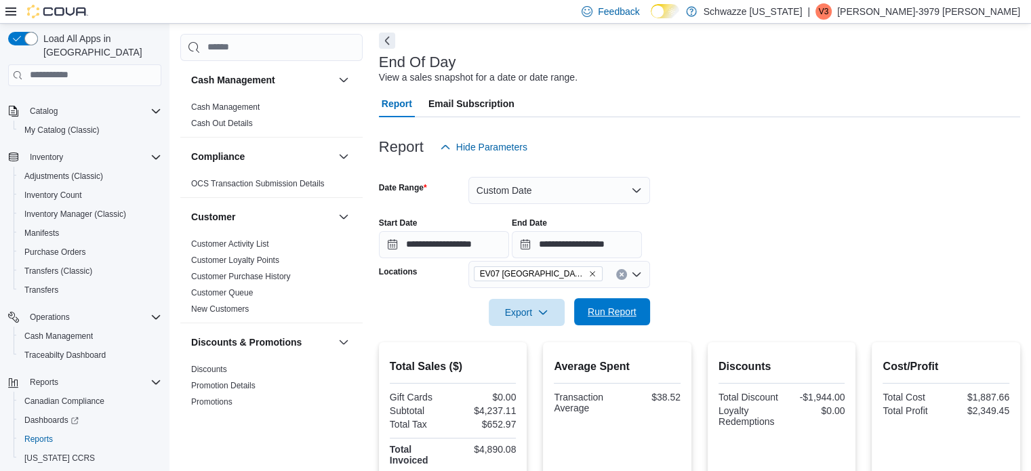
click at [626, 319] on span "Run Report" at bounding box center [612, 311] width 60 height 27
click at [619, 272] on icon "Clear input" at bounding box center [621, 274] width 5 height 5
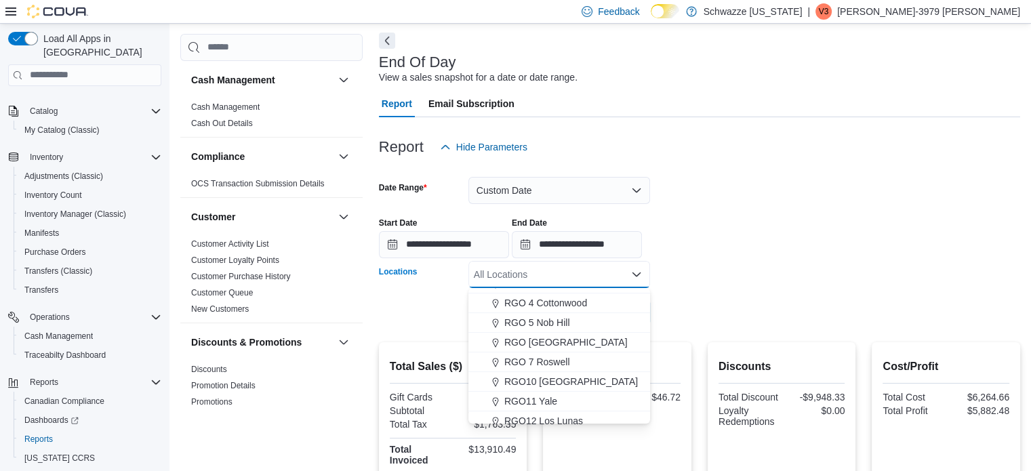
scroll to position [426, 0]
click at [559, 304] on span "RGO 4 Cottonwood" at bounding box center [545, 304] width 83 height 14
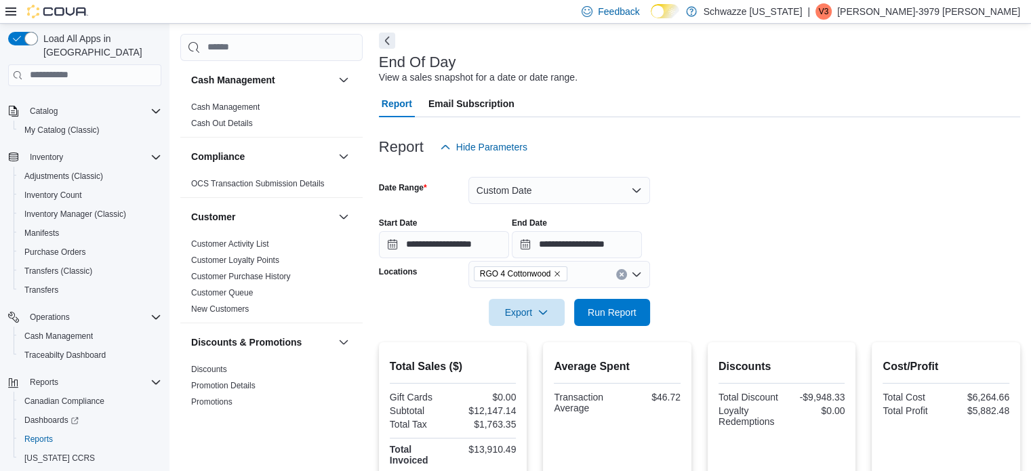
click at [731, 249] on div "**********" at bounding box center [699, 233] width 641 height 52
click at [609, 306] on span "Run Report" at bounding box center [612, 312] width 49 height 14
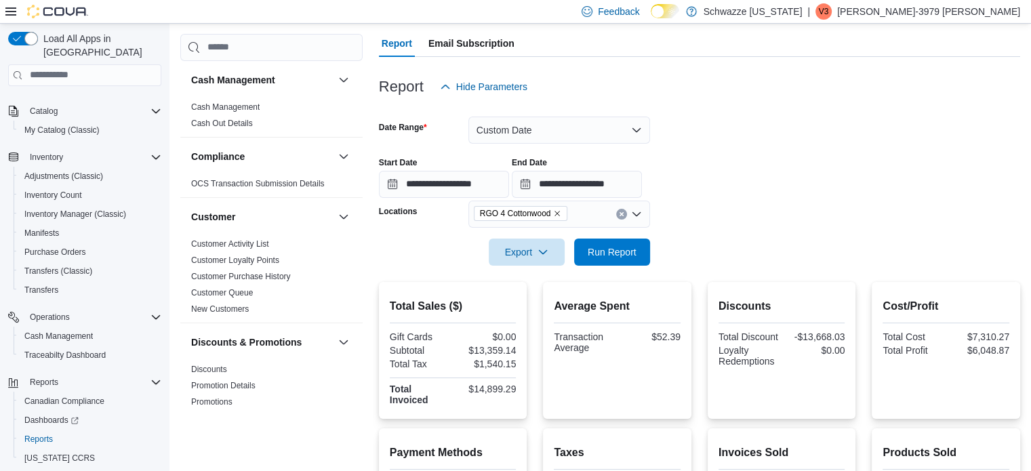
scroll to position [97, 0]
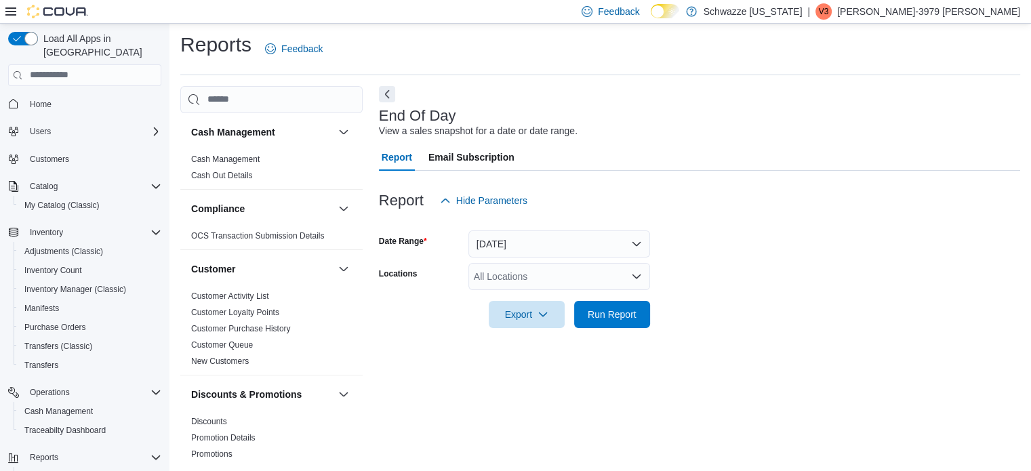
scroll to position [9, 0]
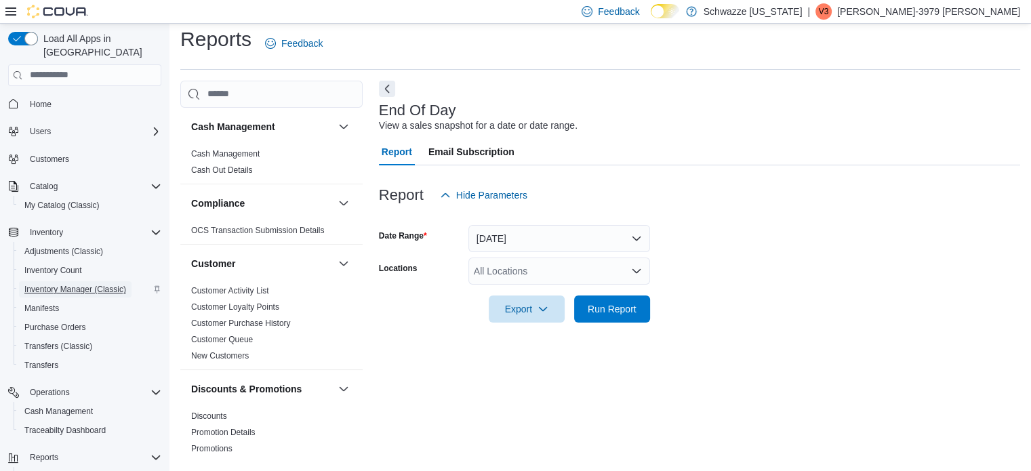
click at [47, 284] on span "Inventory Manager (Classic)" at bounding box center [75, 289] width 102 height 11
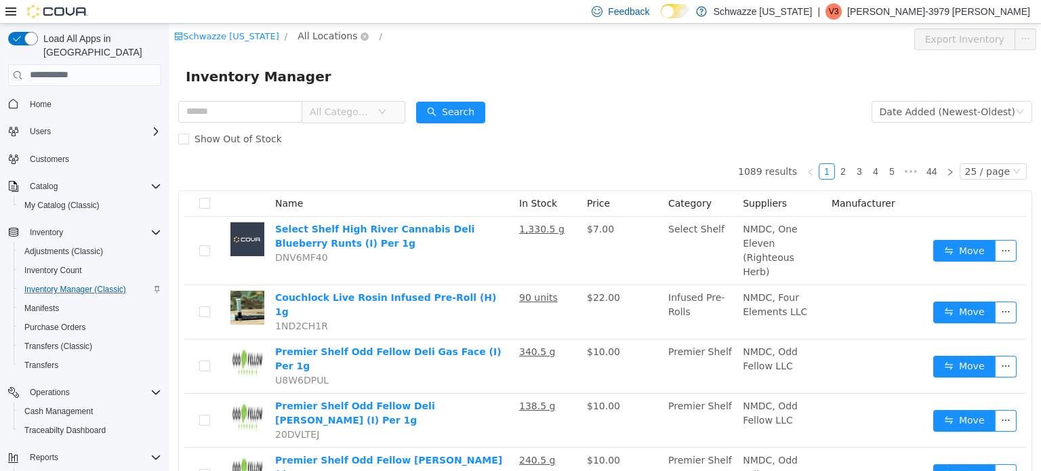
click at [297, 41] on span "All Locations" at bounding box center [327, 35] width 60 height 15
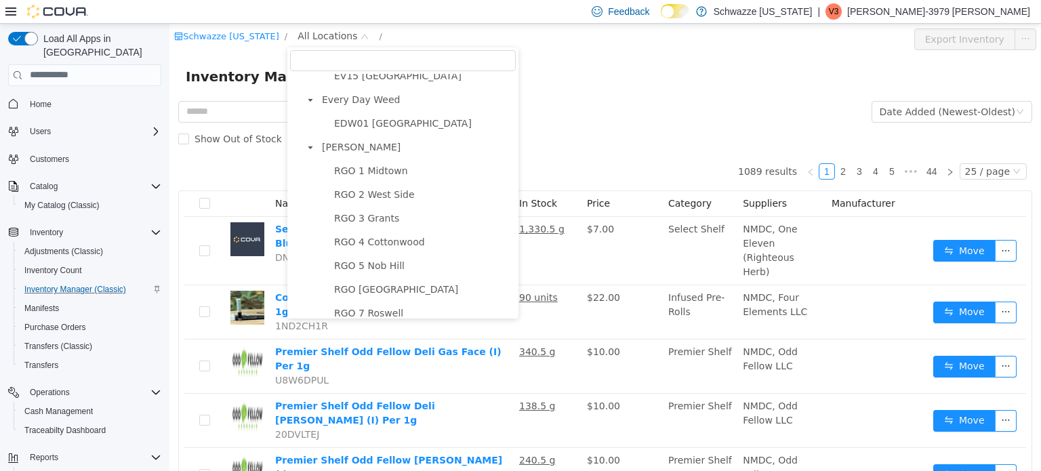
scroll to position [366, 0]
click at [370, 241] on span "RGO 4 Cottonwood" at bounding box center [423, 241] width 185 height 18
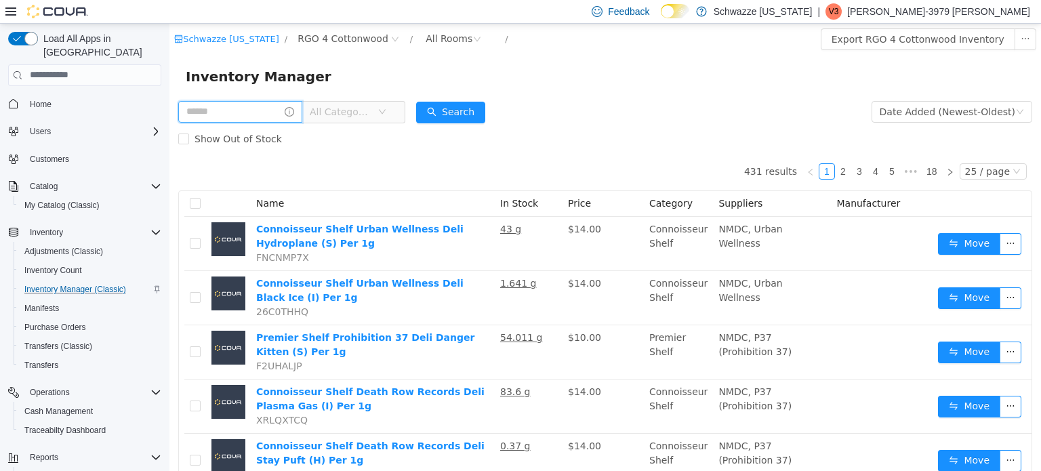
click at [250, 110] on input "text" at bounding box center [240, 111] width 124 height 22
type input "***"
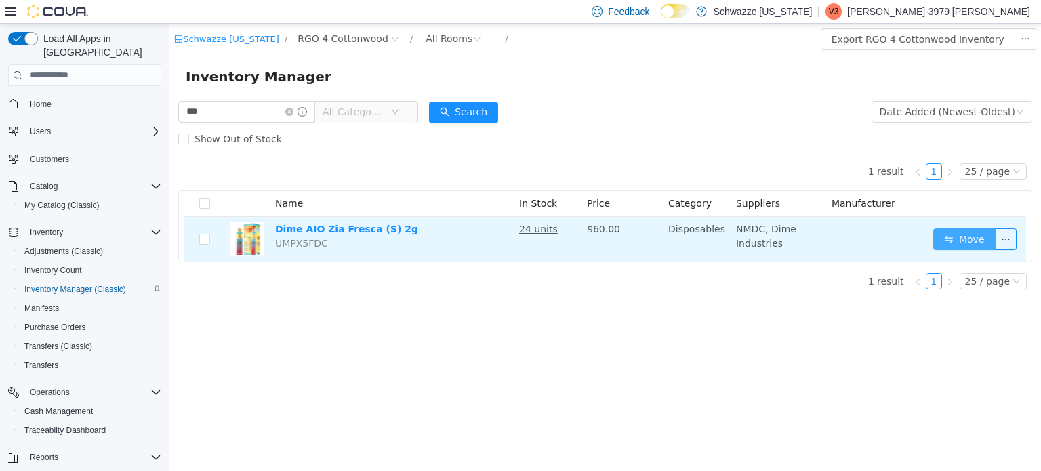
click at [964, 234] on button "Move" at bounding box center [964, 239] width 62 height 22
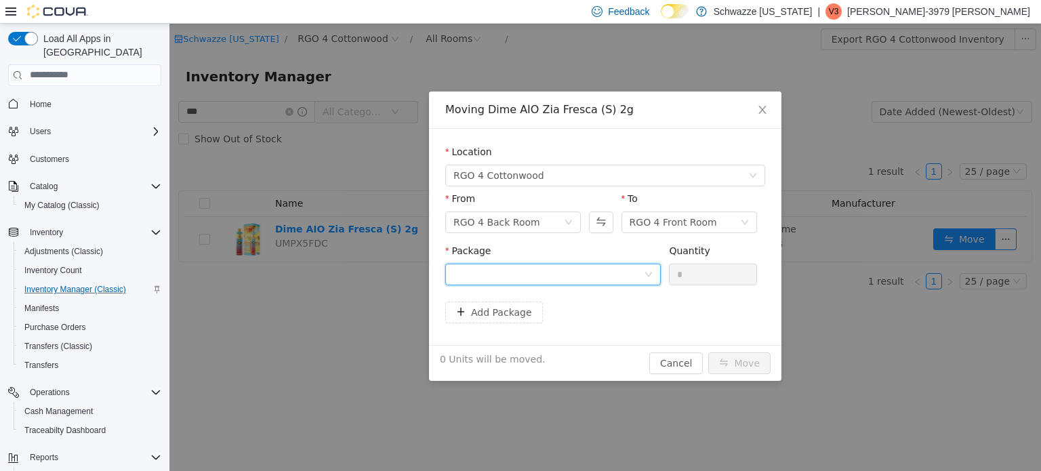
click at [594, 272] on div at bounding box center [548, 274] width 190 height 20
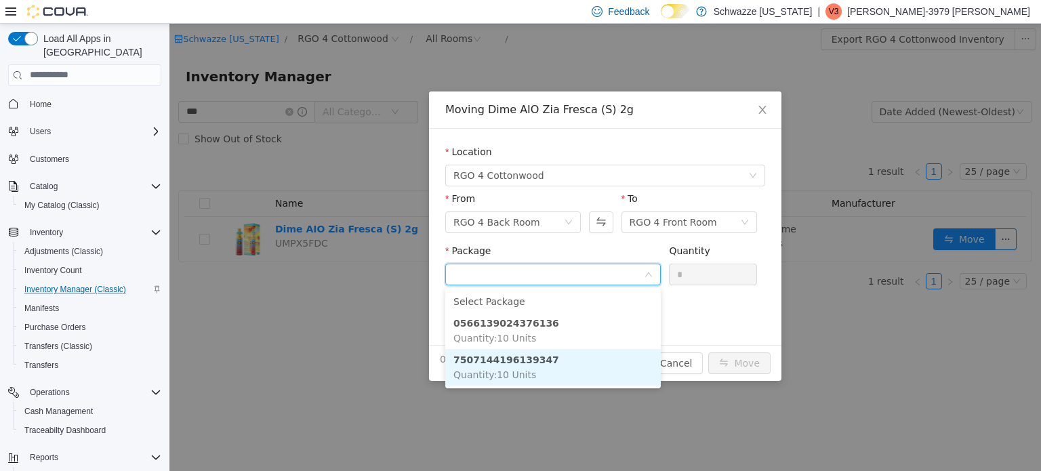
click at [547, 370] on li "7507144196139347 Quantity : 10 Units" at bounding box center [552, 366] width 215 height 37
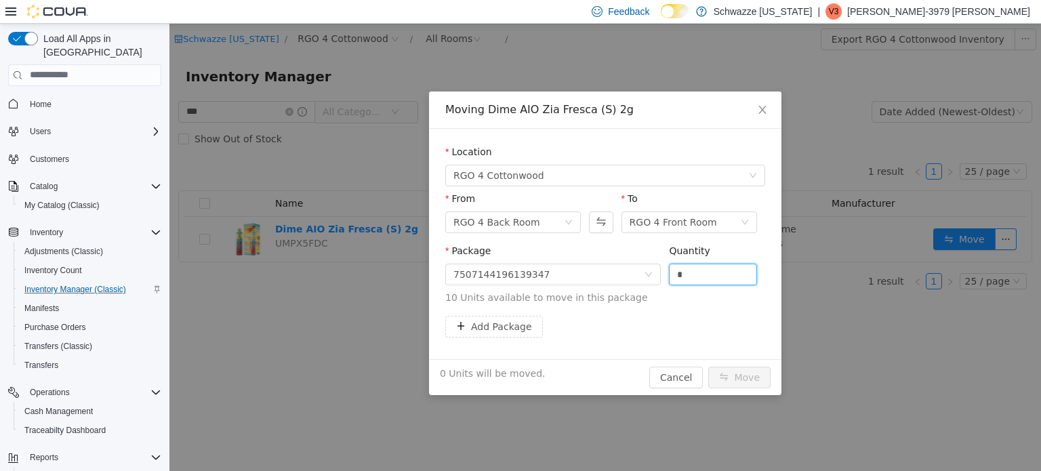
drag, startPoint x: 696, startPoint y: 278, endPoint x: 567, endPoint y: 258, distance: 131.0
click at [567, 258] on span "Package 7507144196139347 Quantity * 10 Units available to move in this package" at bounding box center [605, 275] width 320 height 60
type input "**"
click at [708, 366] on button "Move" at bounding box center [739, 377] width 62 height 22
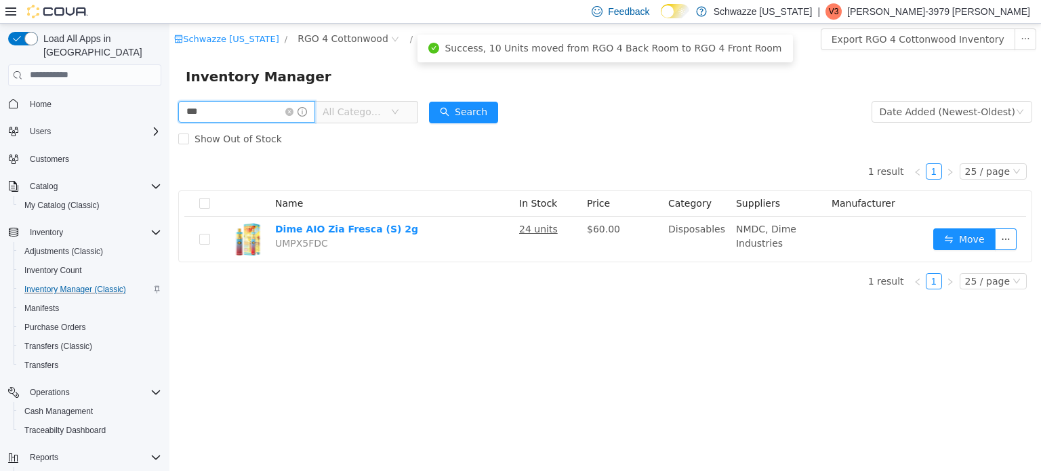
click at [225, 102] on input "***" at bounding box center [246, 111] width 137 height 22
type input "*"
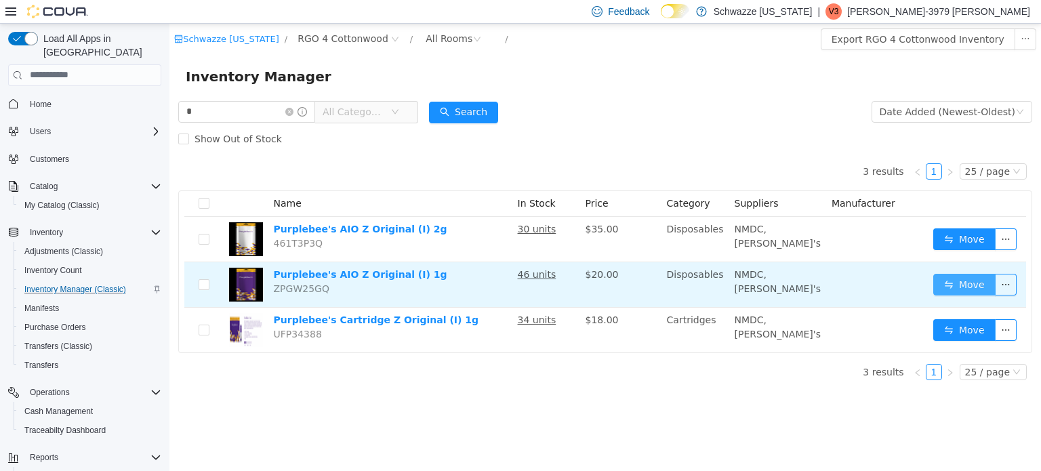
click at [968, 289] on button "Move" at bounding box center [964, 284] width 62 height 22
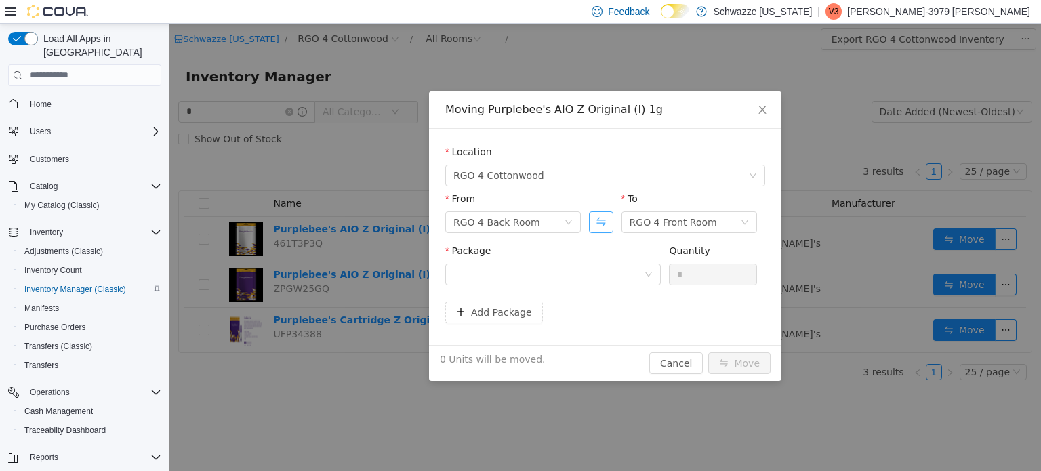
click at [596, 227] on button "Swap" at bounding box center [601, 222] width 24 height 22
click at [579, 264] on div at bounding box center [548, 274] width 190 height 20
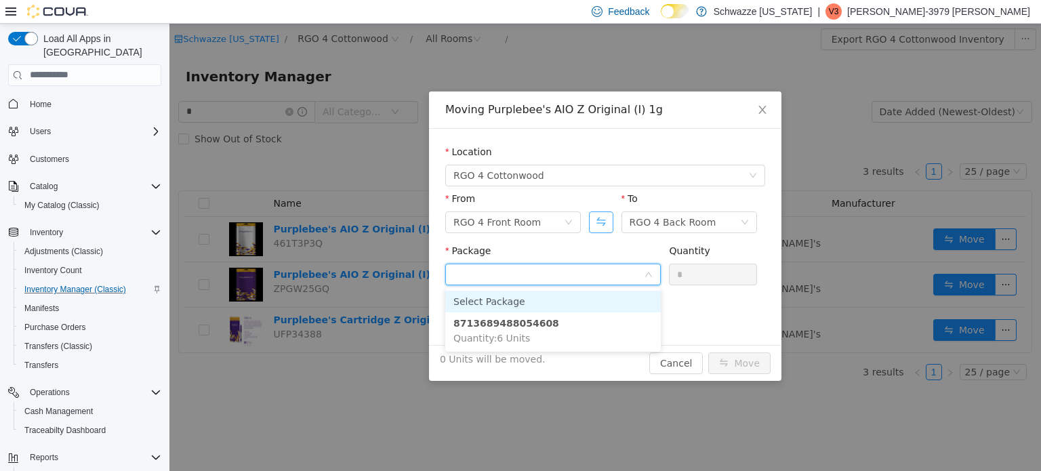
click at [600, 222] on button "Swap" at bounding box center [601, 222] width 24 height 22
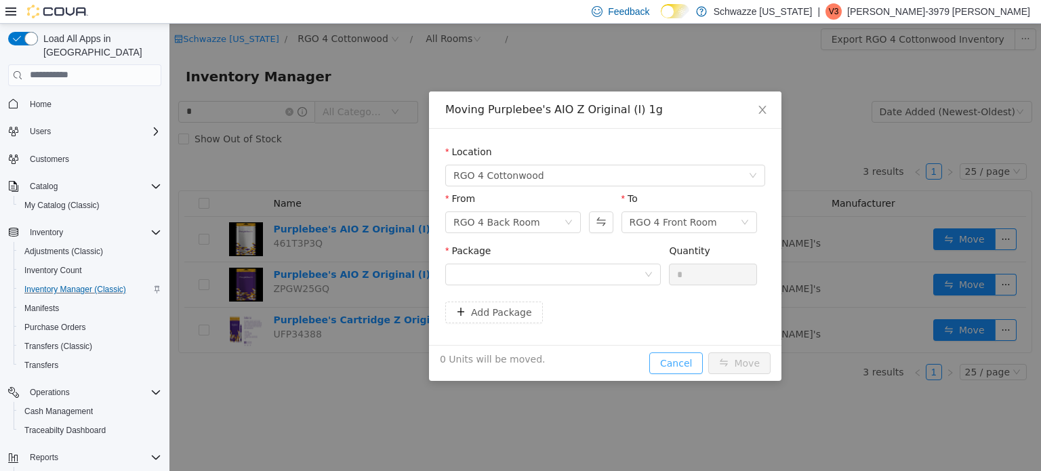
click at [688, 357] on button "Cancel" at bounding box center [676, 363] width 54 height 22
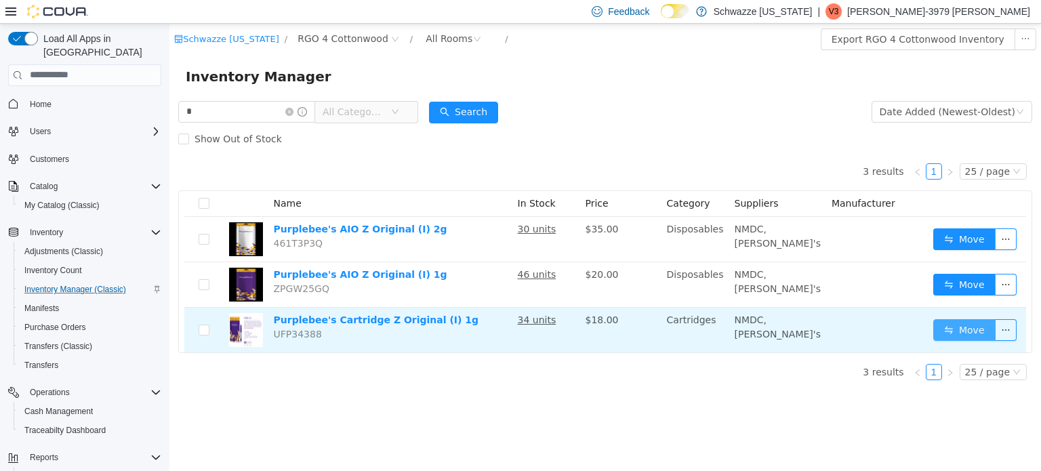
click at [951, 328] on button "Move" at bounding box center [964, 329] width 62 height 22
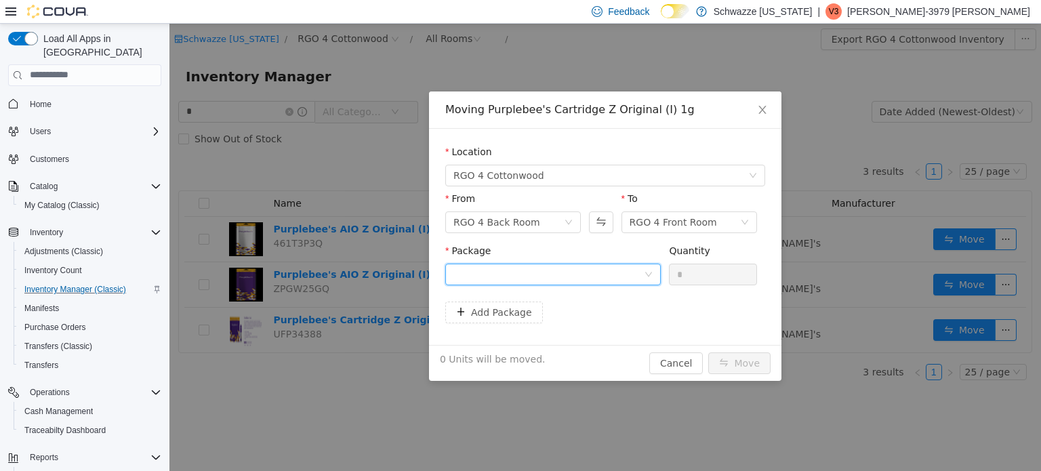
click at [621, 276] on div at bounding box center [548, 274] width 190 height 20
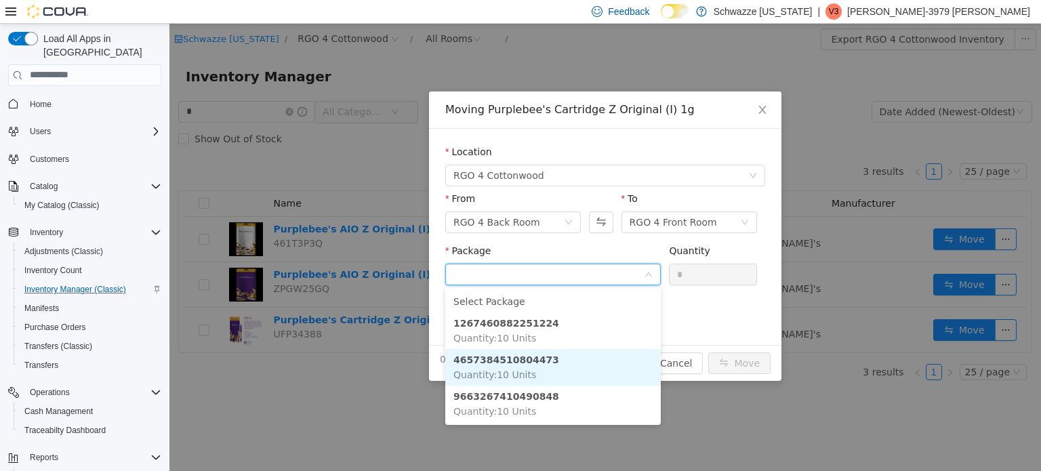
click at [551, 375] on li "4657384510804473 Quantity : 10 Units" at bounding box center [552, 366] width 215 height 37
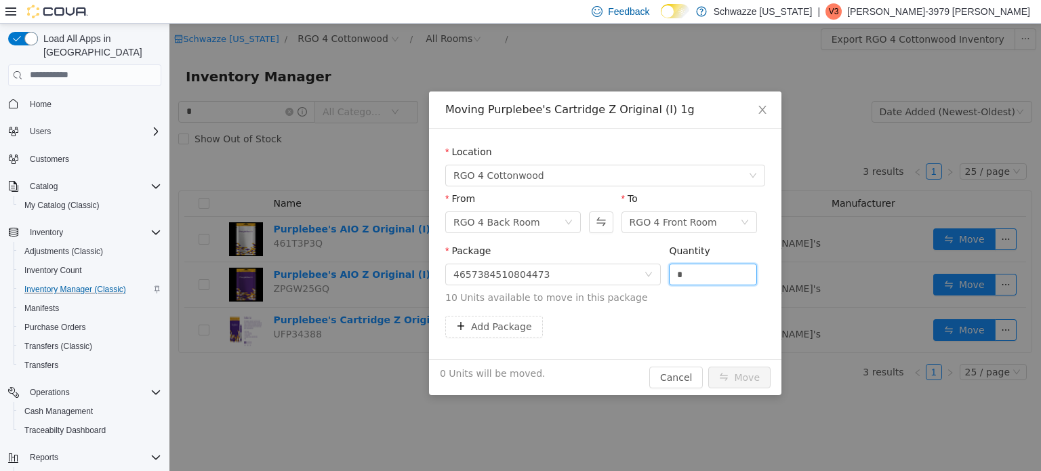
drag, startPoint x: 718, startPoint y: 276, endPoint x: 475, endPoint y: 256, distance: 243.4
click at [475, 256] on span "Package 4657384510804473 Quantity * 10 Units available to move in this package" at bounding box center [605, 275] width 320 height 60
type input "**"
click at [708, 366] on button "Move" at bounding box center [739, 377] width 62 height 22
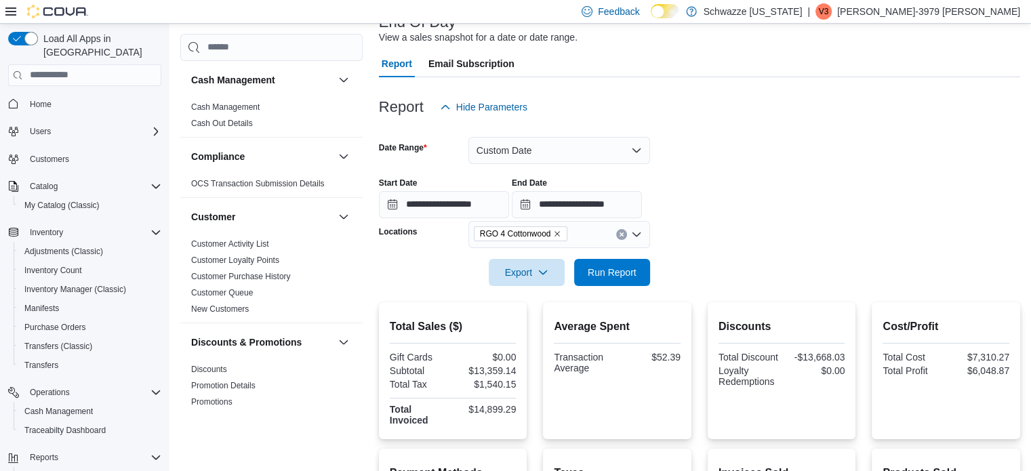
scroll to position [75, 0]
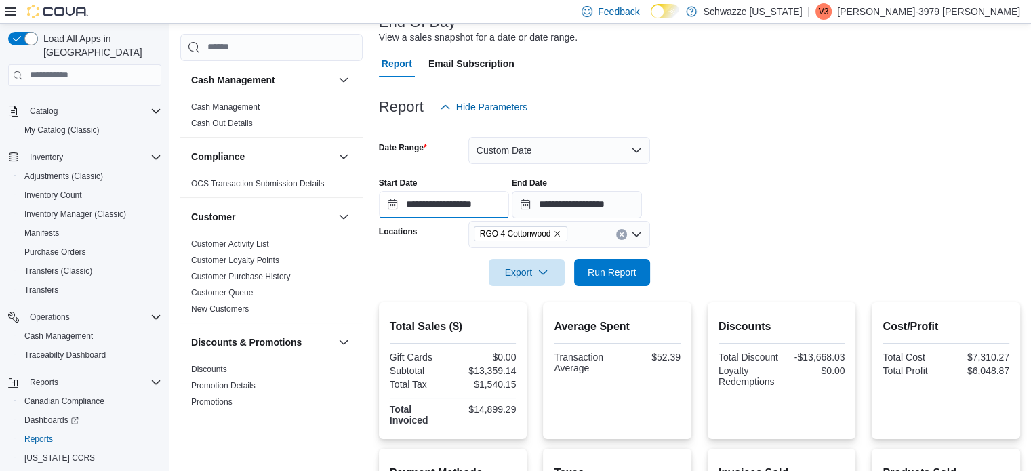
click at [496, 207] on input "**********" at bounding box center [444, 204] width 130 height 27
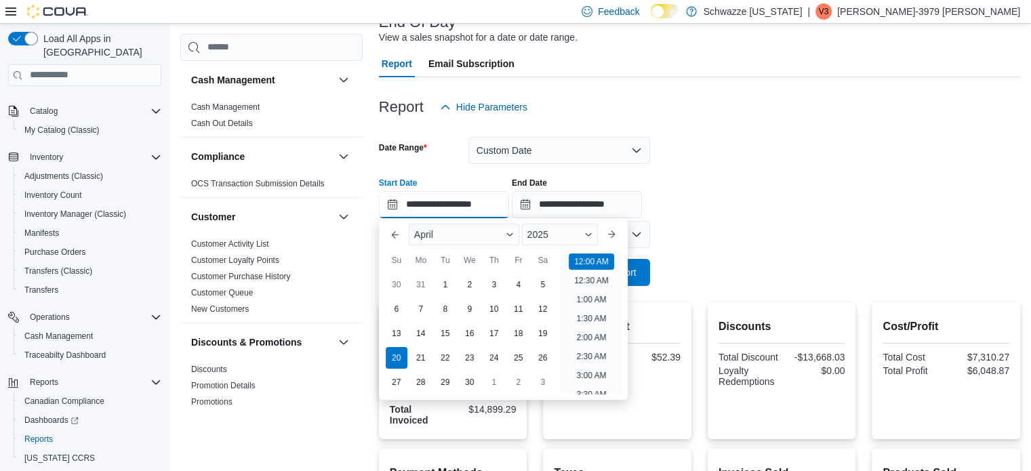
scroll to position [42, 0]
click at [396, 240] on button "Previous Month" at bounding box center [395, 235] width 22 height 22
type input "**********"
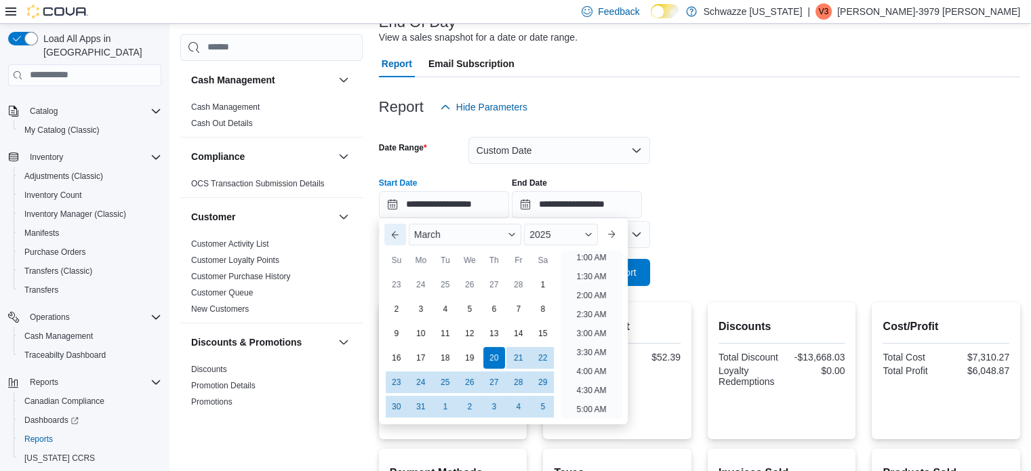
scroll to position [3, 0]
click at [474, 180] on div "Start Date" at bounding box center [444, 183] width 130 height 11
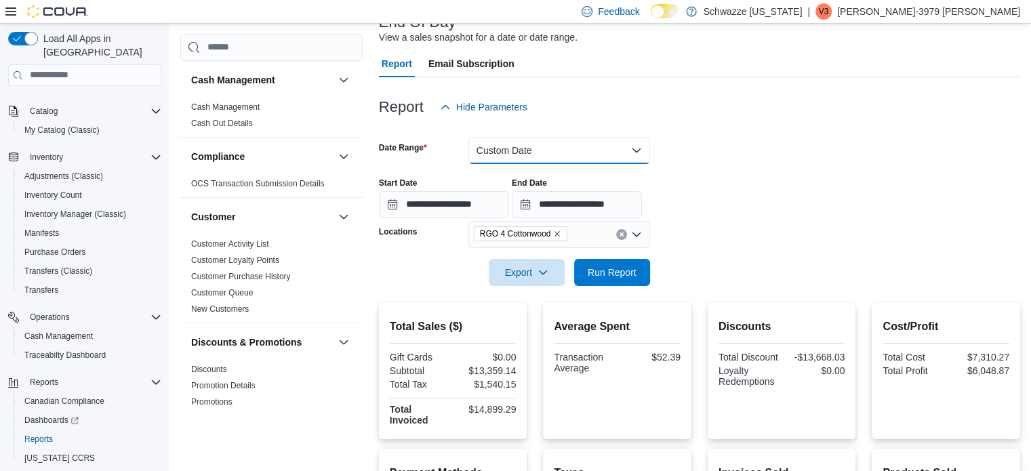
click at [558, 161] on button "Custom Date" at bounding box center [559, 150] width 182 height 27
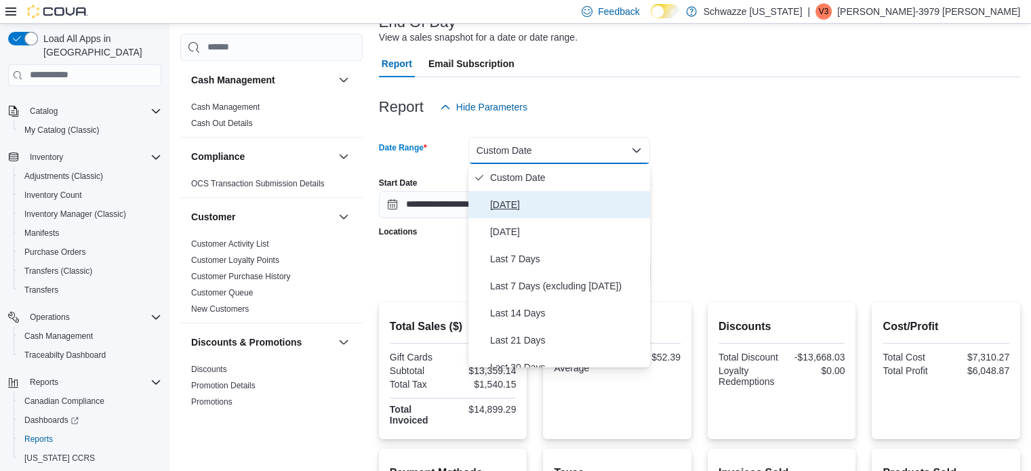
click at [511, 192] on button "[DATE]" at bounding box center [559, 204] width 182 height 27
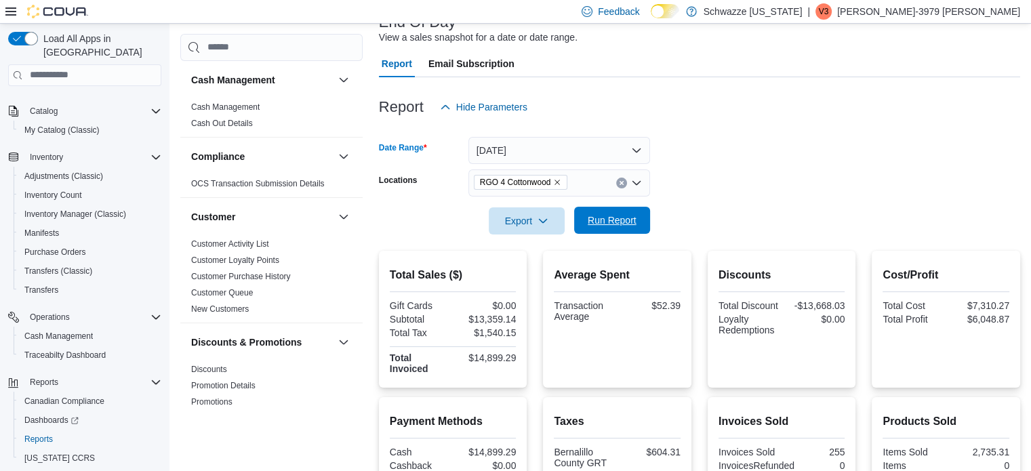
click at [628, 232] on span "Run Report" at bounding box center [612, 220] width 60 height 27
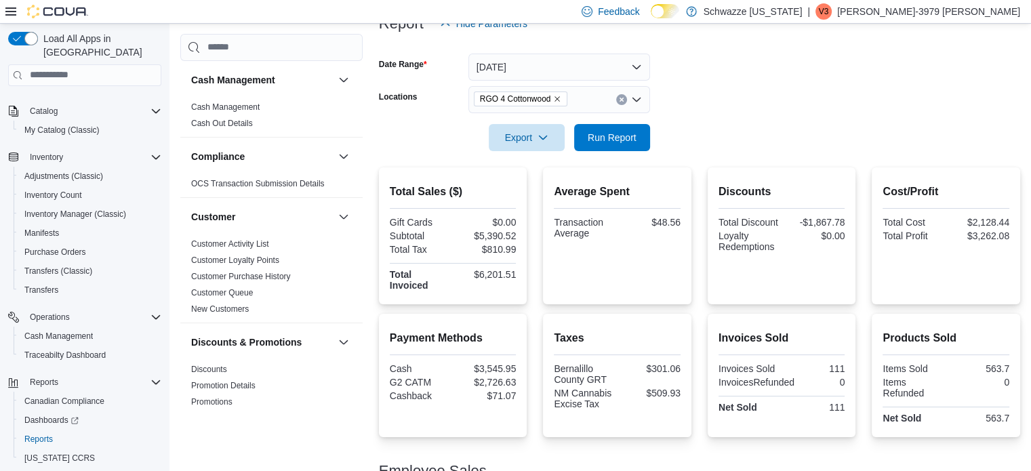
scroll to position [180, 0]
click at [617, 133] on span "Run Report" at bounding box center [612, 138] width 49 height 14
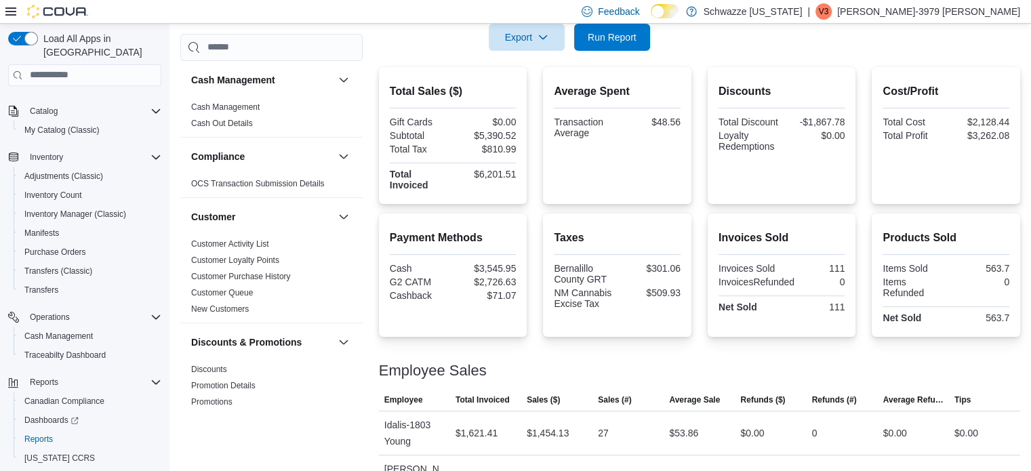
scroll to position [281, 0]
click at [608, 30] on span "Run Report" at bounding box center [612, 36] width 49 height 14
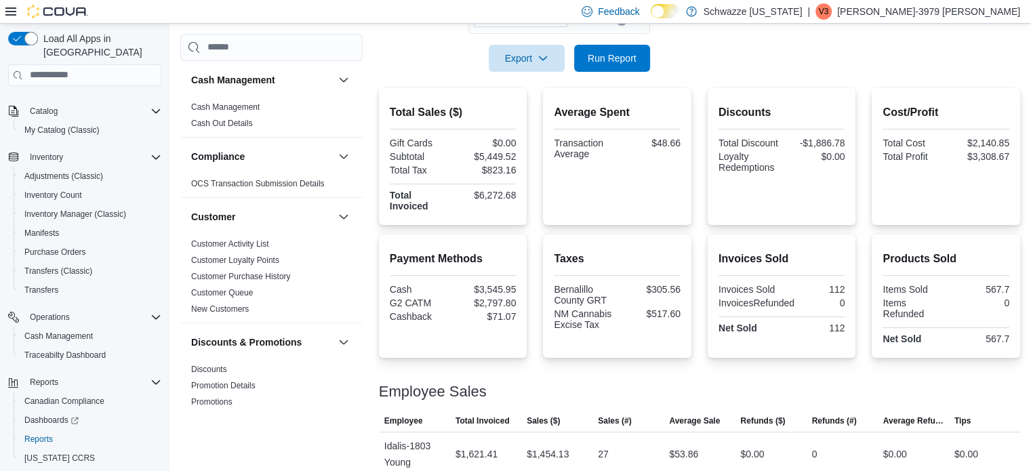
scroll to position [250, 0]
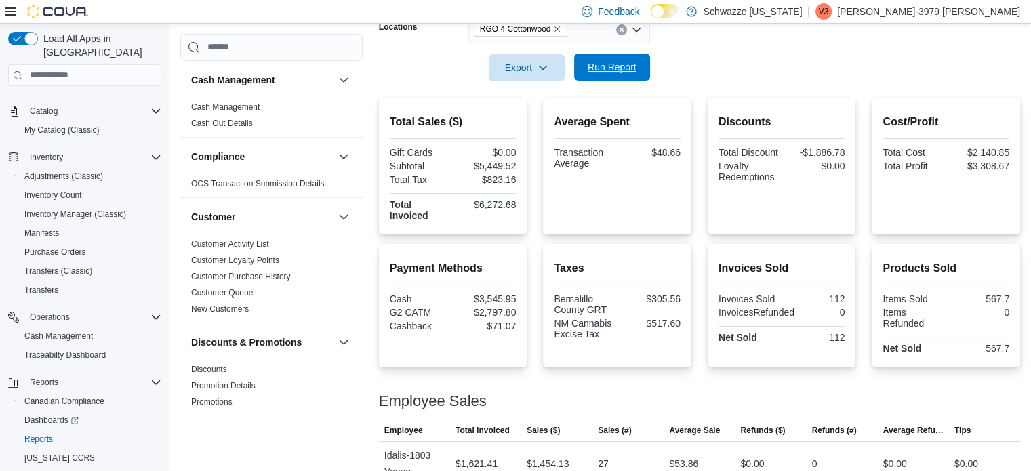
click at [635, 67] on span "Run Report" at bounding box center [612, 67] width 49 height 14
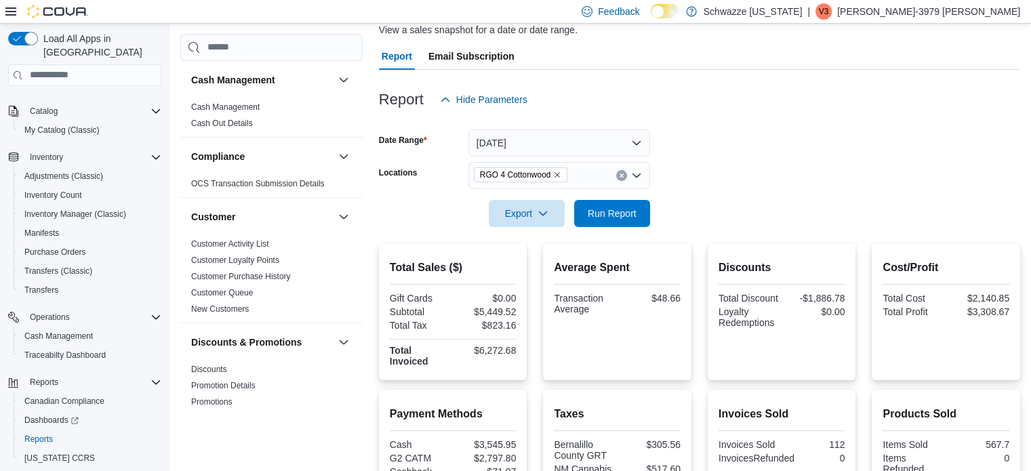
scroll to position [103, 0]
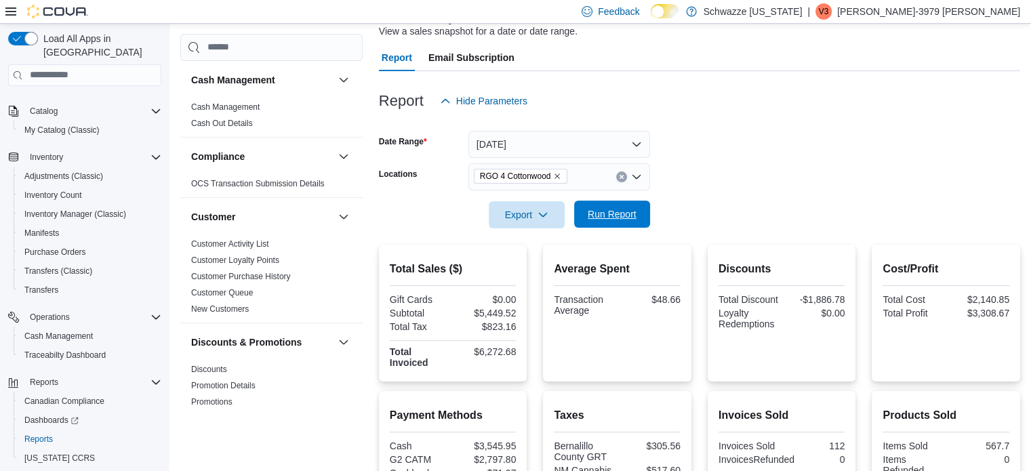
click at [638, 215] on span "Run Report" at bounding box center [612, 214] width 60 height 27
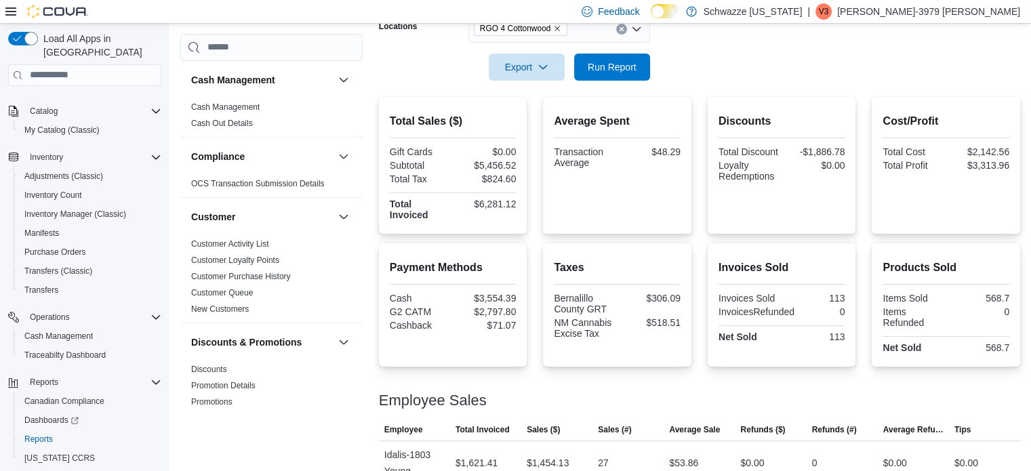
scroll to position [249, 0]
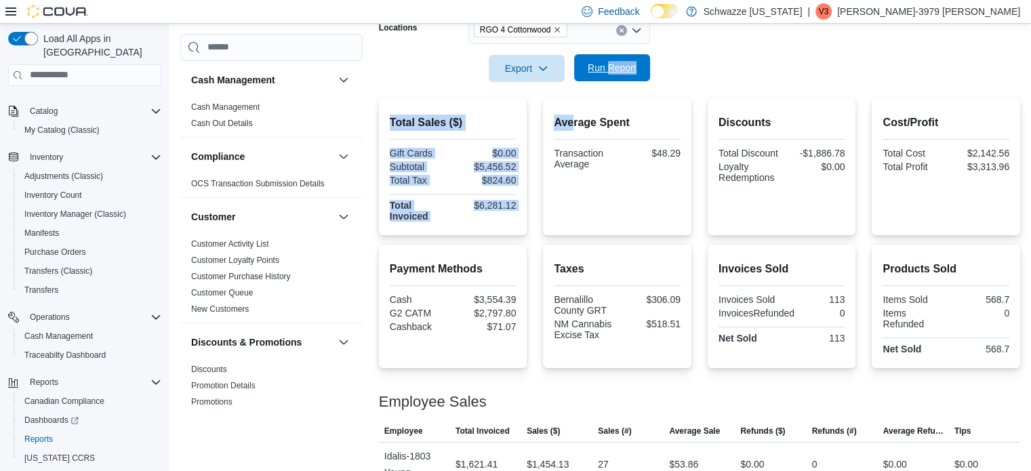
drag, startPoint x: 575, startPoint y: 103, endPoint x: 609, endPoint y: 78, distance: 42.7
click at [609, 78] on div "Report Hide Parameters Date Range Today Locations RGO 4 Cottonwood Export Run R…" at bounding box center [699, 381] width 641 height 912
click at [609, 78] on span "Run Report" at bounding box center [612, 67] width 60 height 27
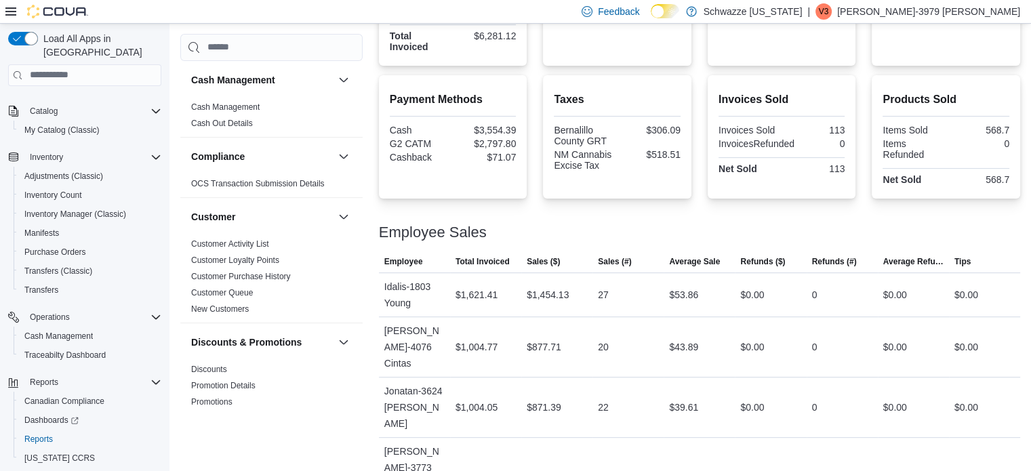
scroll to position [419, 0]
